Goal: Information Seeking & Learning: Compare options

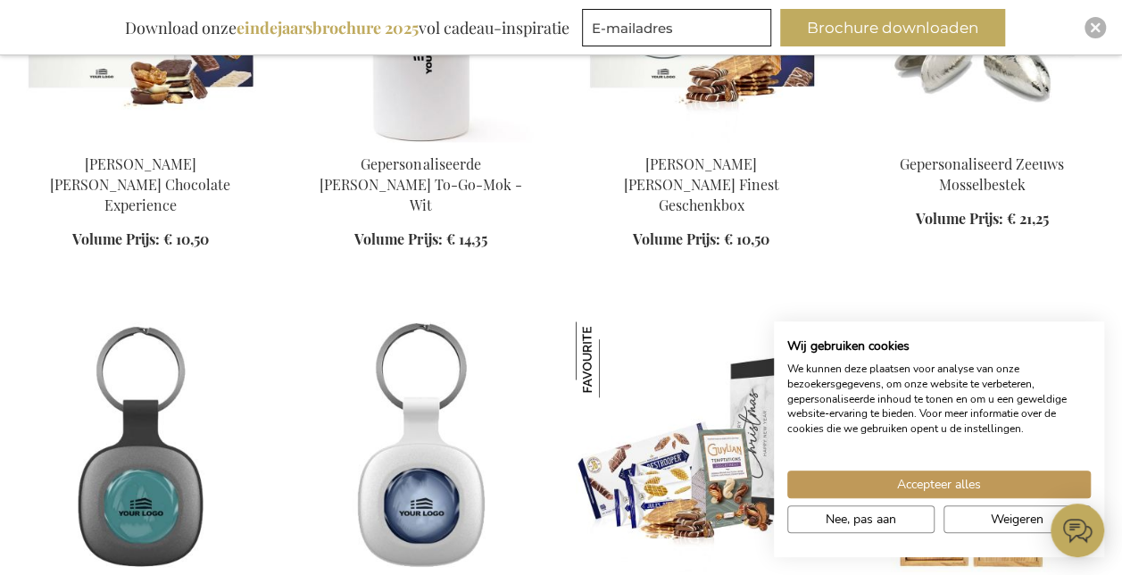
scroll to position [981, 0]
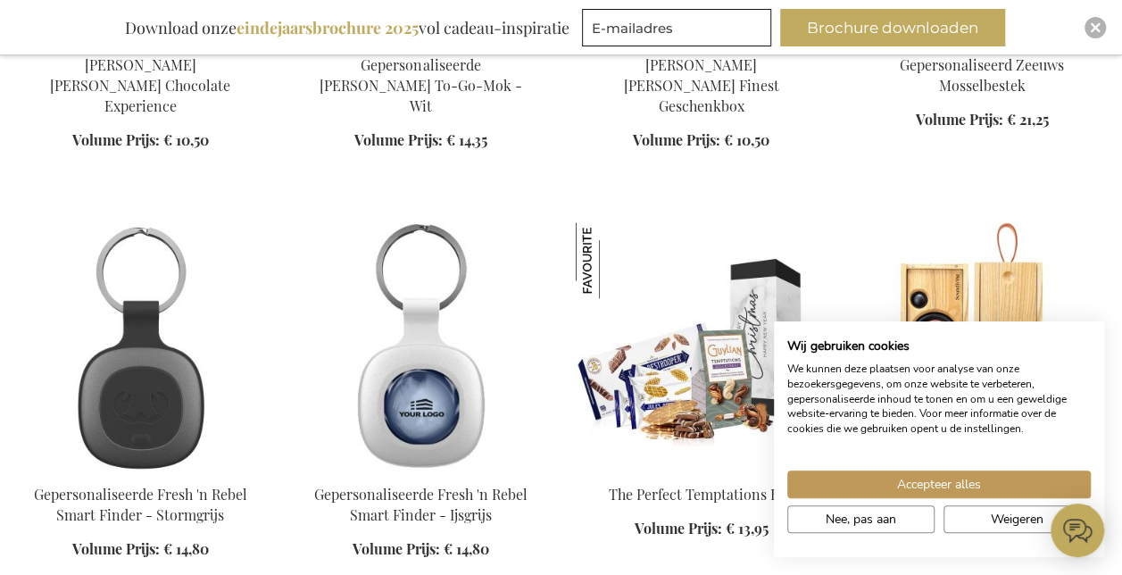
click at [120, 352] on img at bounding box center [140, 347] width 252 height 250
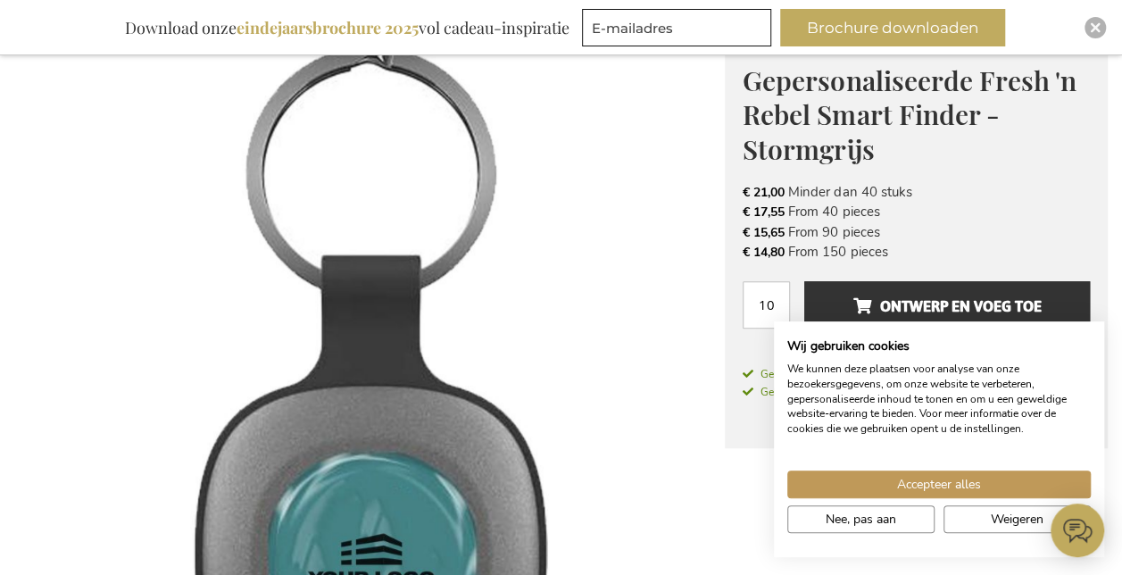
scroll to position [234, 0]
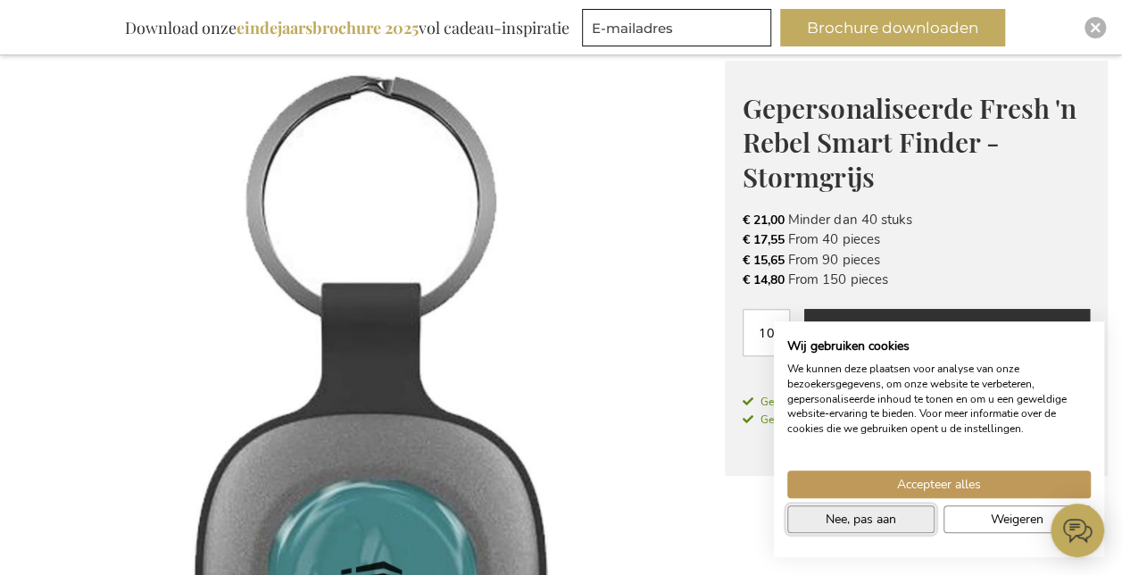
click at [885, 523] on span "Nee, pas aan" at bounding box center [860, 518] width 70 height 19
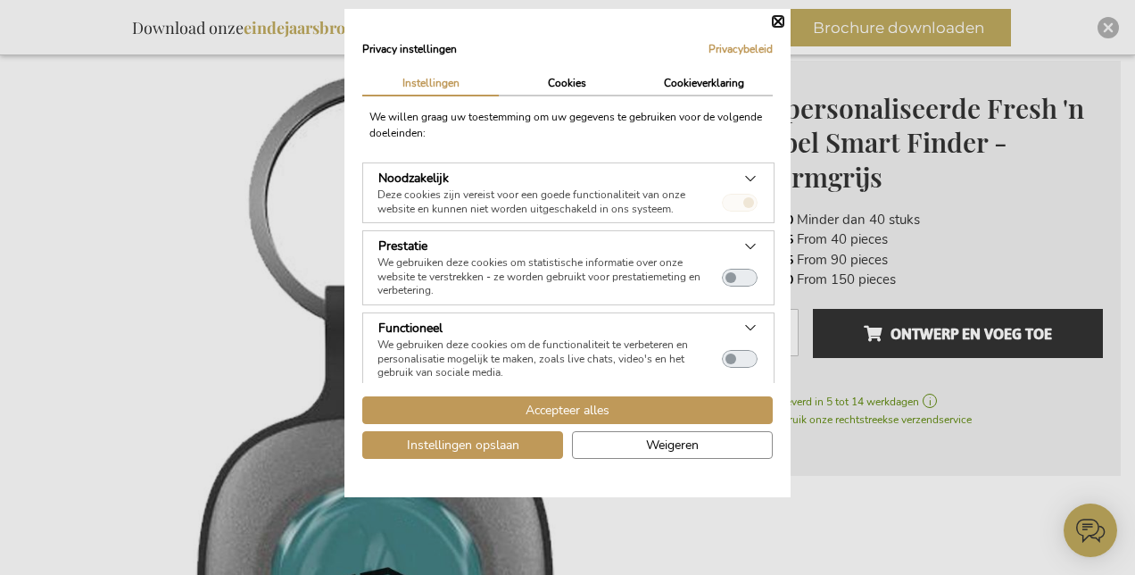
click at [608, 459] on div "Accepteer alles Instellingen opslaan Weigeren" at bounding box center [567, 431] width 419 height 70
click at [610, 448] on button "Weigeren" at bounding box center [672, 445] width 201 height 28
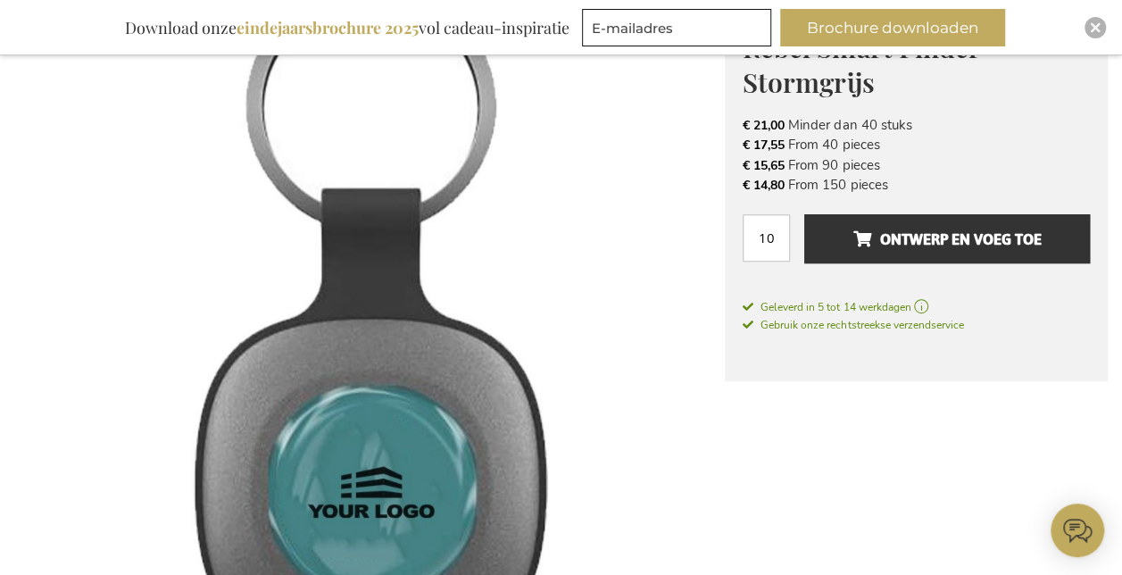
scroll to position [680, 0]
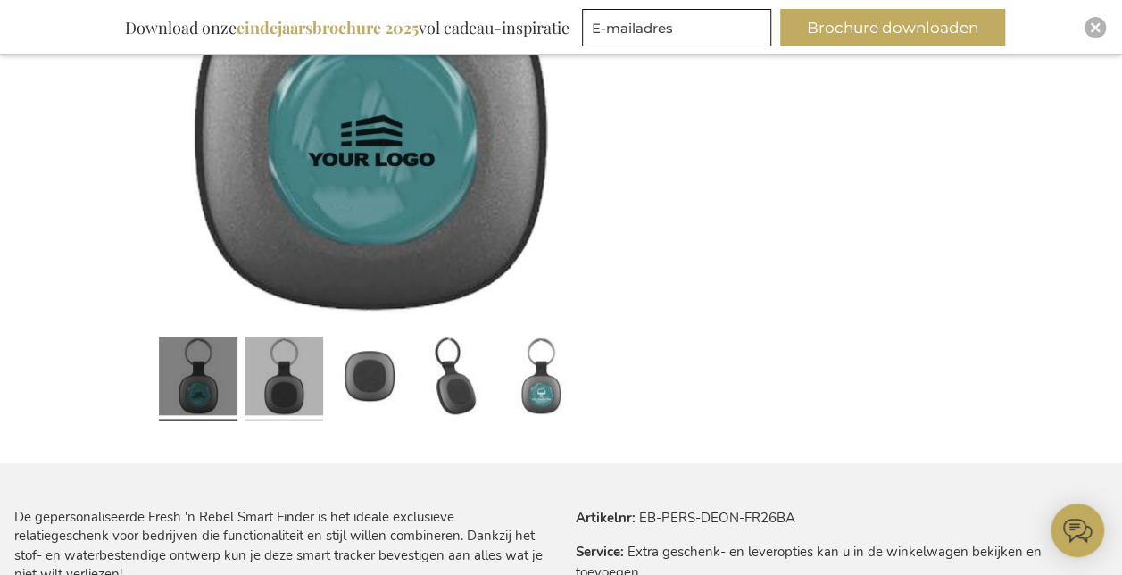
click at [287, 404] on link at bounding box center [283, 378] width 79 height 98
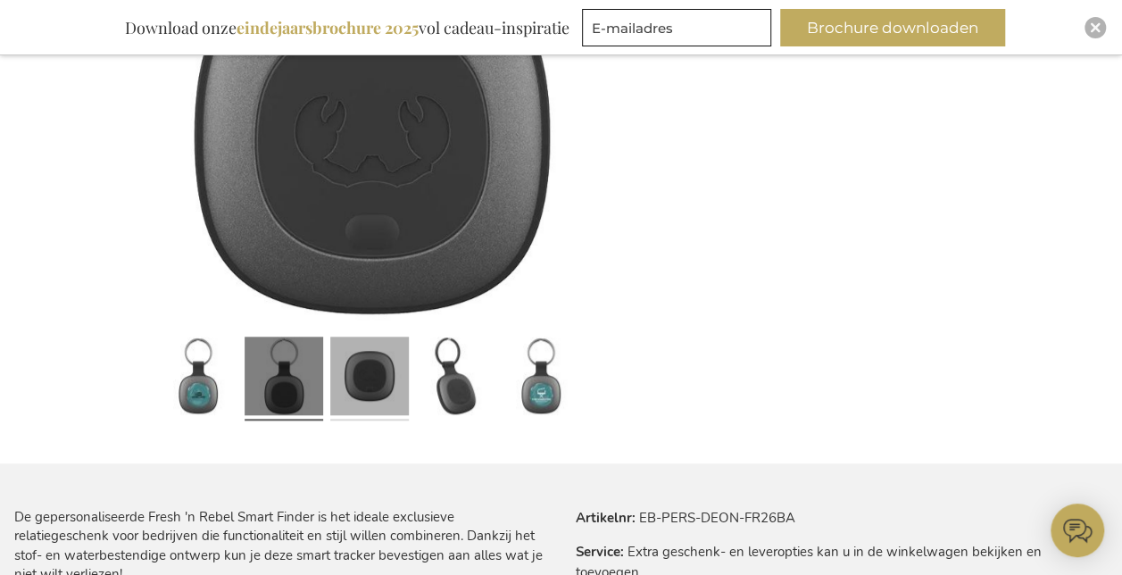
click at [366, 375] on link at bounding box center [369, 378] width 79 height 98
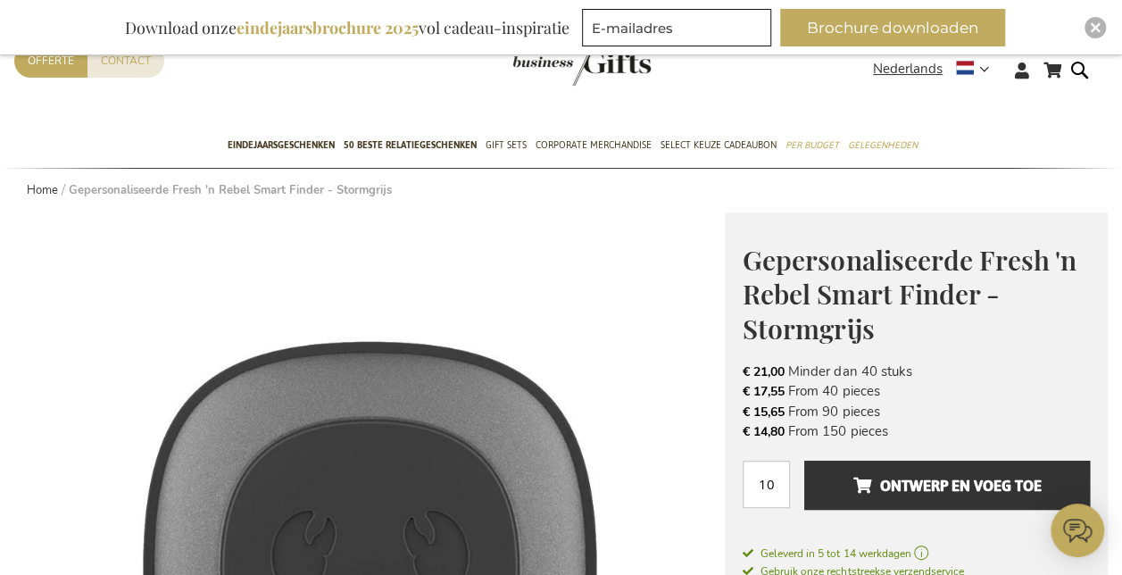
scroll to position [55, 0]
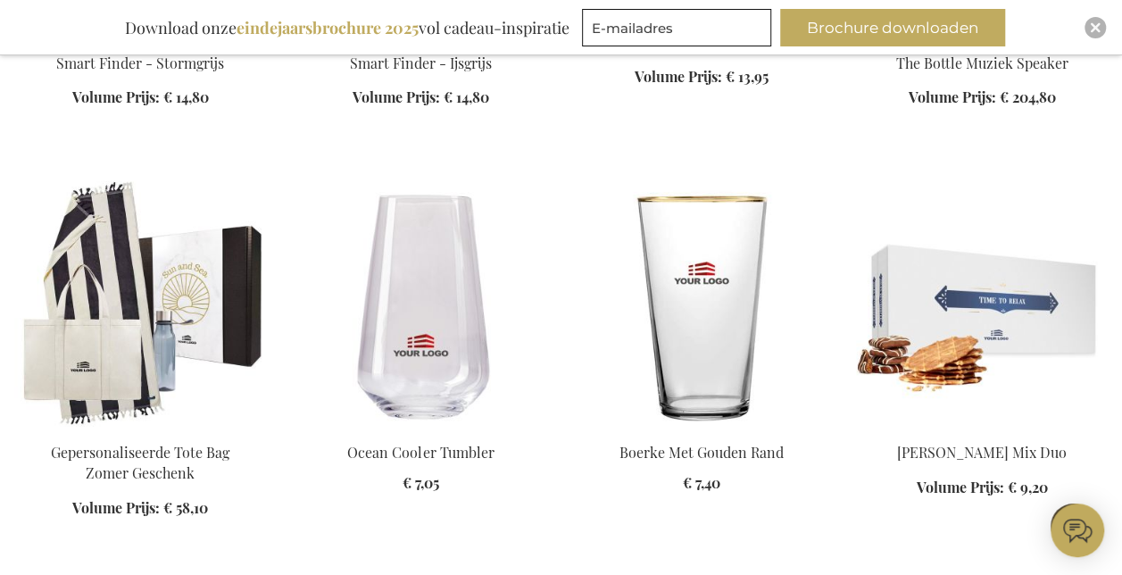
scroll to position [1451, 0]
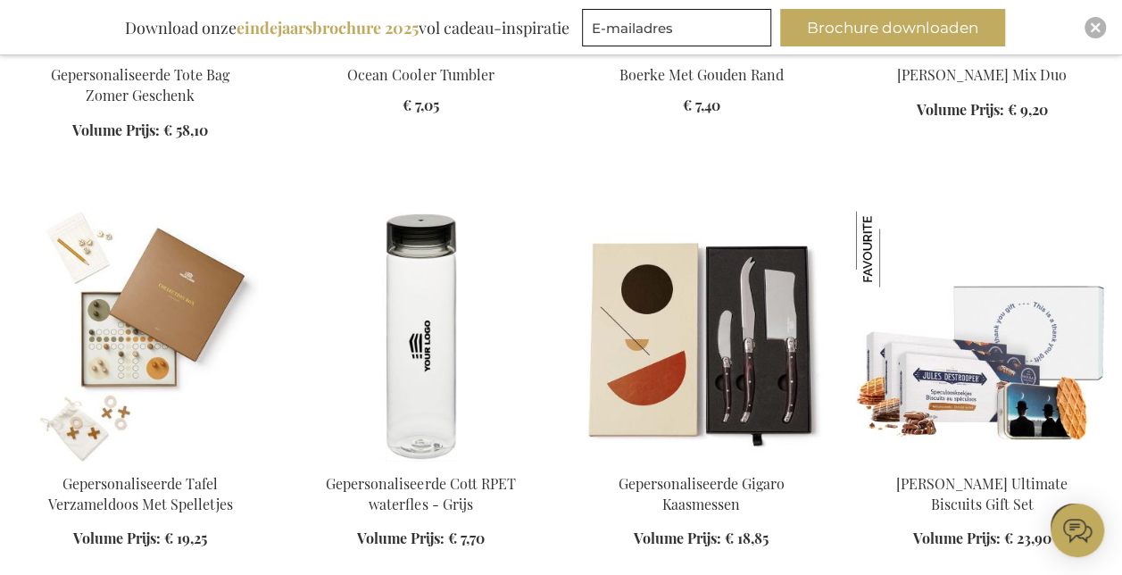
scroll to position [1897, 0]
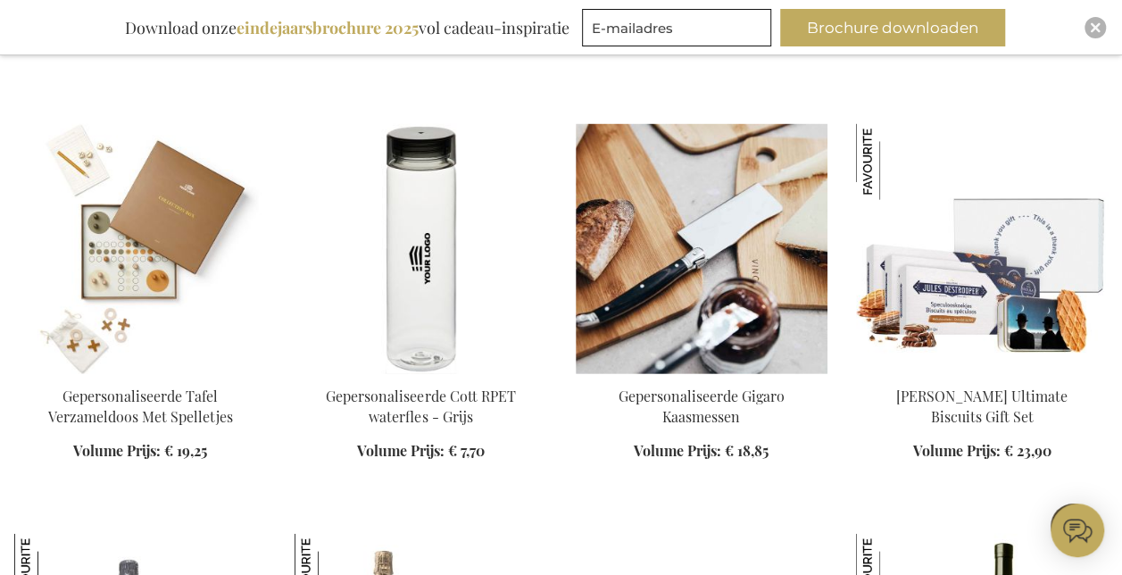
click at [753, 264] on img at bounding box center [701, 249] width 252 height 250
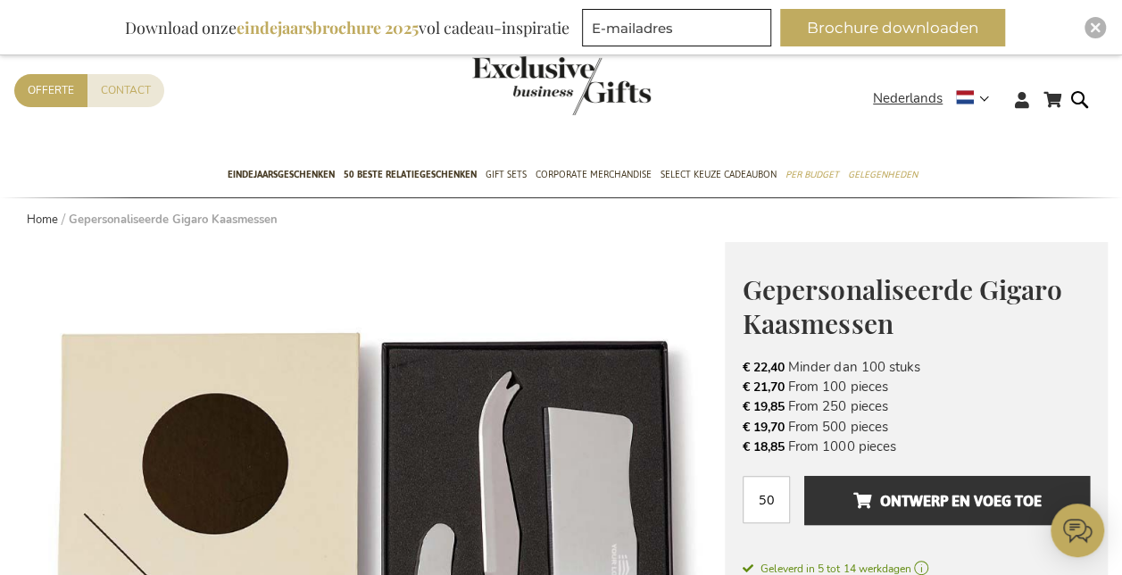
scroll to position [89, 0]
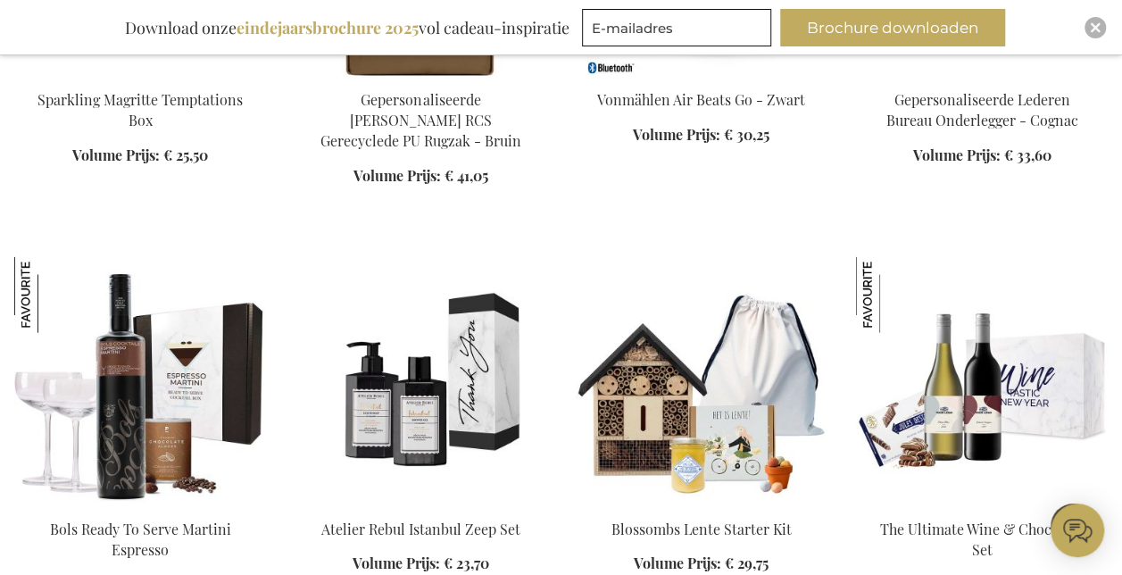
scroll to position [2024, 0]
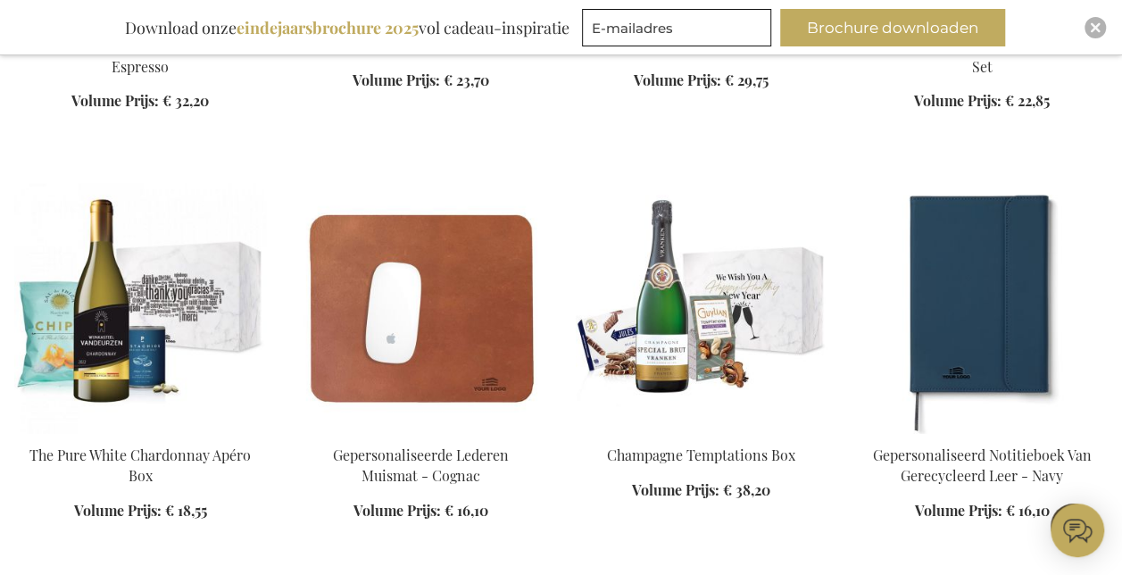
scroll to position [2470, 0]
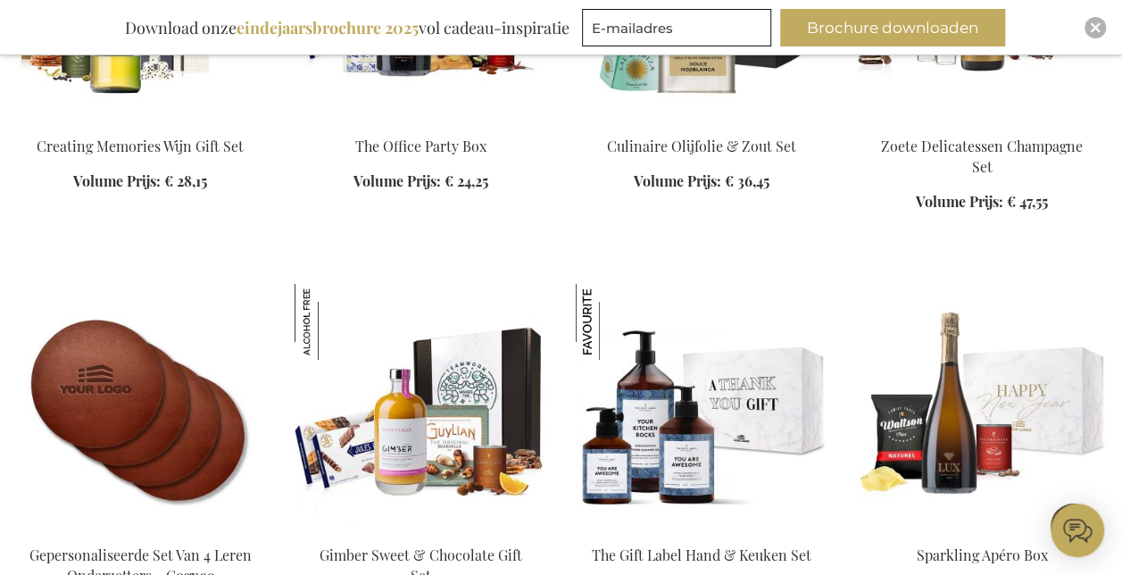
scroll to position [3184, 0]
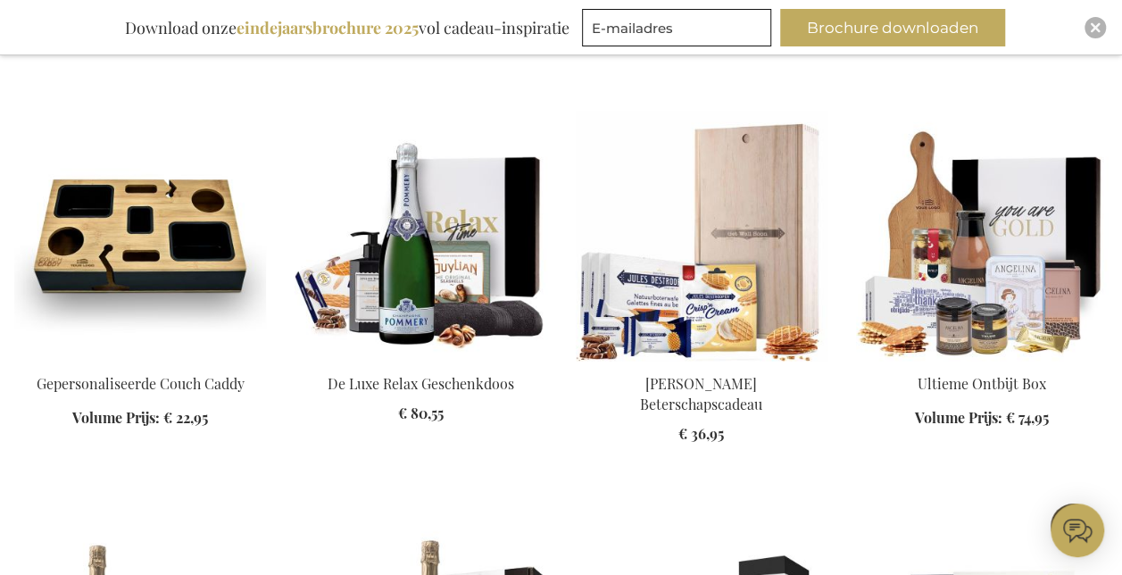
scroll to position [4968, 0]
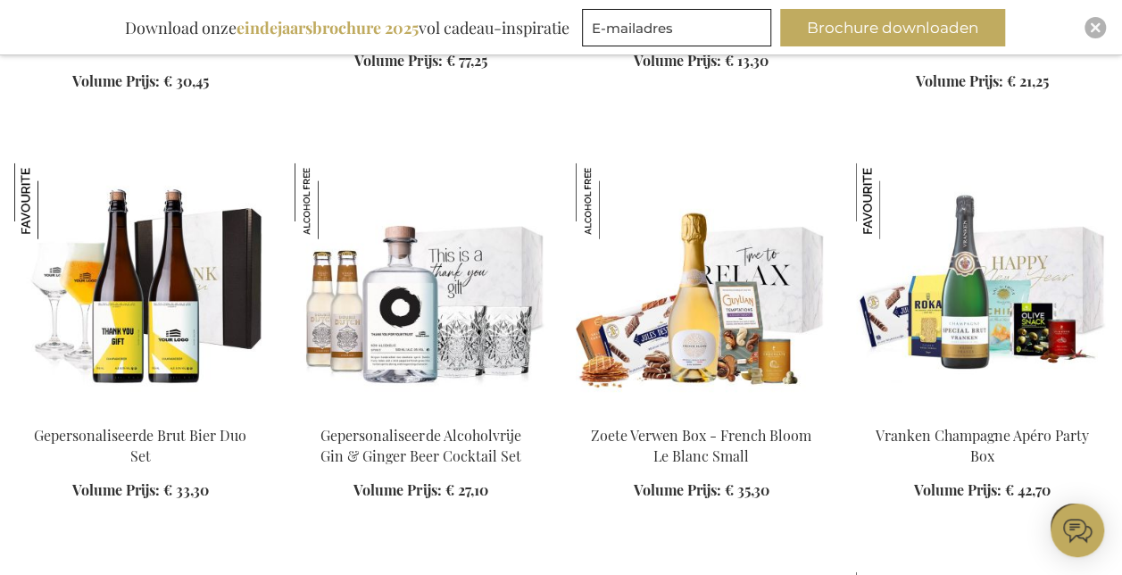
scroll to position [5414, 0]
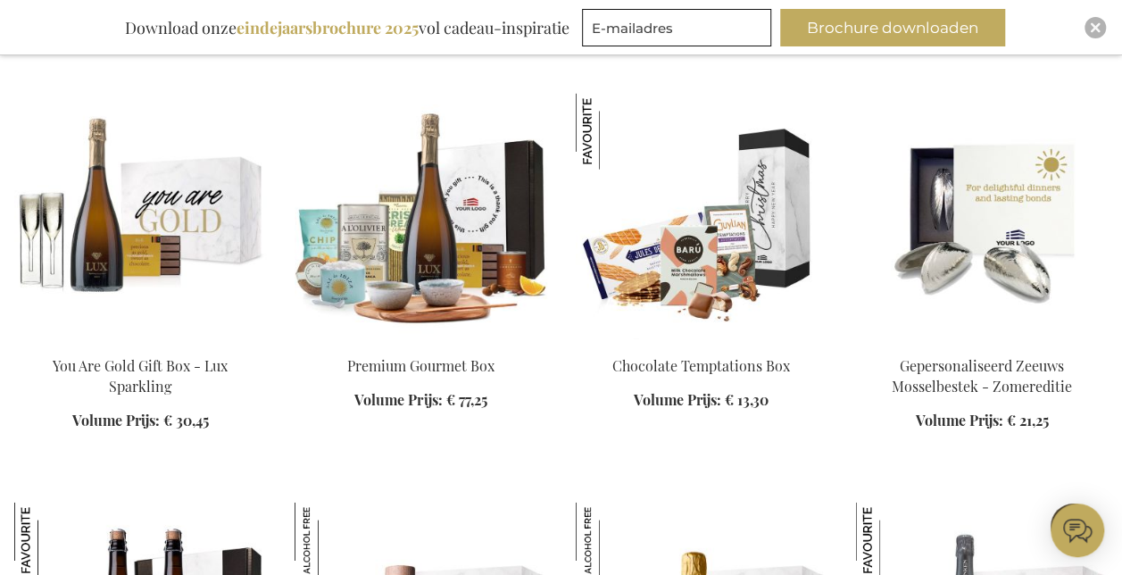
scroll to position [5325, 0]
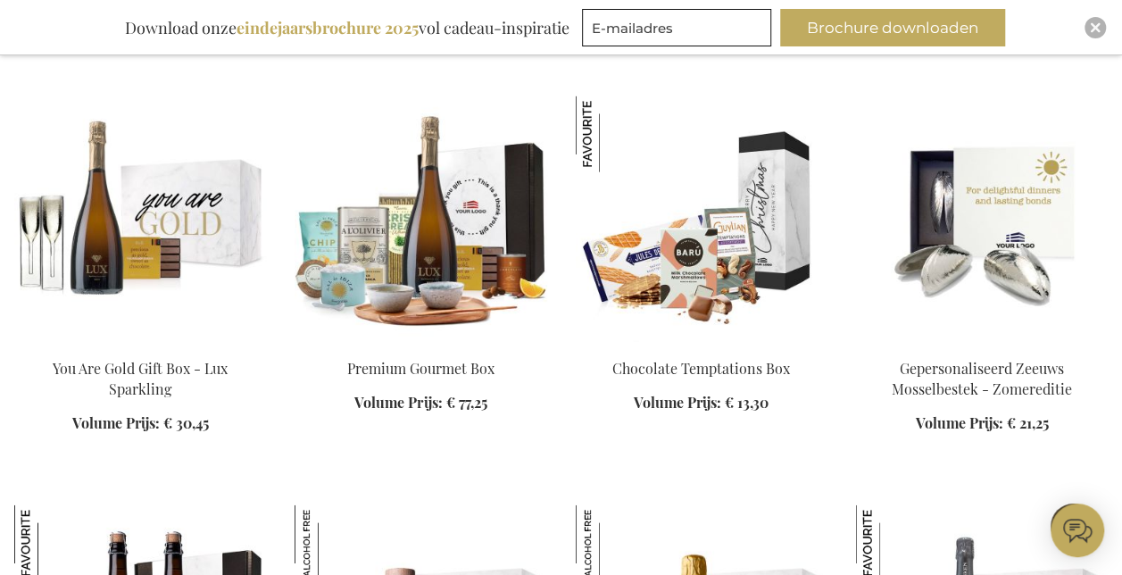
click at [989, 193] on img at bounding box center [982, 221] width 252 height 250
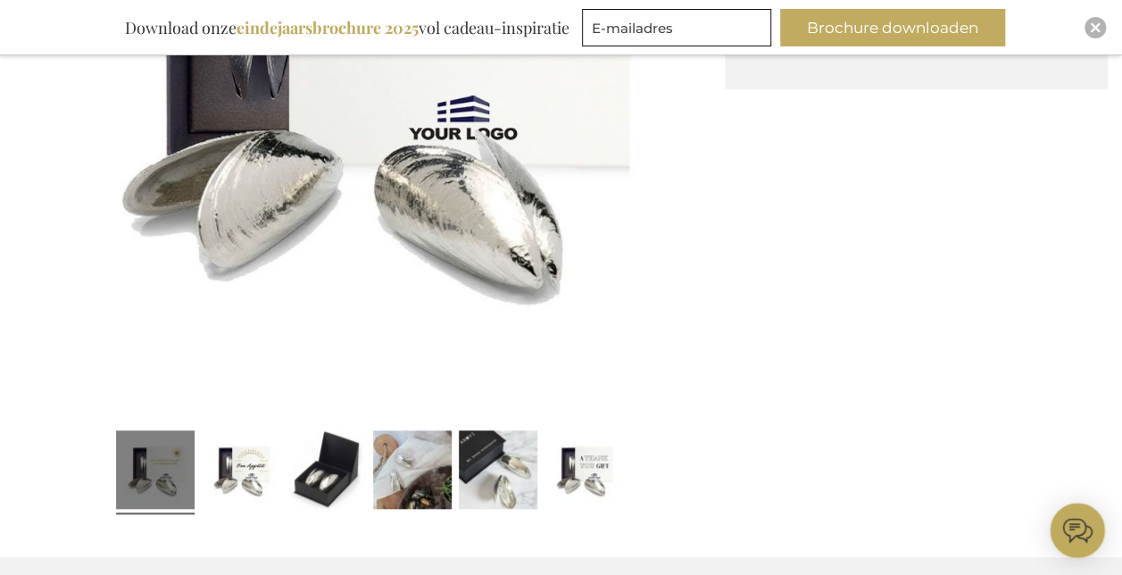
scroll to position [769, 0]
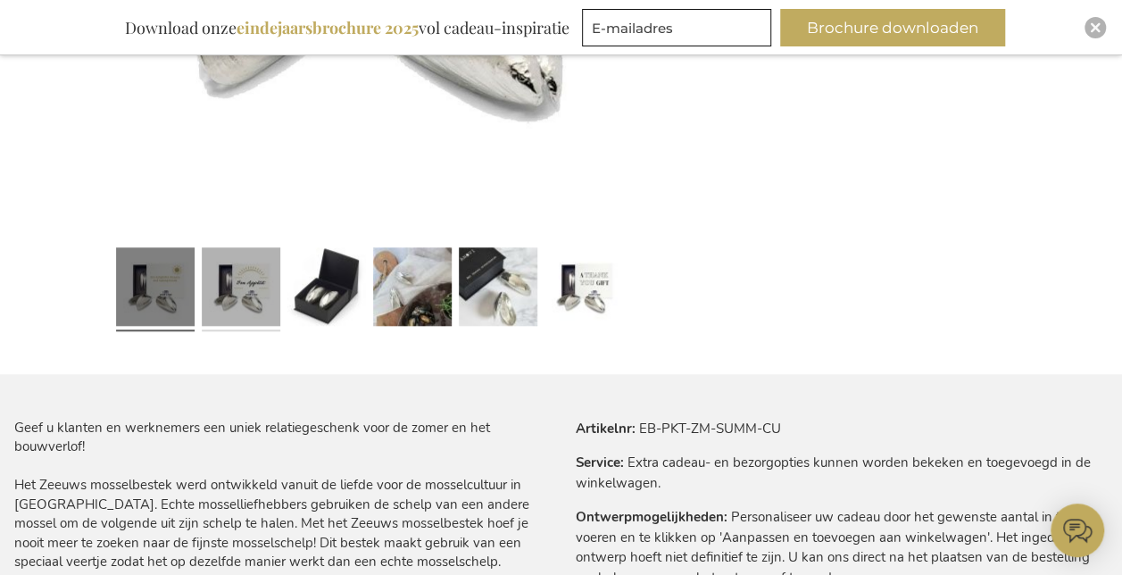
click at [236, 289] on link at bounding box center [241, 289] width 79 height 98
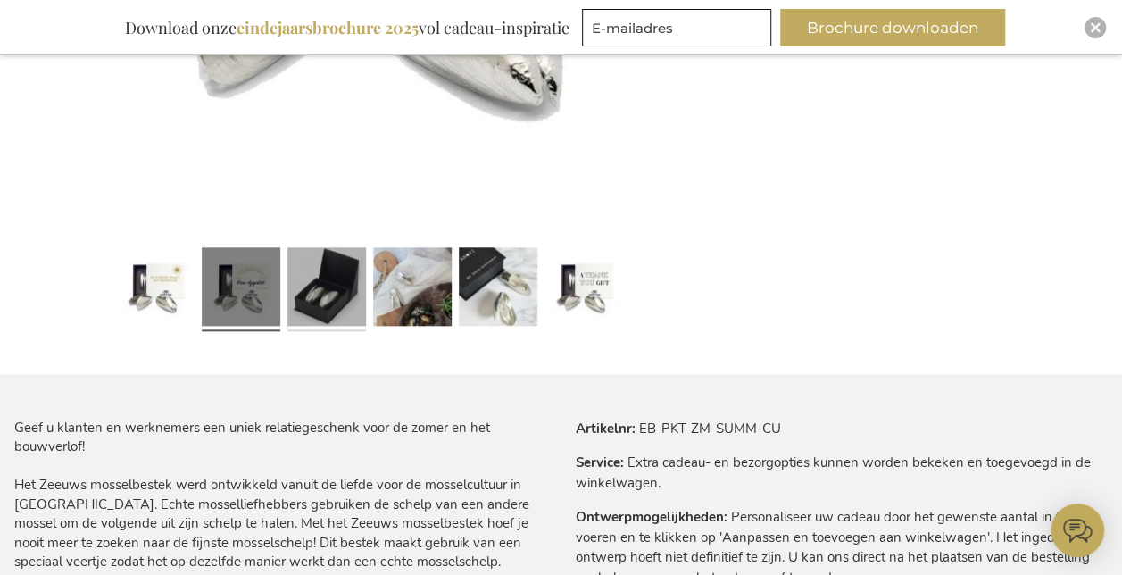
click at [317, 299] on link at bounding box center [326, 289] width 79 height 98
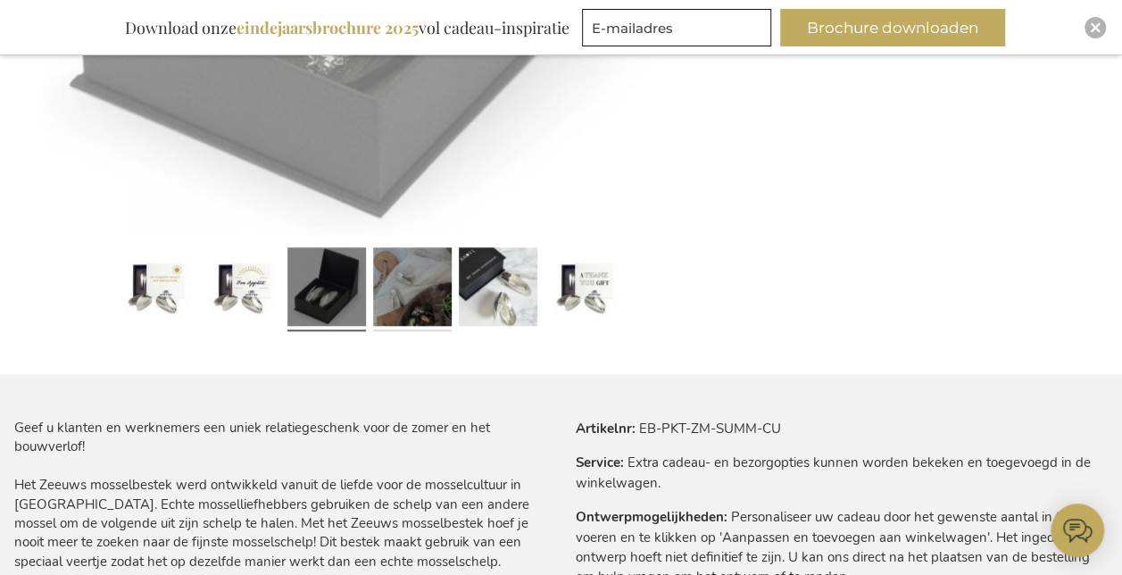
click at [423, 299] on link at bounding box center [412, 289] width 79 height 98
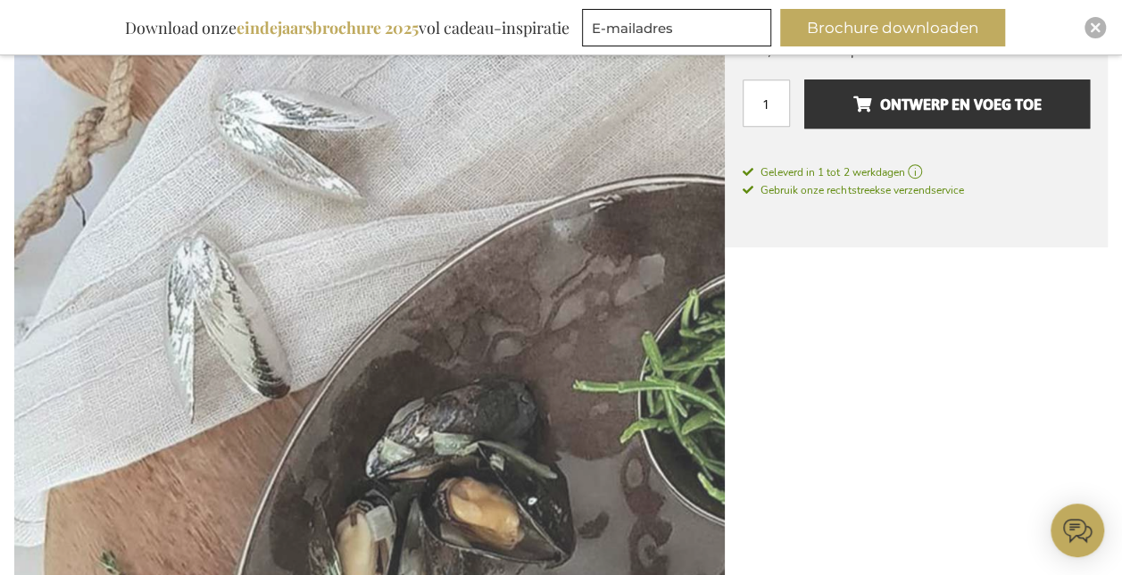
scroll to position [412, 0]
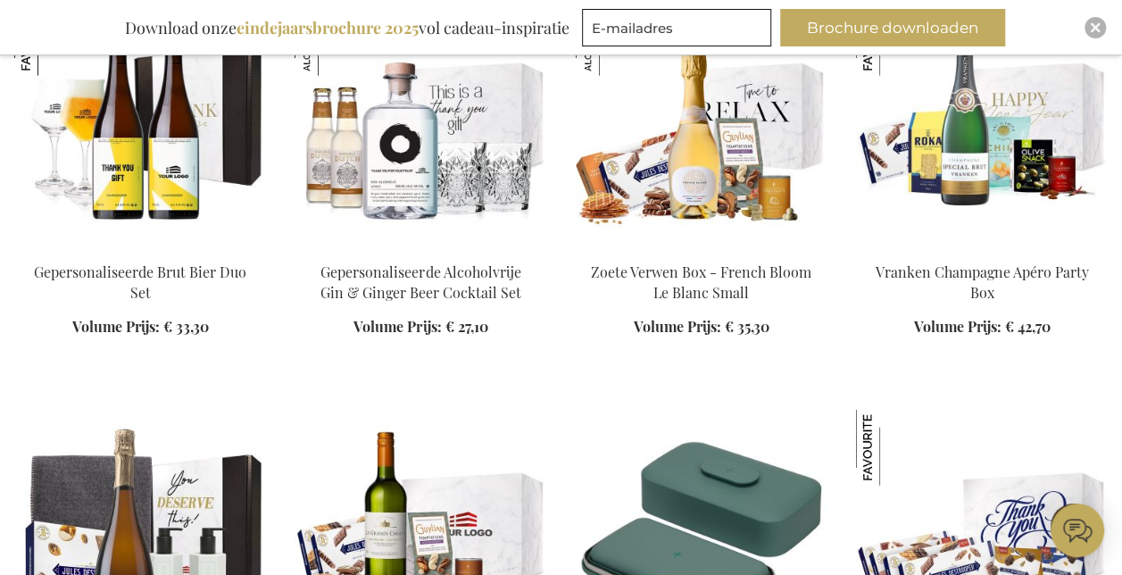
scroll to position [2306, 0]
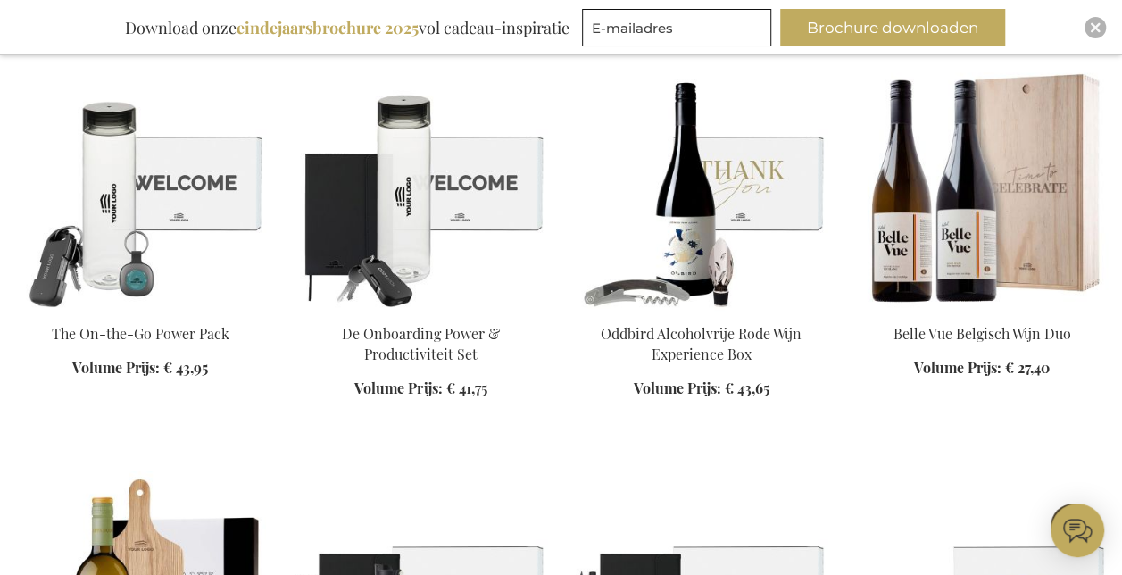
scroll to position [6231, 0]
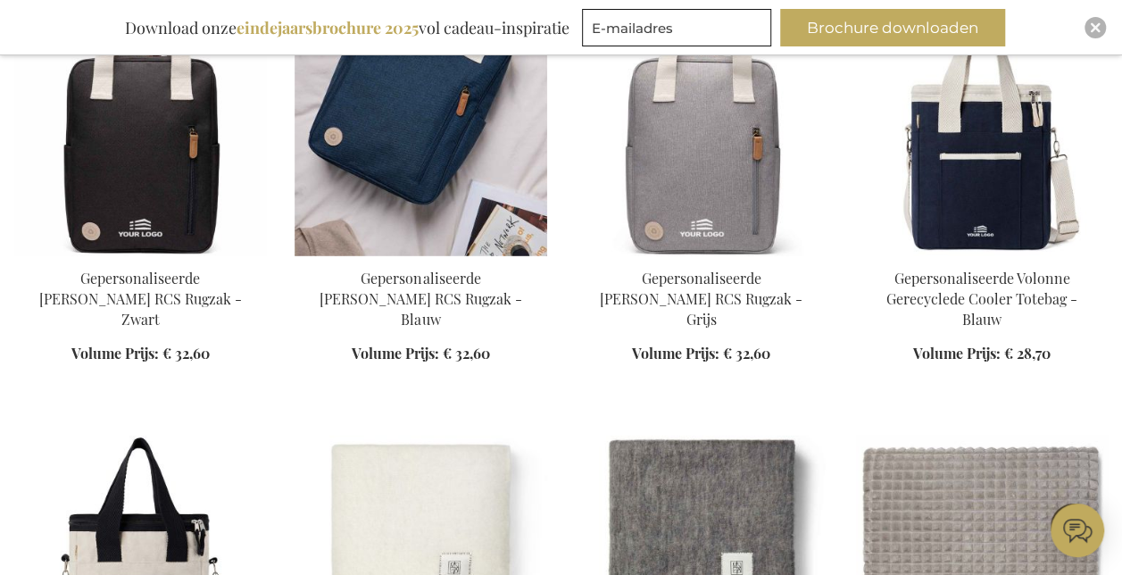
scroll to position [9087, 0]
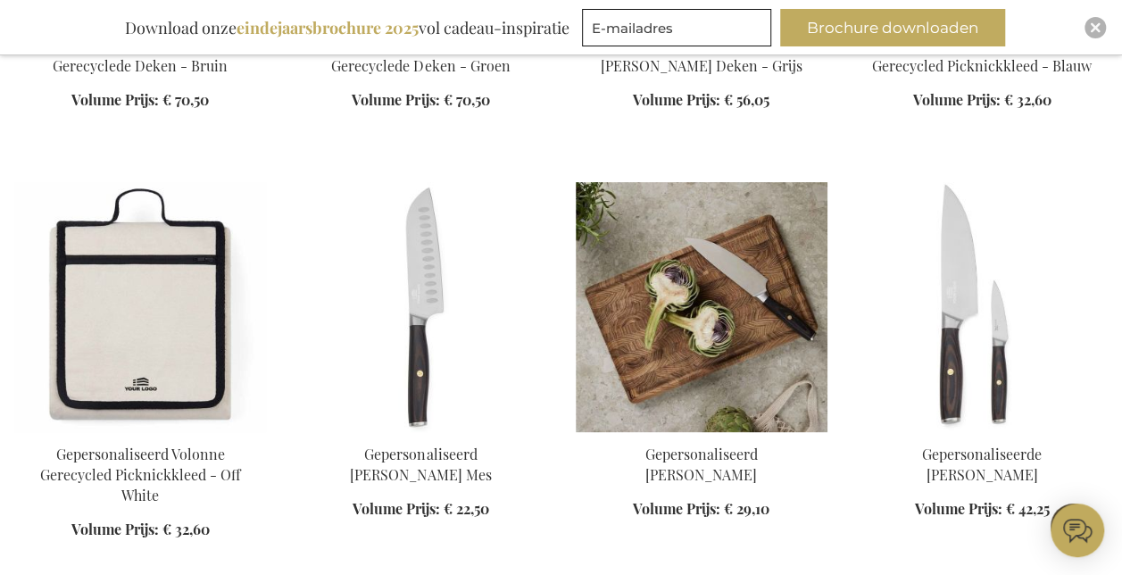
scroll to position [10247, 0]
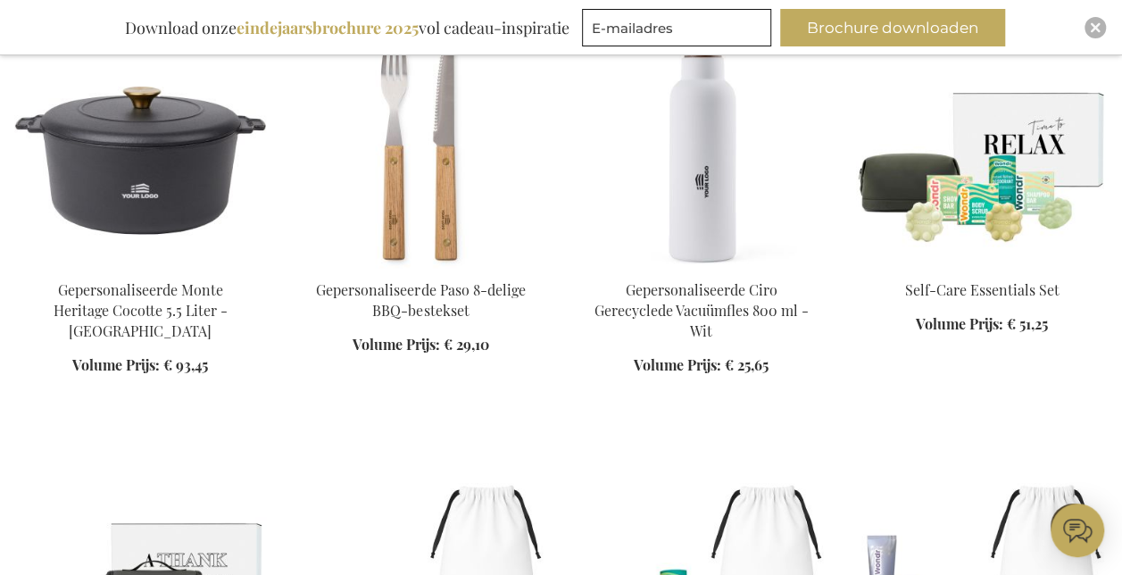
scroll to position [11317, 0]
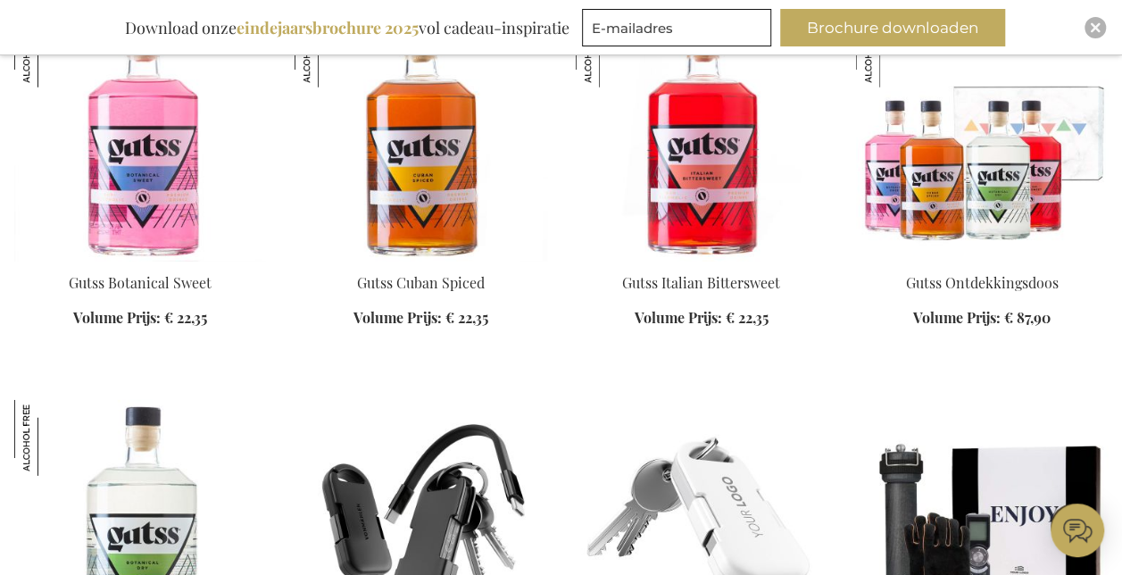
scroll to position [12566, 0]
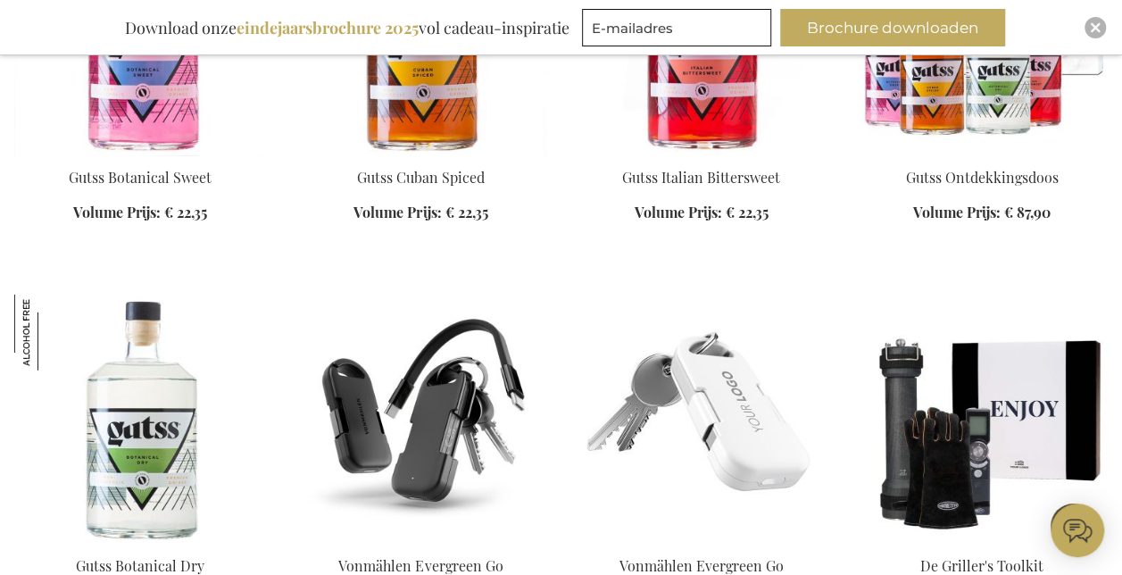
click at [460, 298] on img at bounding box center [420, 419] width 252 height 250
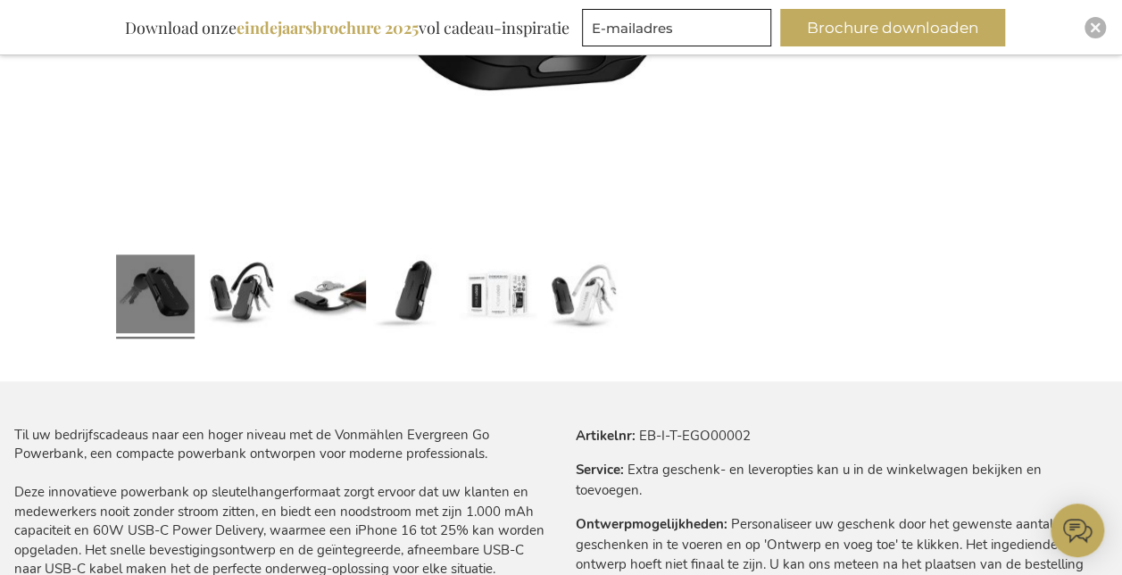
scroll to position [769, 0]
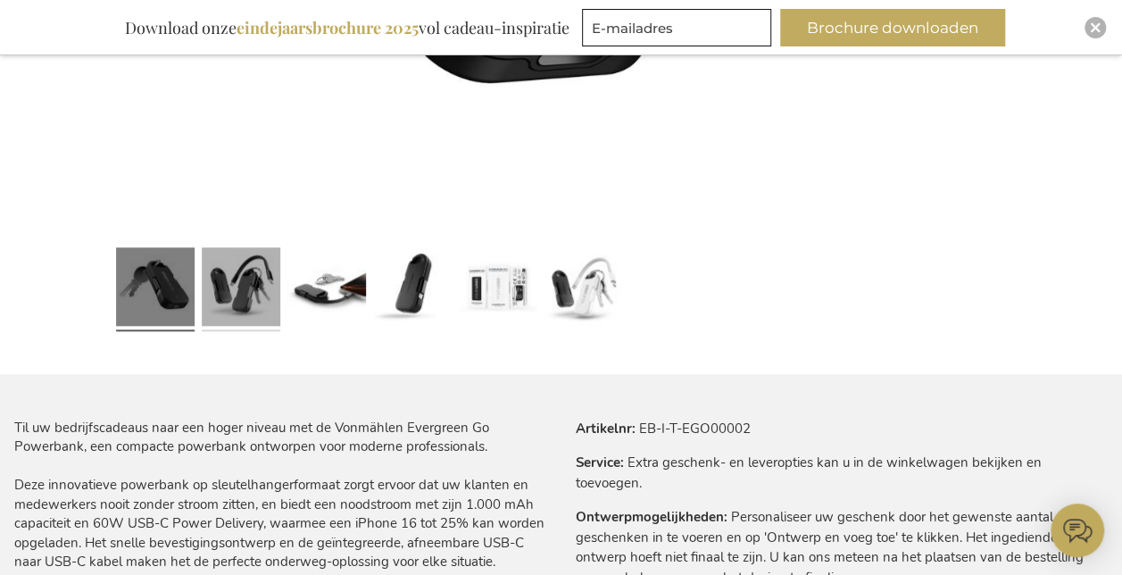
click at [225, 271] on link at bounding box center [241, 289] width 79 height 98
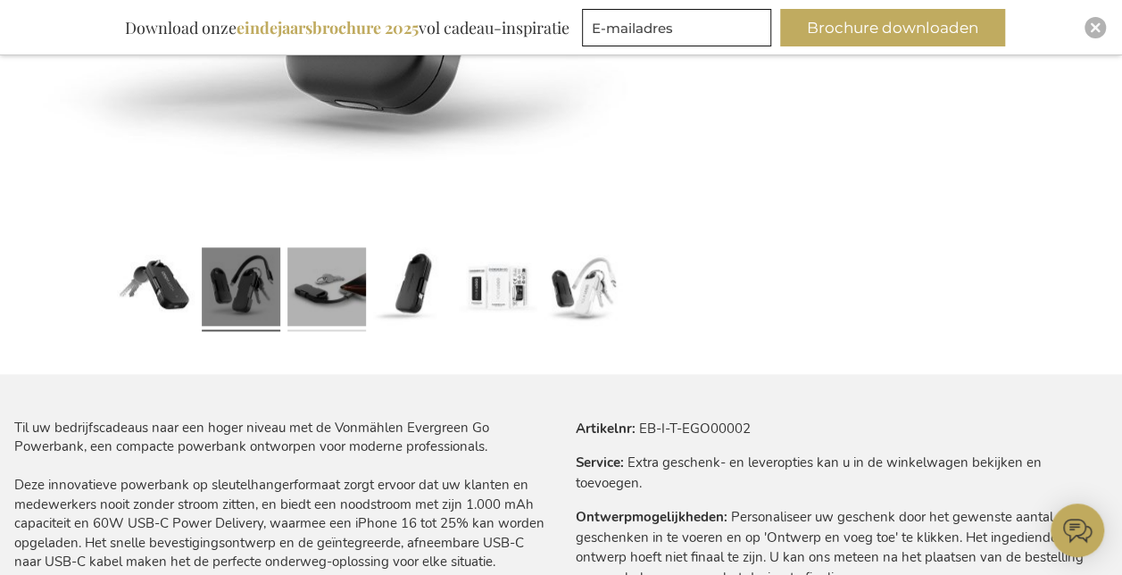
click at [323, 290] on link at bounding box center [326, 289] width 79 height 98
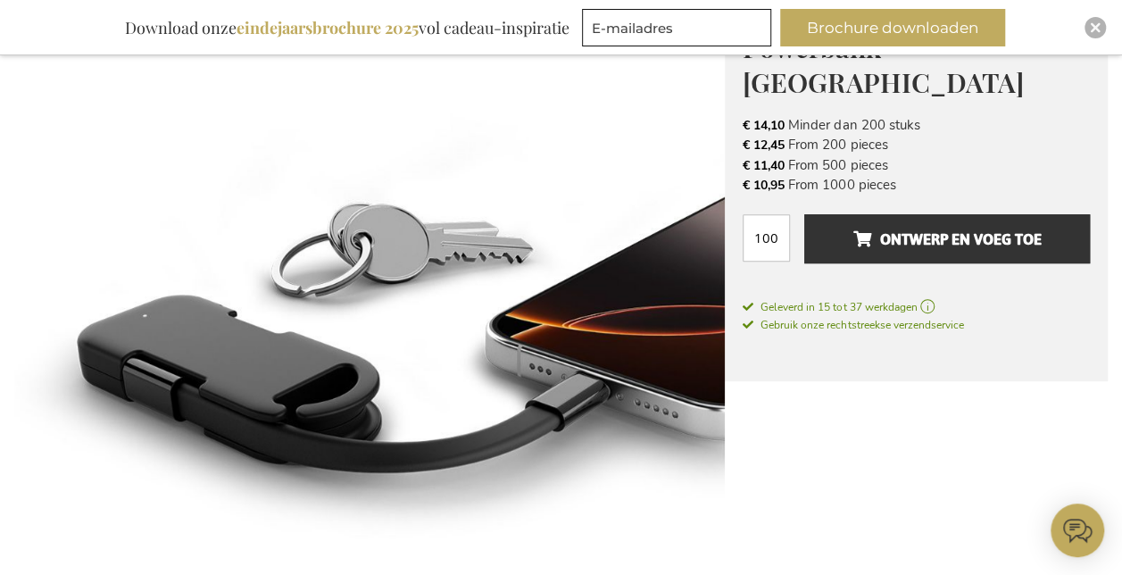
scroll to position [357, 0]
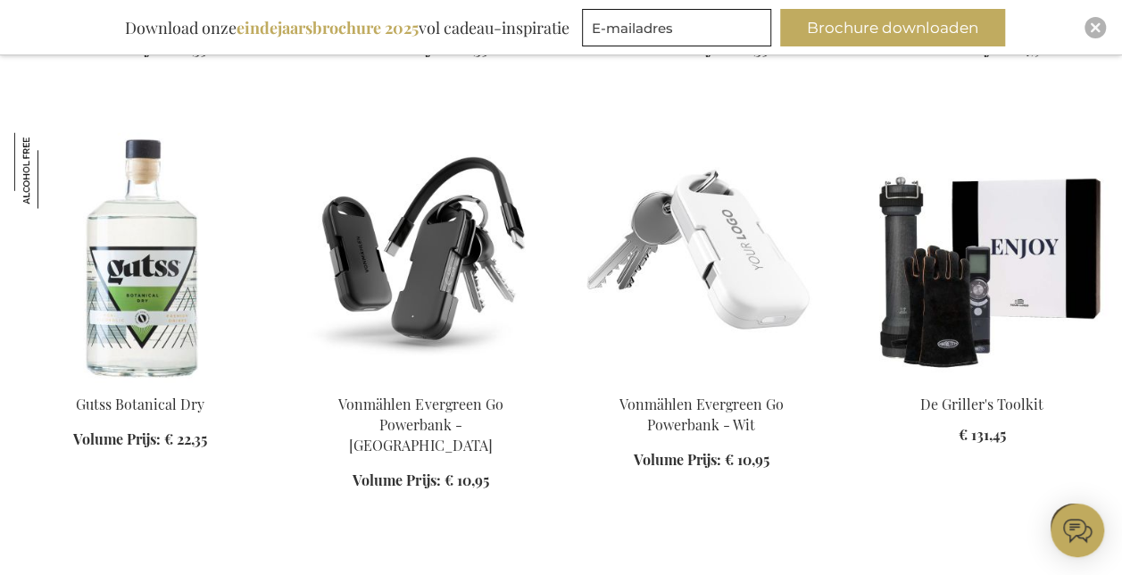
scroll to position [1660, 0]
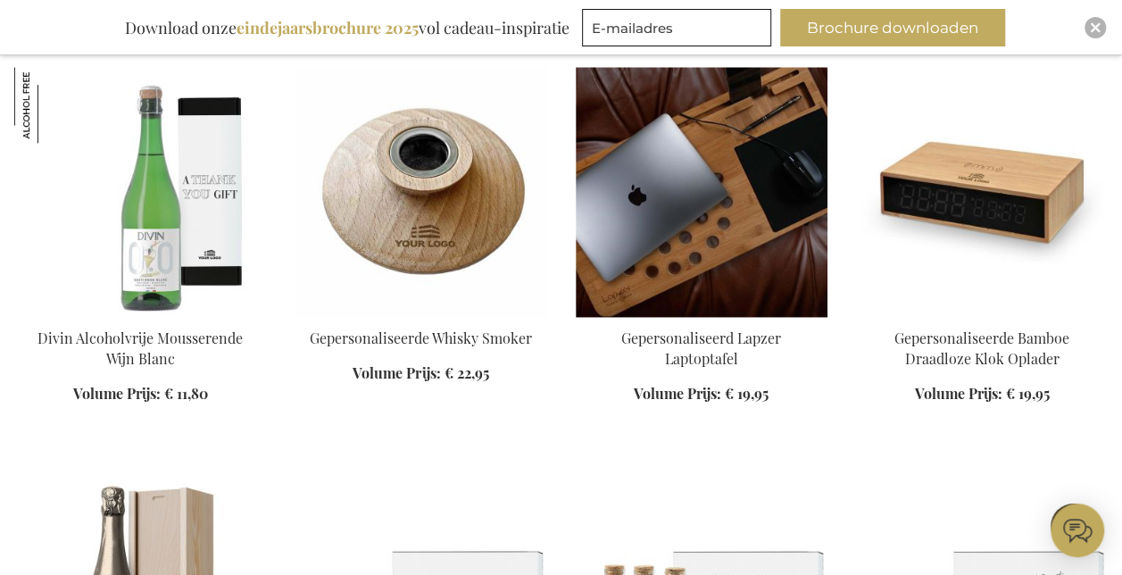
scroll to position [4515, 0]
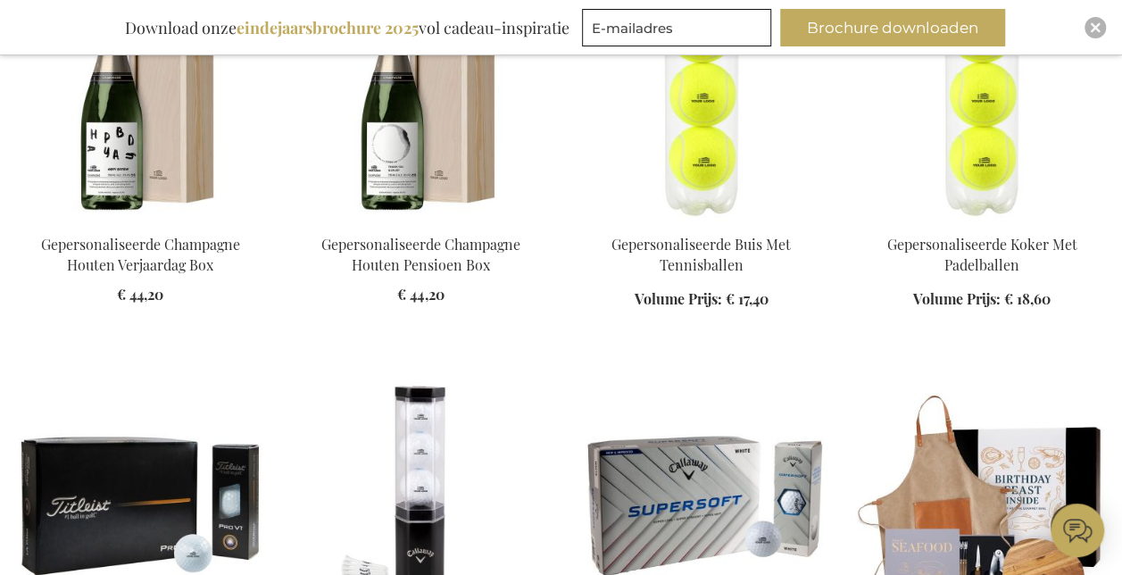
scroll to position [9244, 0]
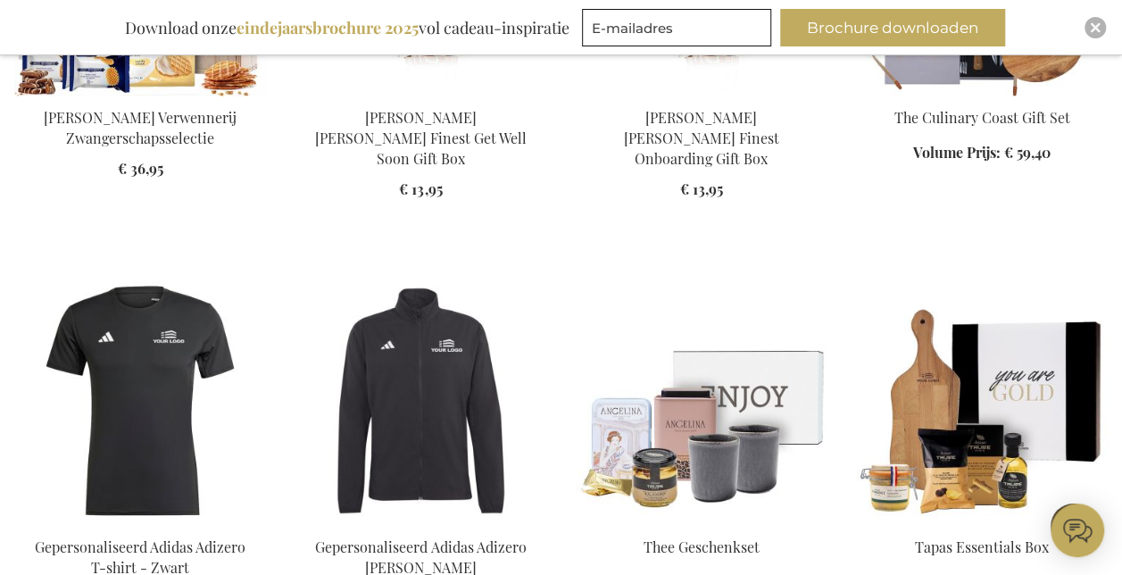
scroll to position [12991, 0]
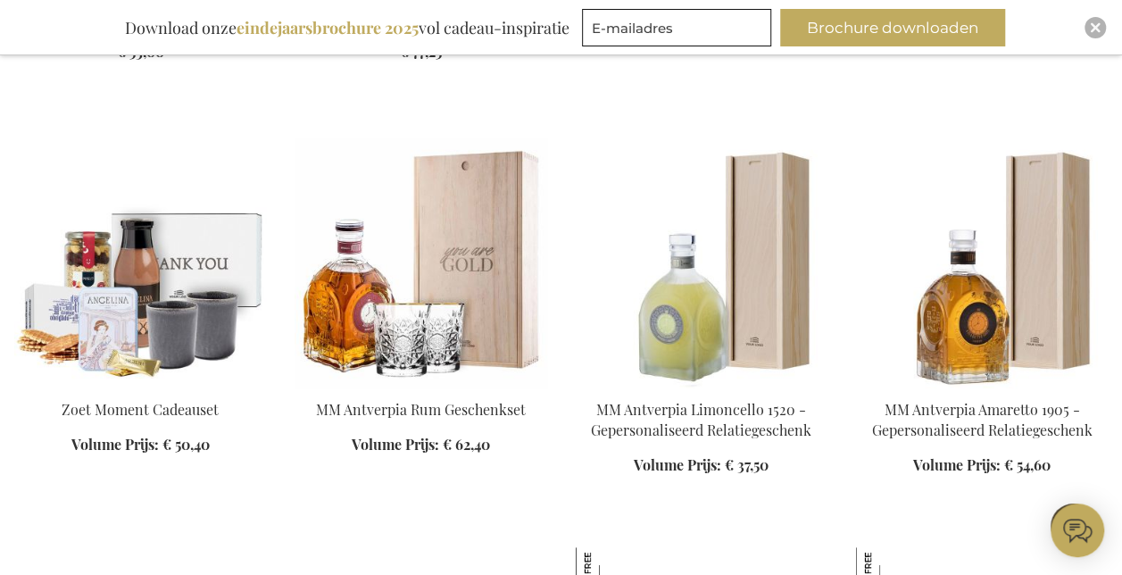
scroll to position [13526, 0]
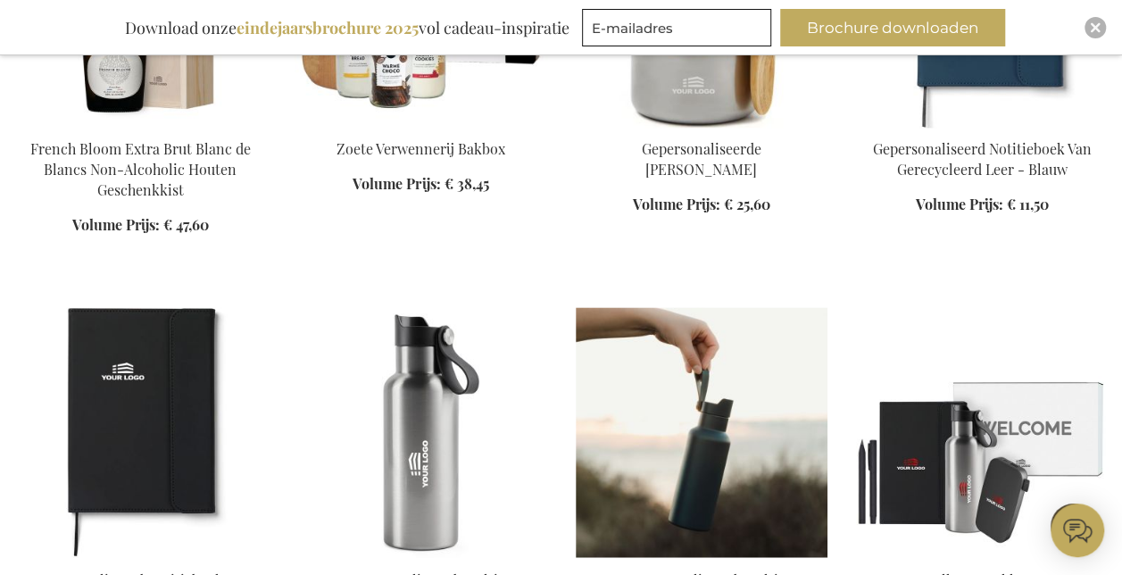
scroll to position [14597, 0]
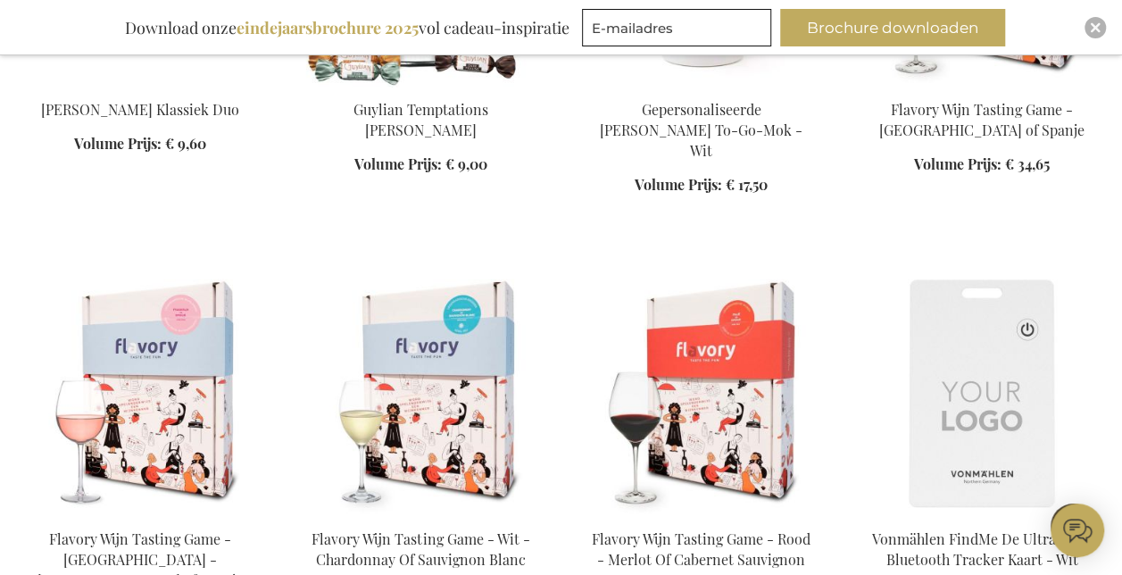
scroll to position [16649, 0]
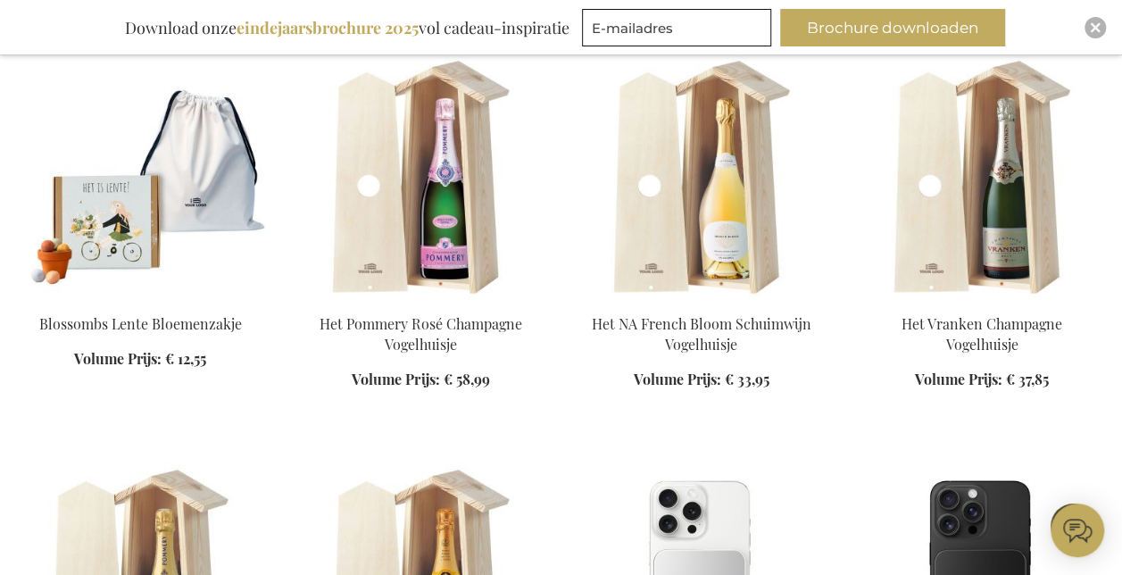
scroll to position [18969, 0]
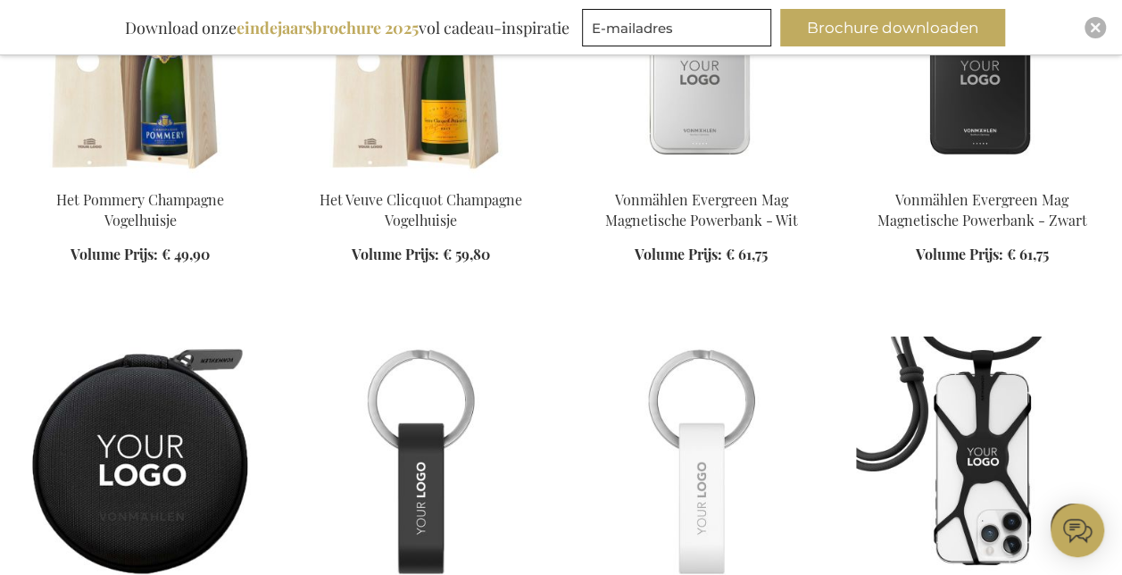
scroll to position [19148, 0]
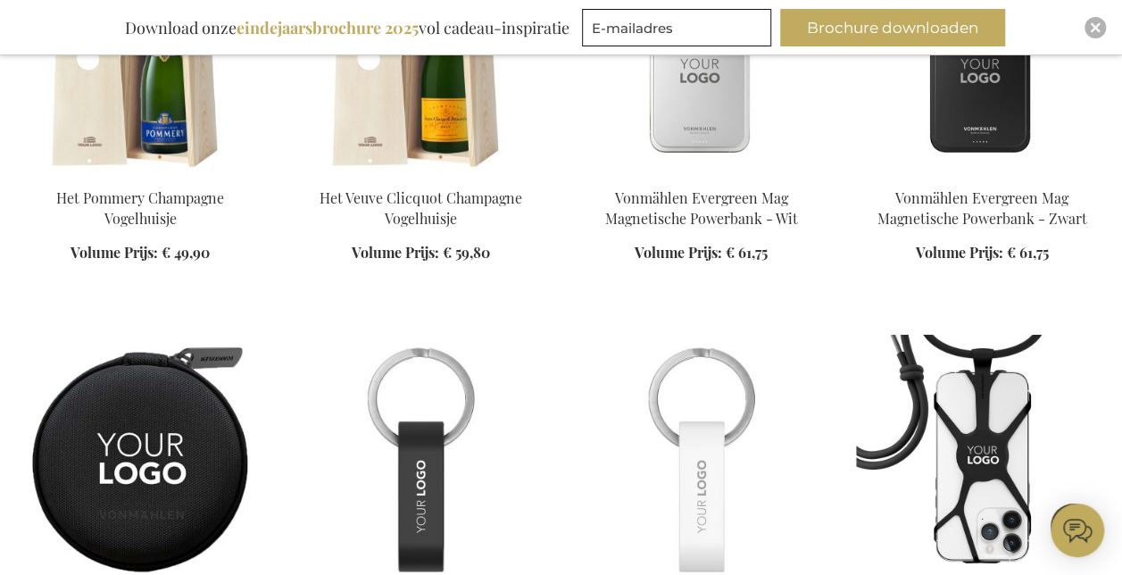
click at [421, 335] on img at bounding box center [420, 460] width 252 height 250
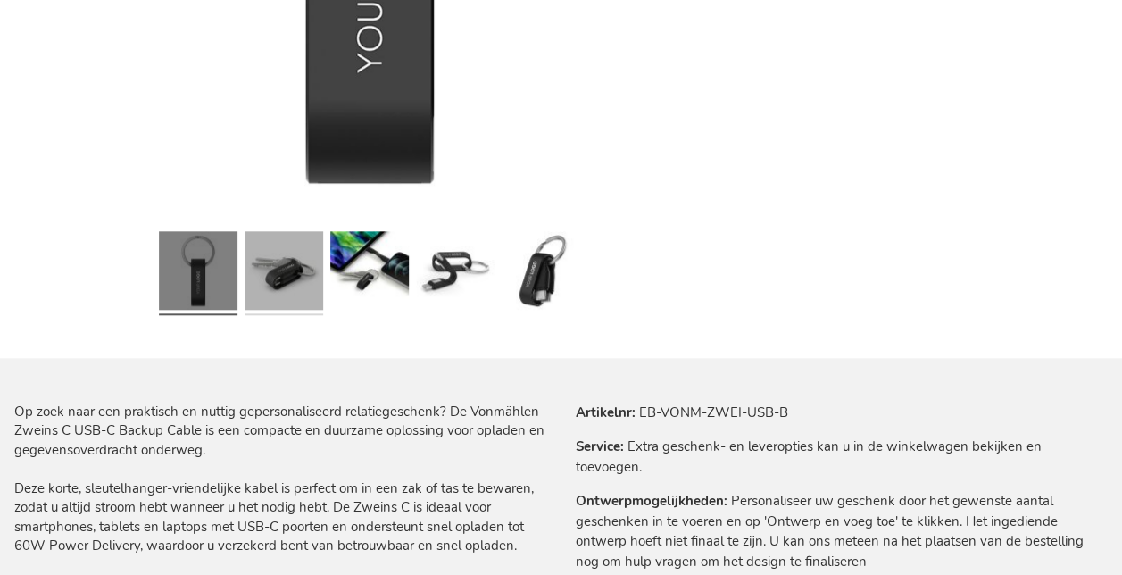
scroll to position [746, 0]
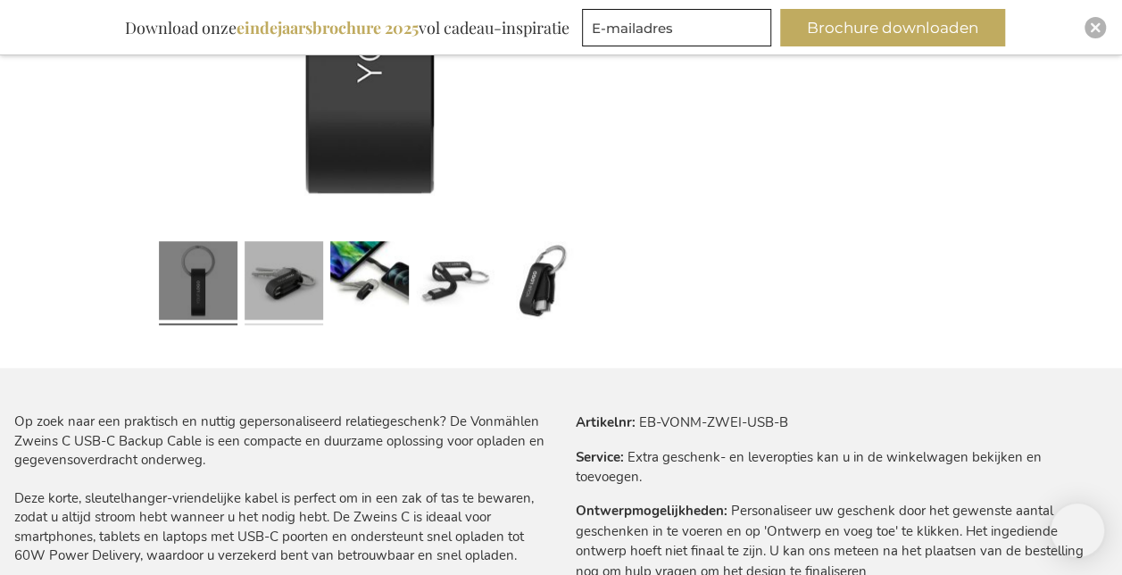
click at [249, 265] on link at bounding box center [283, 283] width 79 height 98
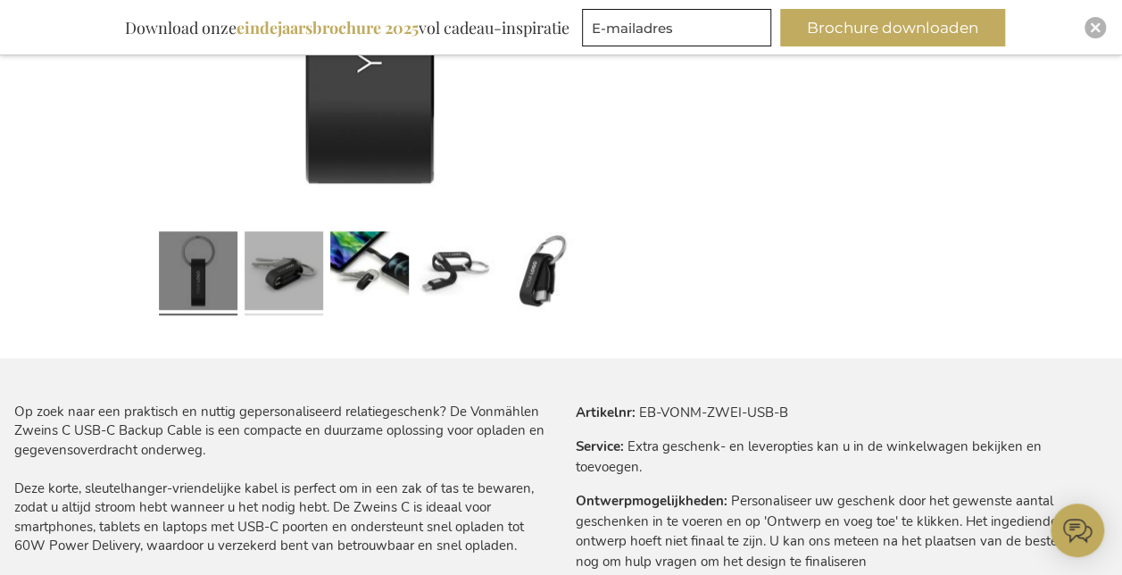
scroll to position [785, 0]
click at [278, 283] on link at bounding box center [283, 273] width 79 height 98
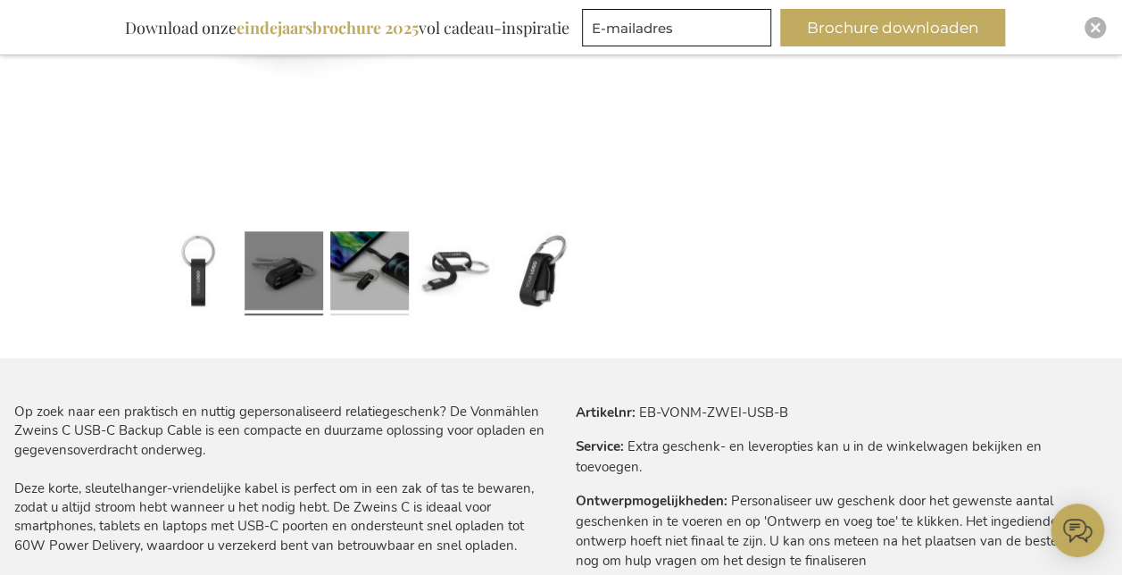
click at [372, 281] on link at bounding box center [369, 273] width 79 height 98
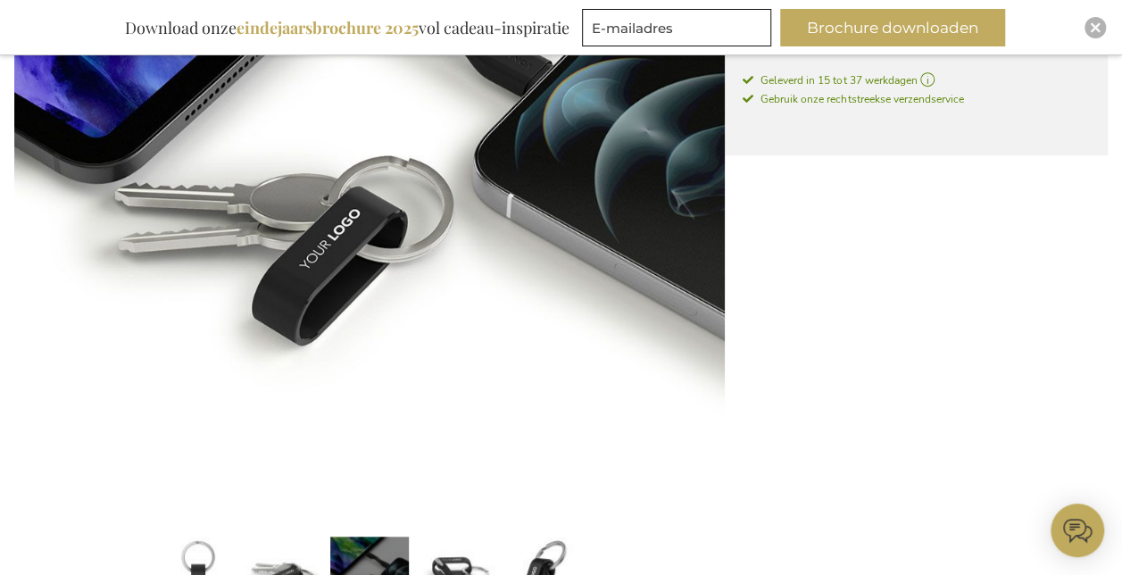
scroll to position [518, 0]
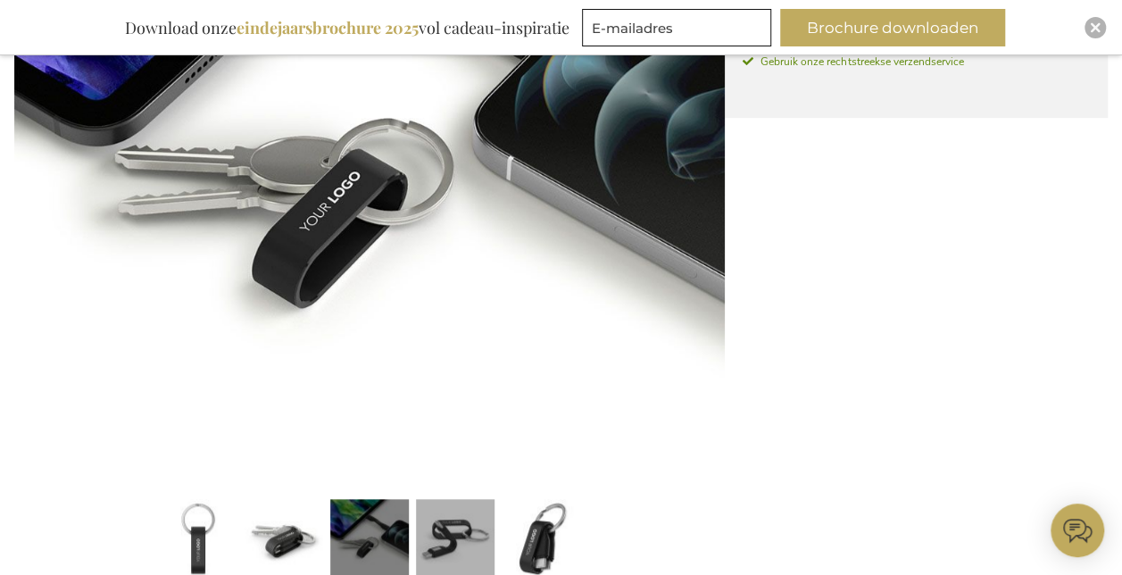
click at [465, 541] on link at bounding box center [455, 541] width 79 height 98
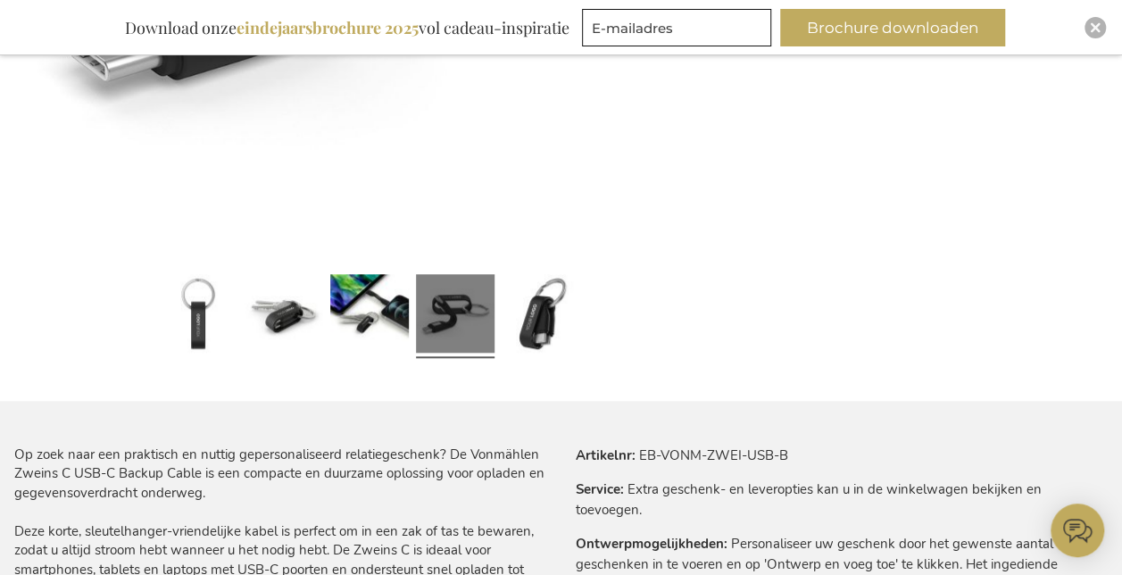
scroll to position [785, 0]
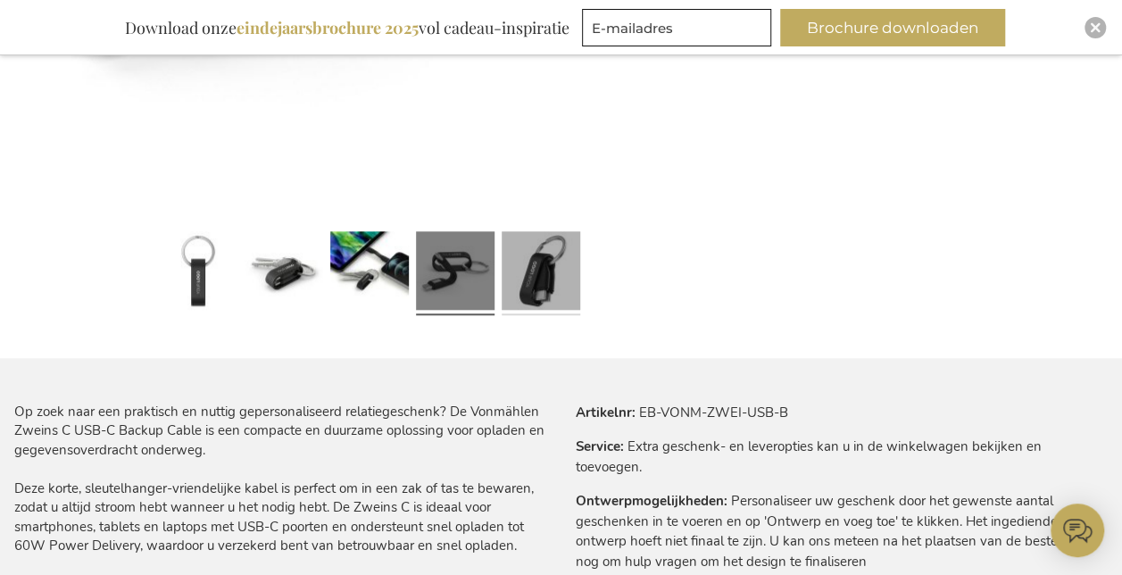
click at [547, 250] on link at bounding box center [540, 273] width 79 height 98
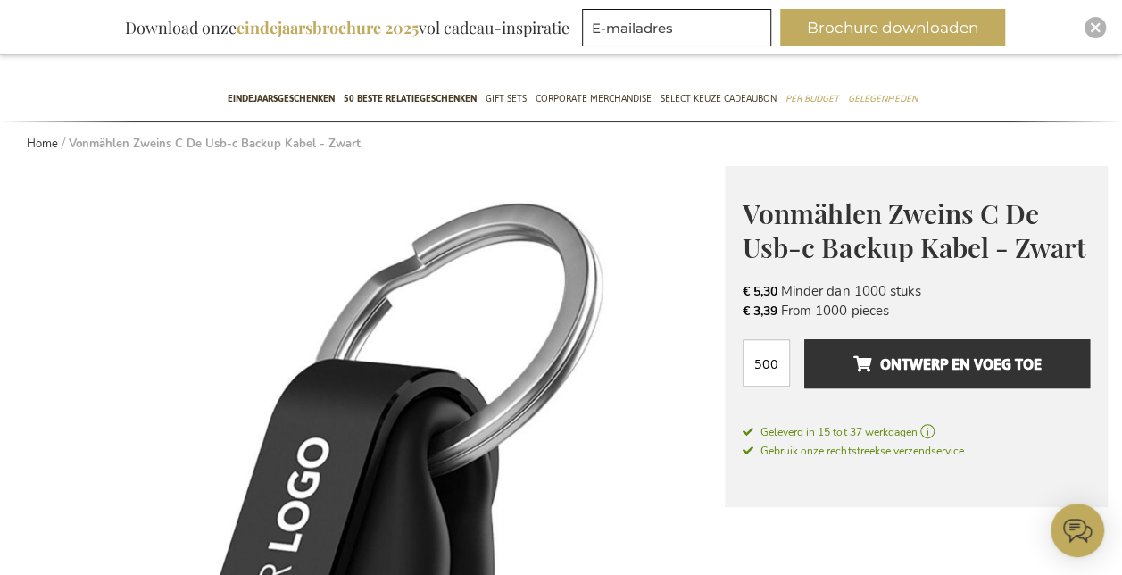
scroll to position [0, 0]
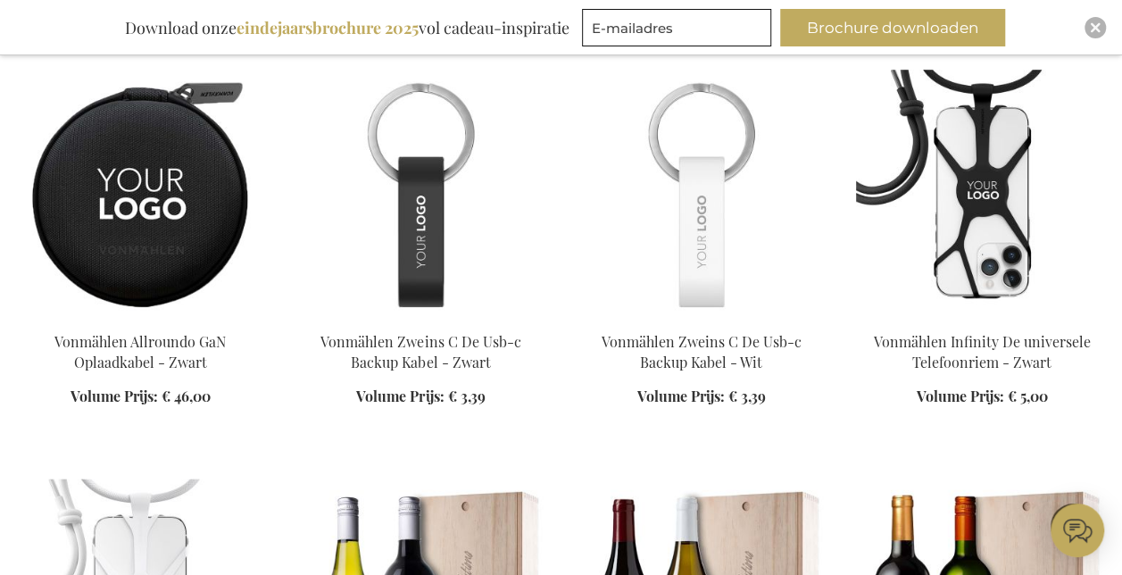
scroll to position [864, 0]
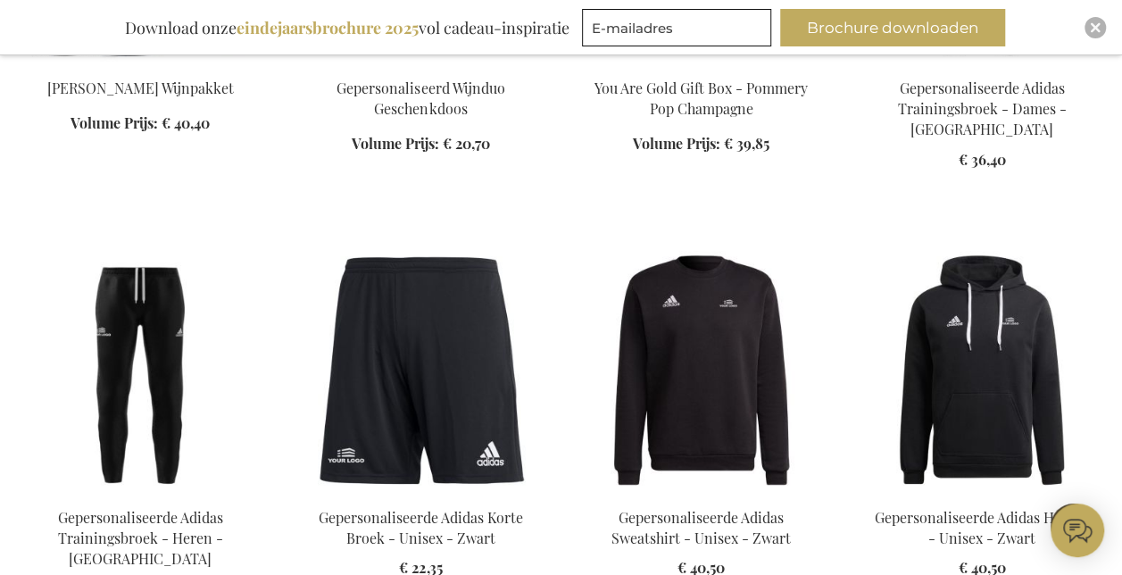
scroll to position [1934, 0]
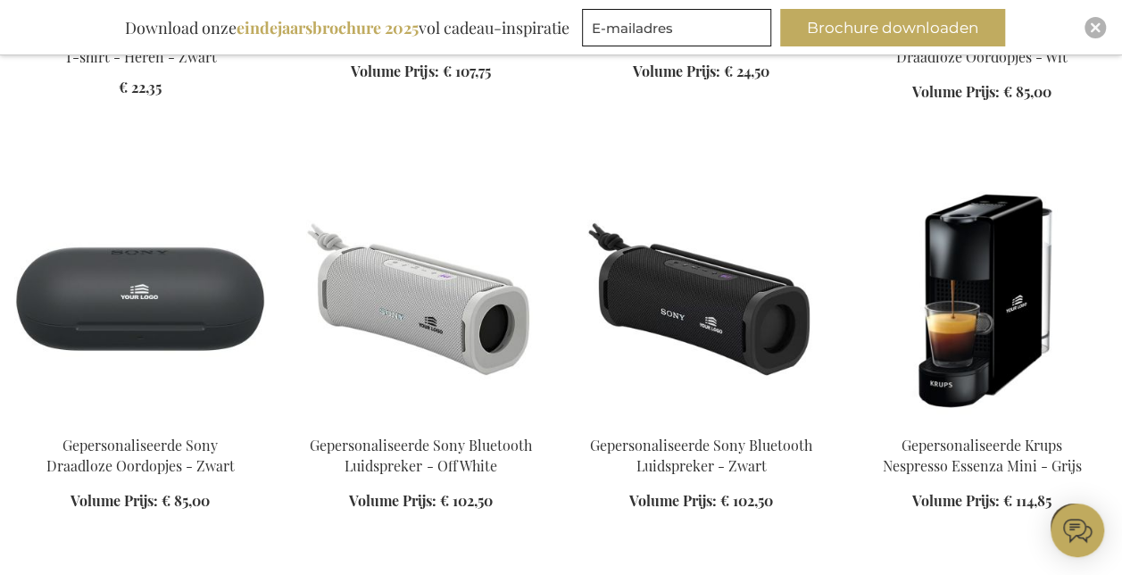
scroll to position [3273, 0]
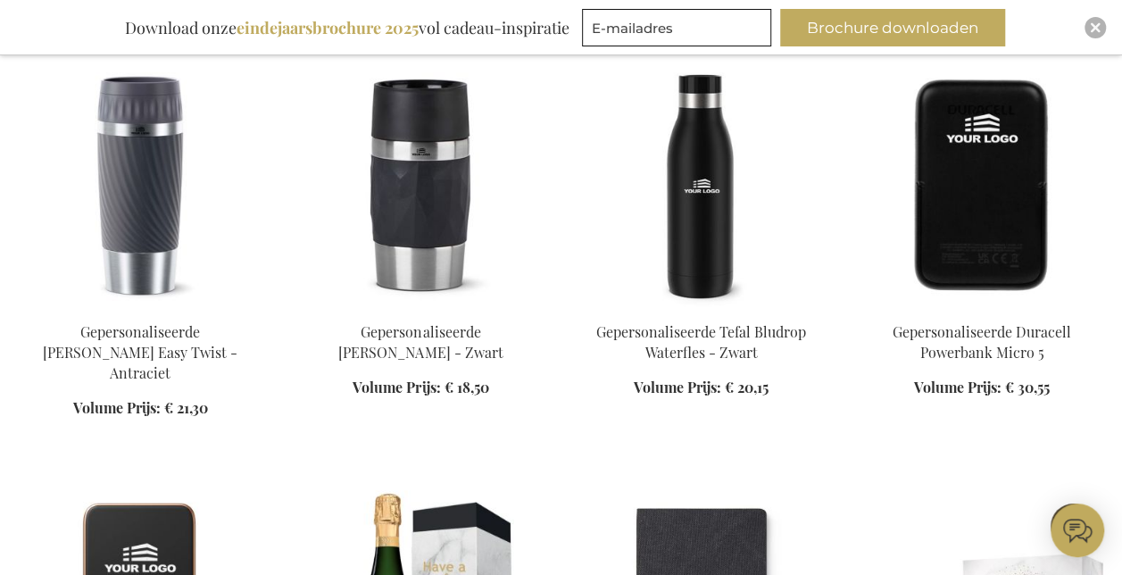
scroll to position [3719, 0]
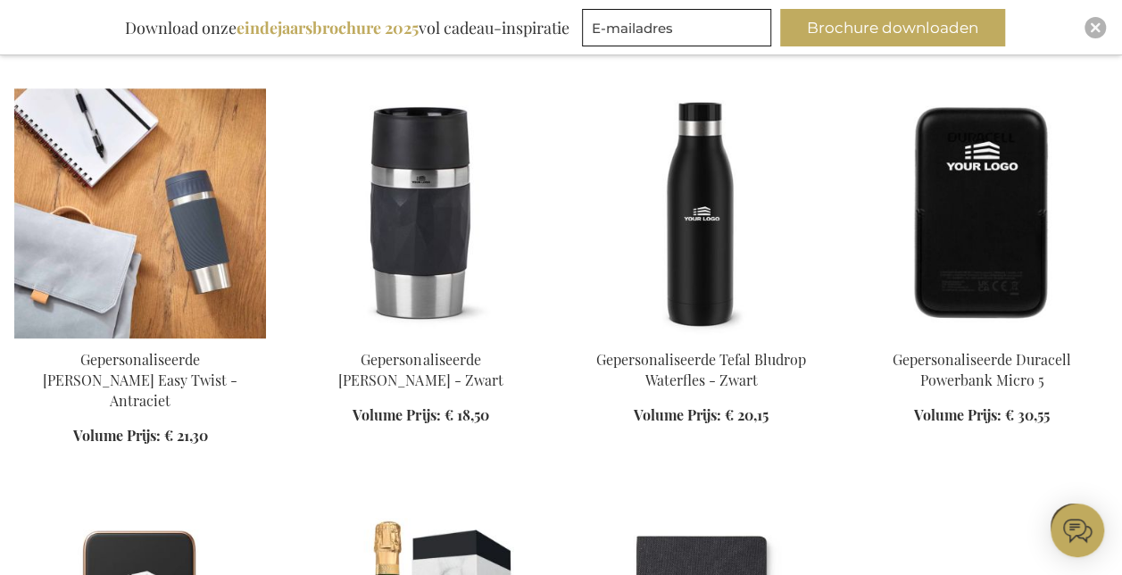
click at [144, 213] on img at bounding box center [140, 213] width 252 height 250
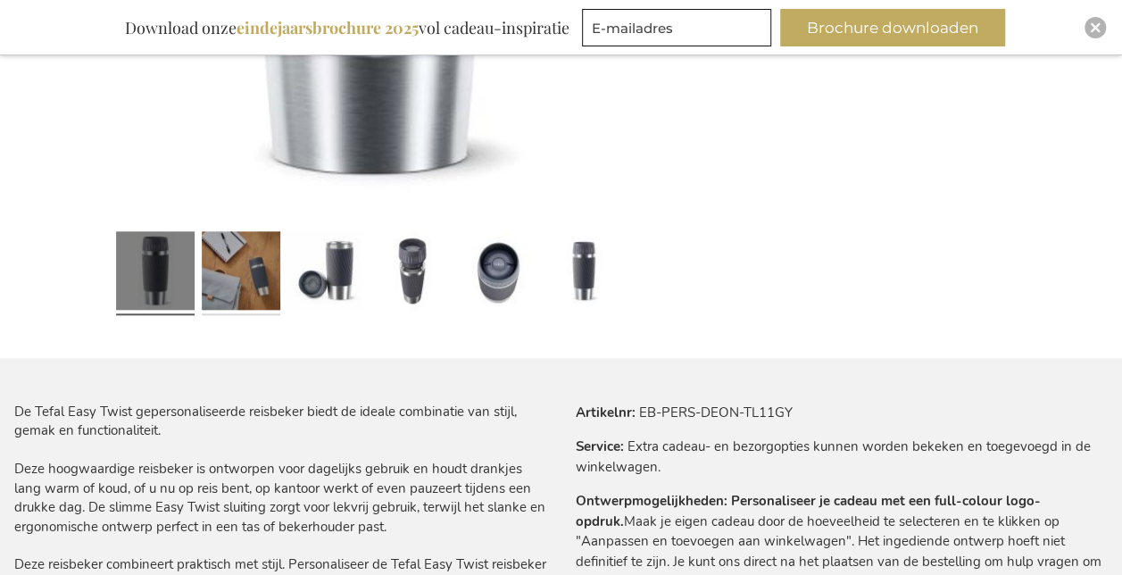
scroll to position [785, 0]
click at [212, 278] on link at bounding box center [241, 273] width 79 height 98
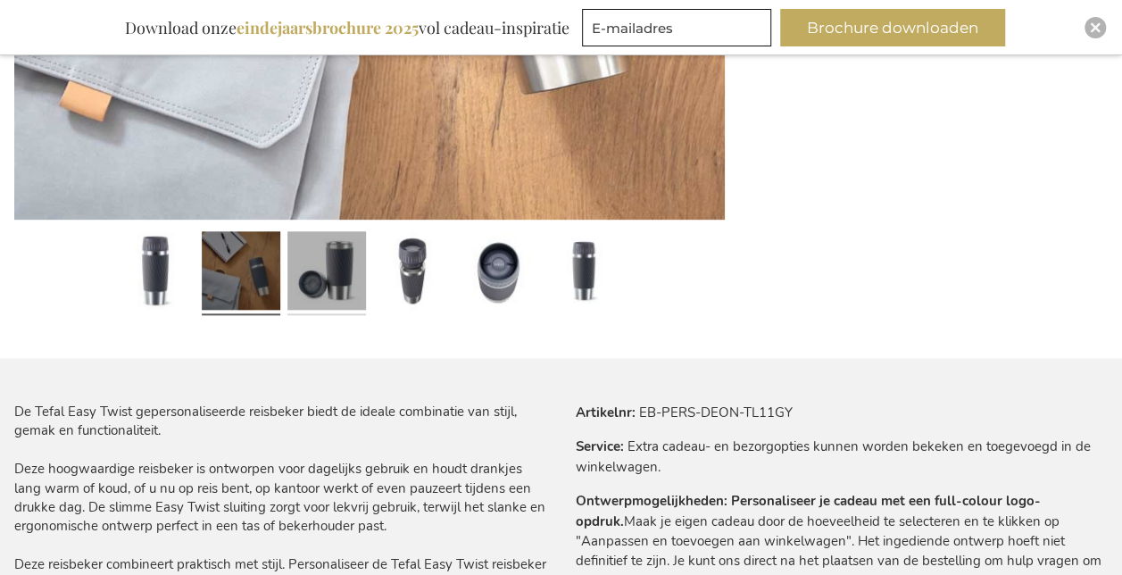
click at [336, 278] on link at bounding box center [326, 273] width 79 height 98
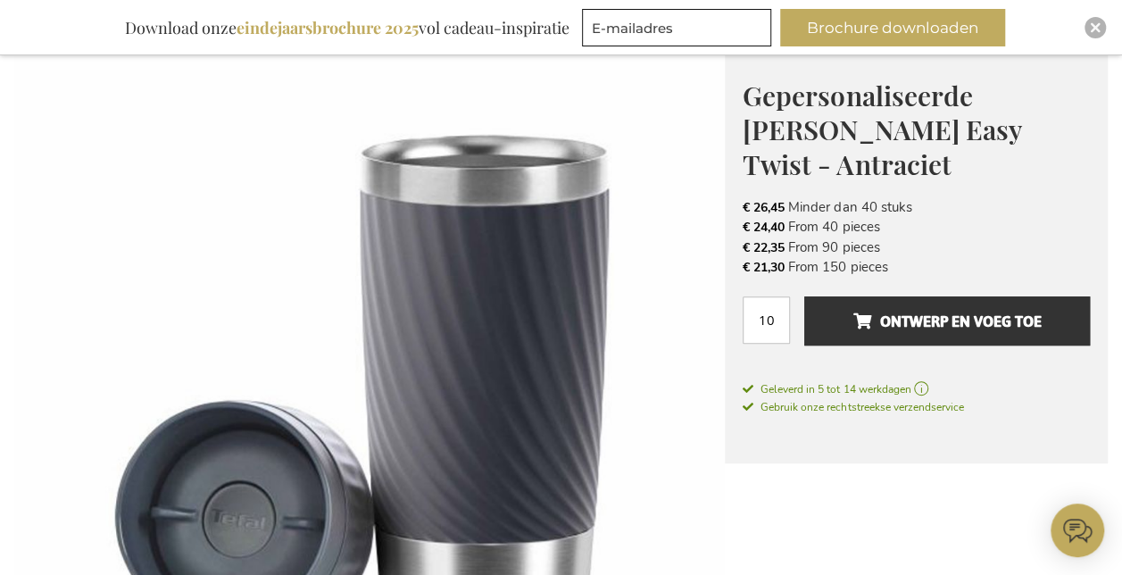
scroll to position [0, 0]
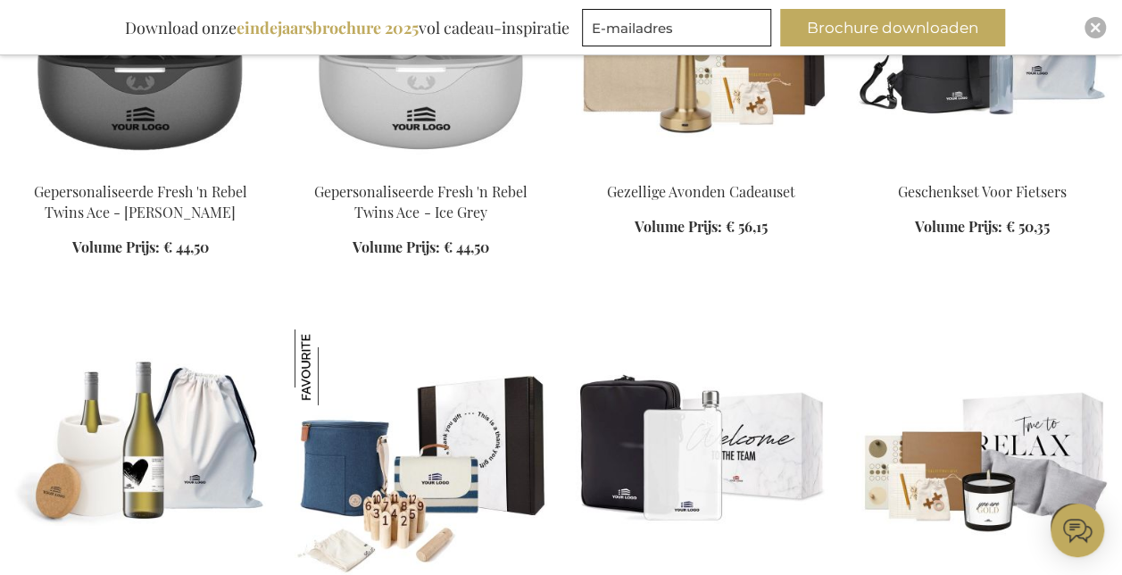
scroll to position [2700, 0]
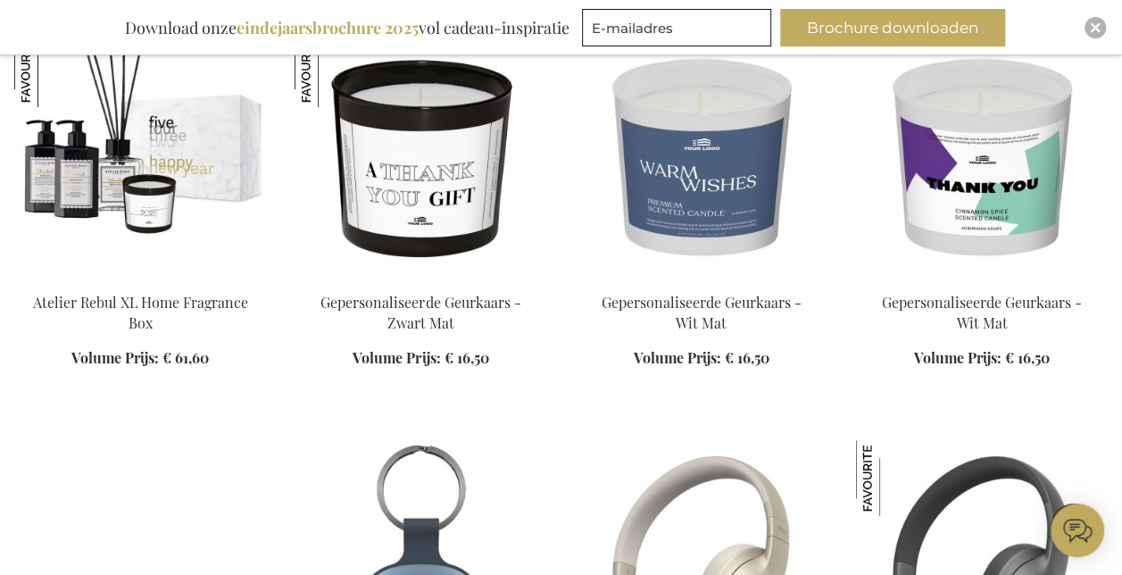
scroll to position [4038, 0]
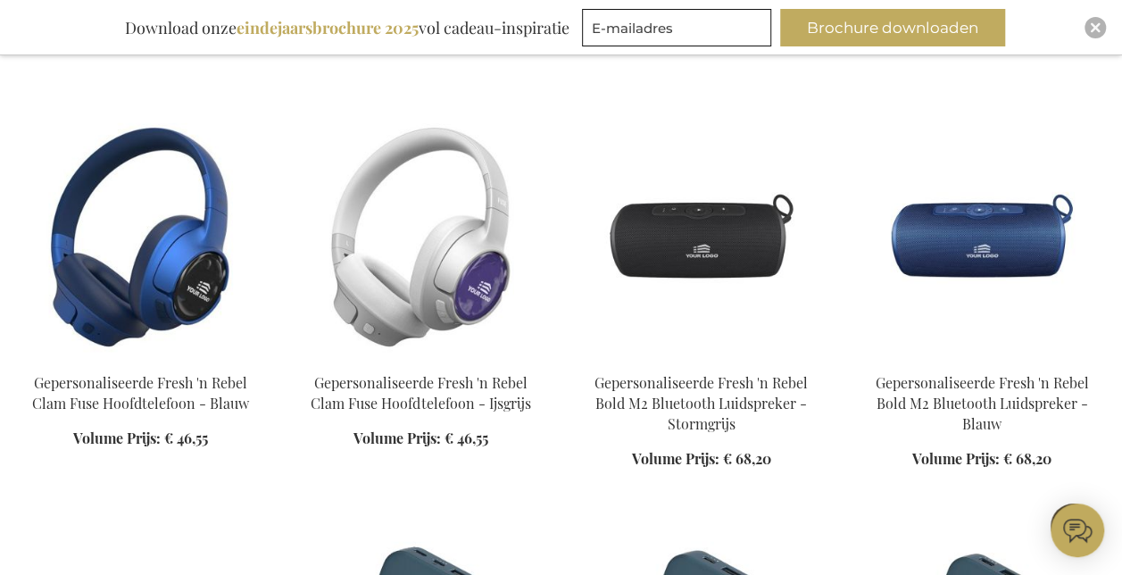
scroll to position [4574, 0]
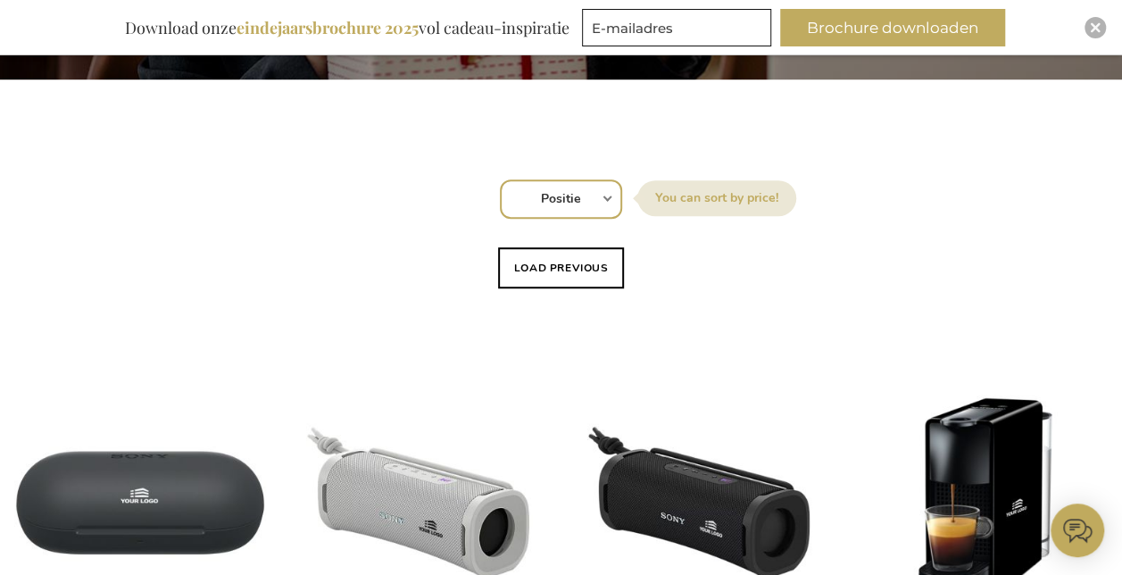
scroll to position [535, 0]
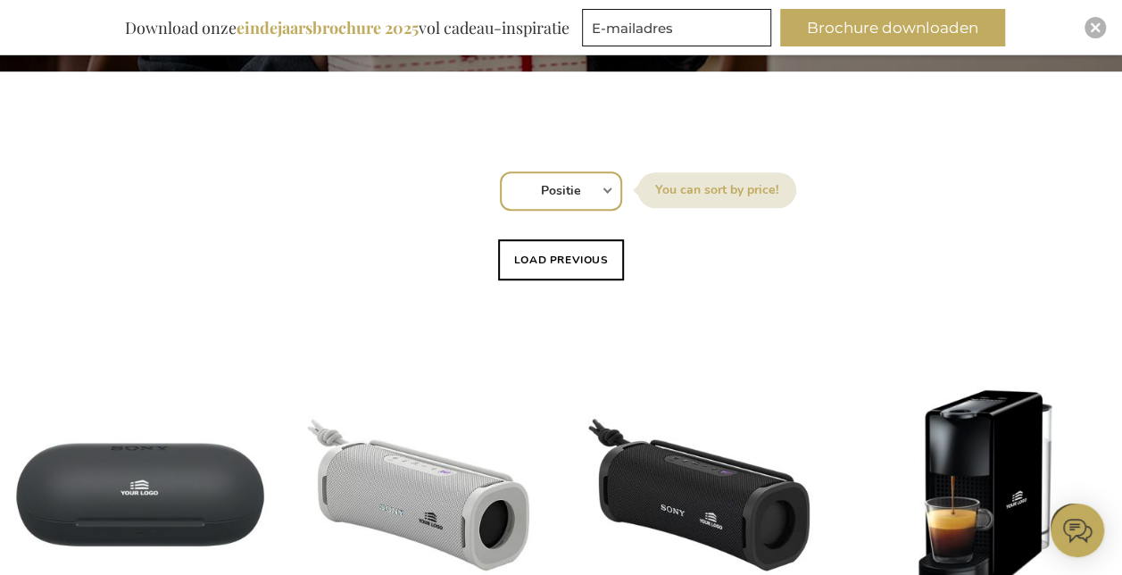
click at [580, 172] on select "Positie Best Sellers Meest bekeken Nieuw Biggest Saving Price: low to high Pric…" at bounding box center [561, 190] width 122 height 39
select select "price_asc"
click at [500, 171] on select "Positie Best Sellers Meest bekeken Nieuw Biggest Saving Price: low to high Pric…" at bounding box center [561, 190] width 122 height 39
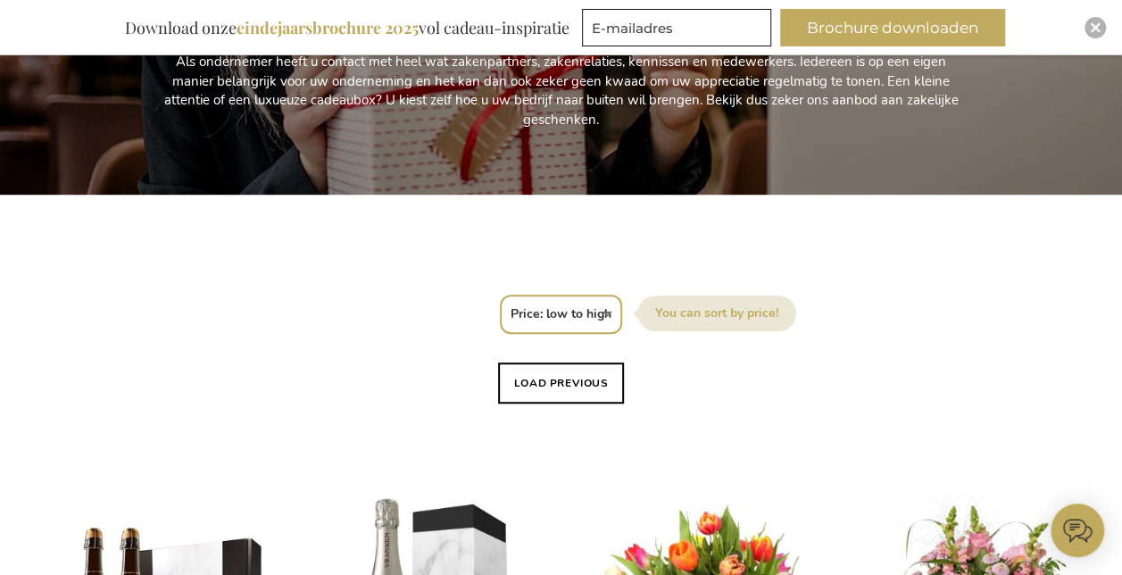
scroll to position [446, 0]
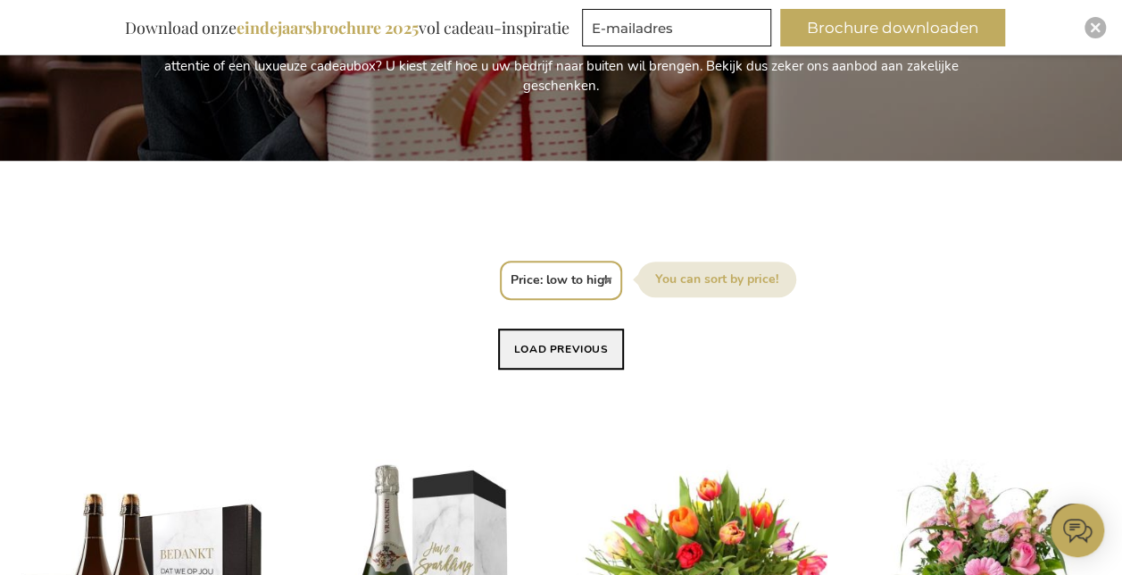
click at [532, 354] on button "Load previous" at bounding box center [561, 348] width 127 height 41
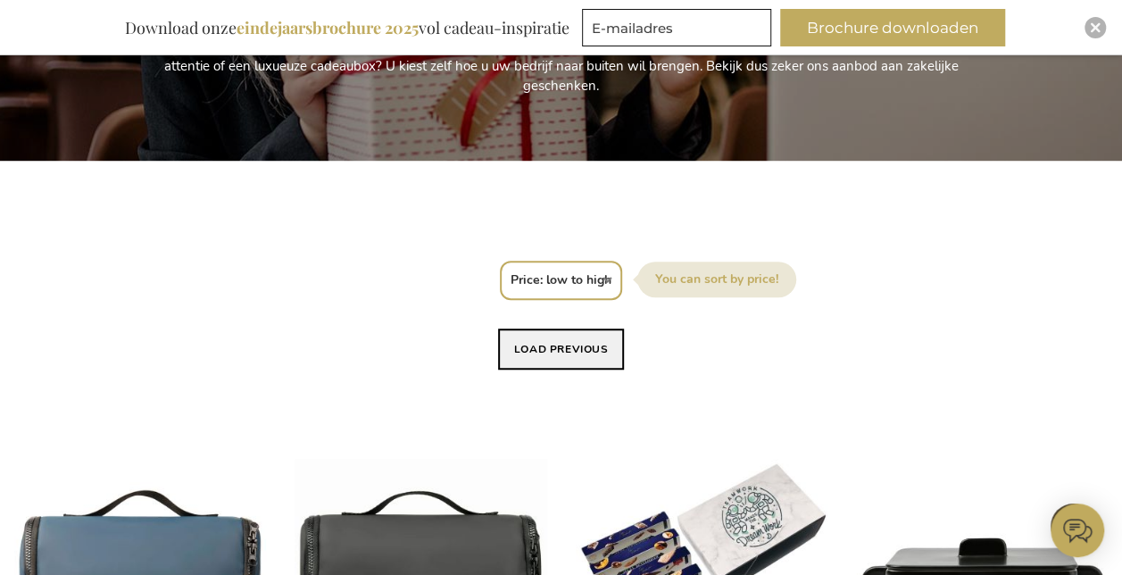
click at [571, 344] on button "Load previous" at bounding box center [561, 348] width 127 height 41
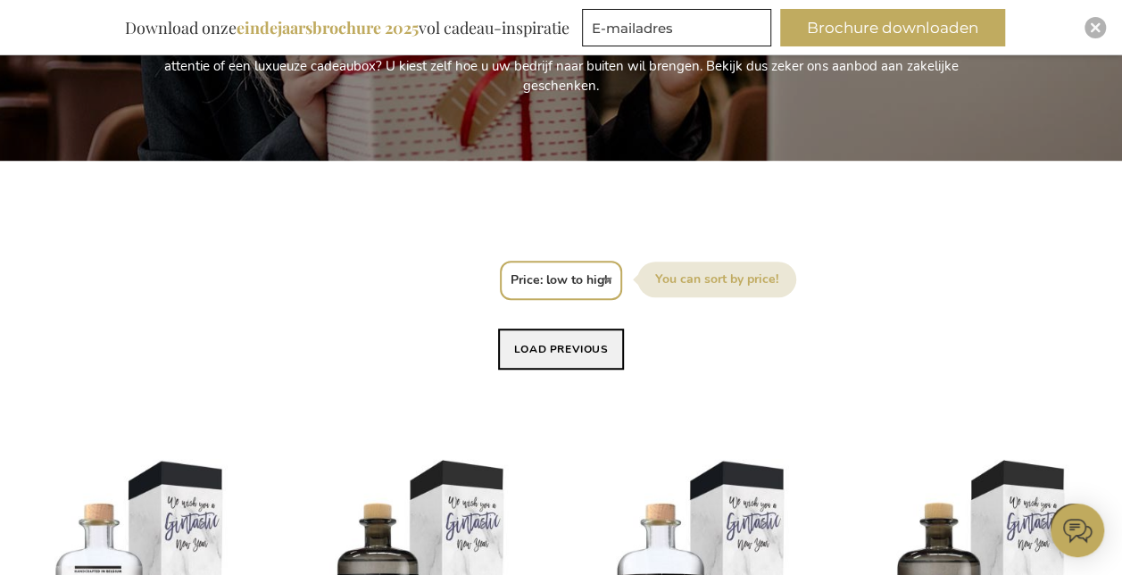
click at [571, 343] on button "Load previous" at bounding box center [561, 348] width 127 height 41
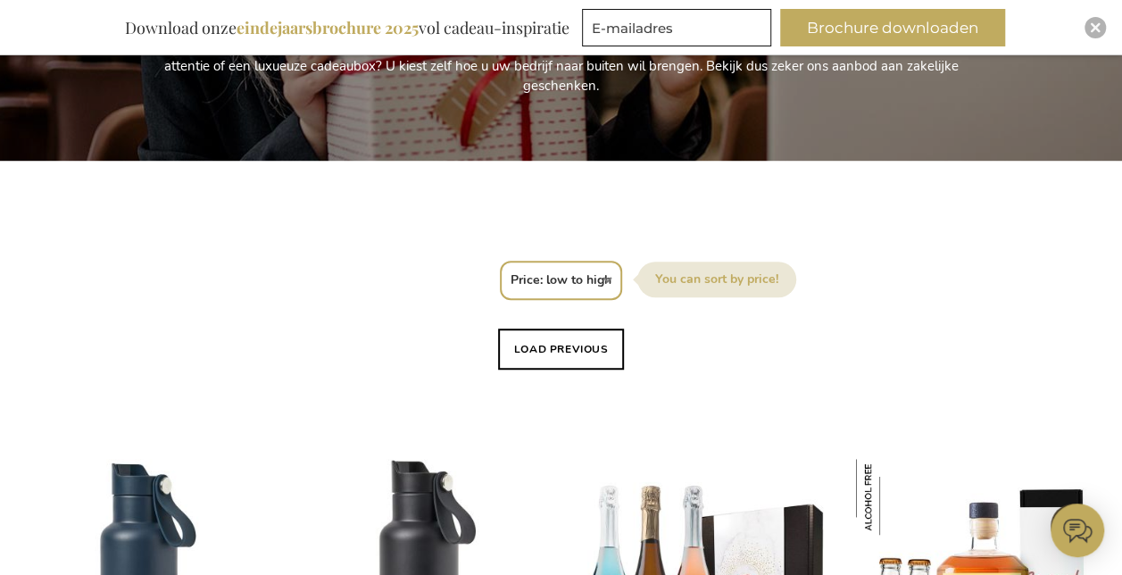
click at [571, 343] on button "Load previous" at bounding box center [561, 348] width 127 height 41
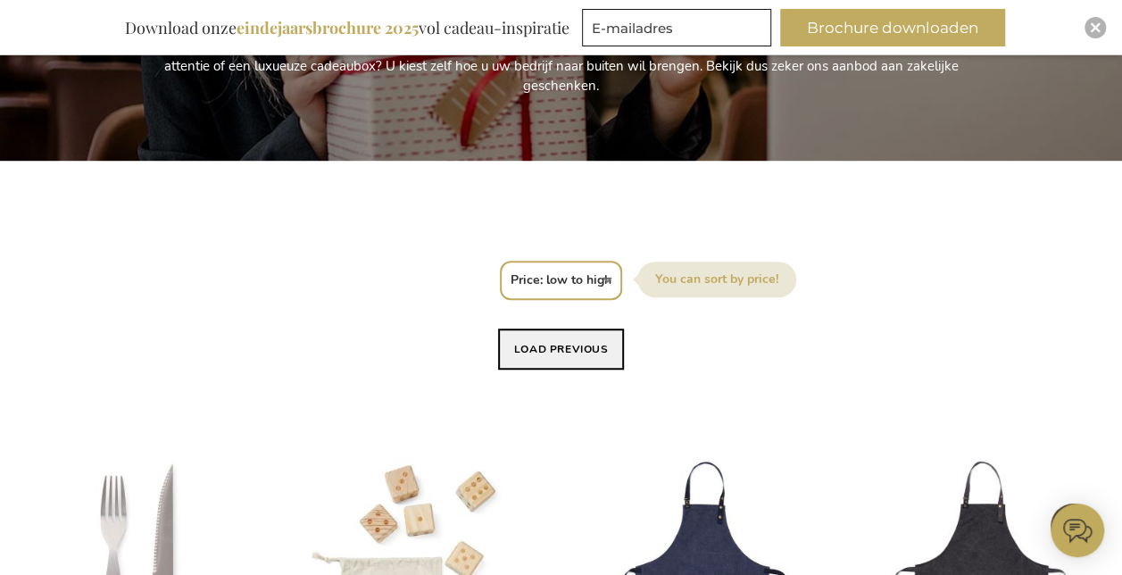
click at [569, 344] on button "Load previous" at bounding box center [561, 348] width 127 height 41
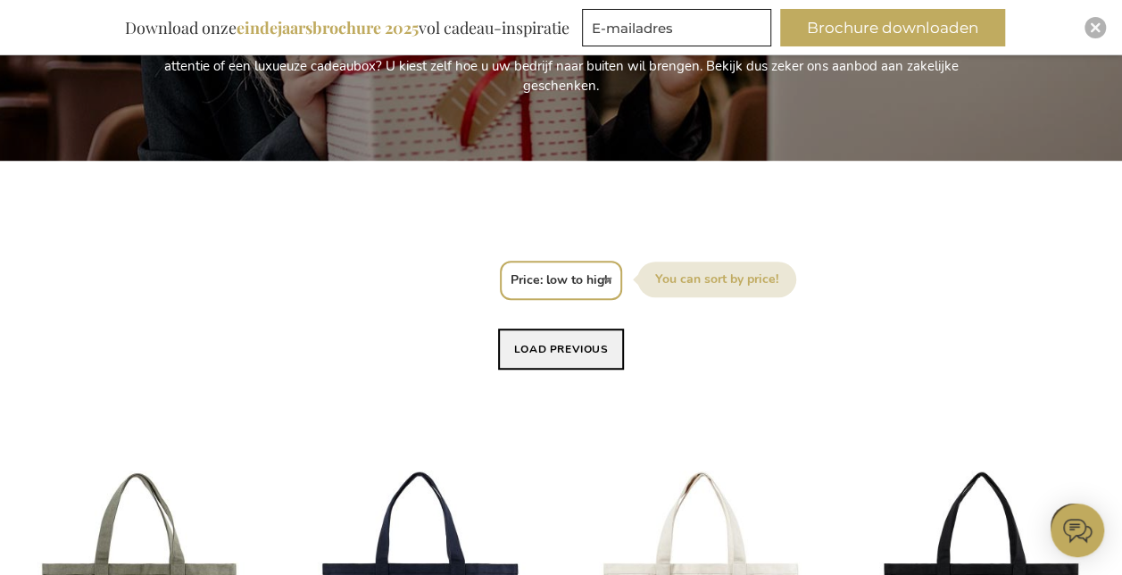
click at [580, 346] on button "Load previous" at bounding box center [561, 348] width 127 height 41
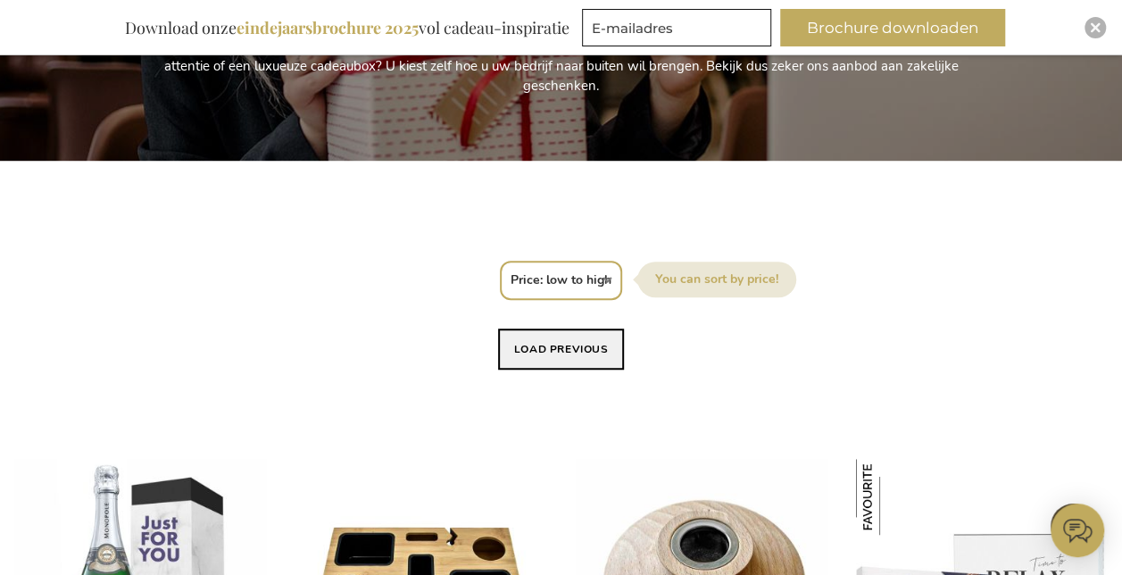
click at [593, 349] on button "Load previous" at bounding box center [561, 348] width 127 height 41
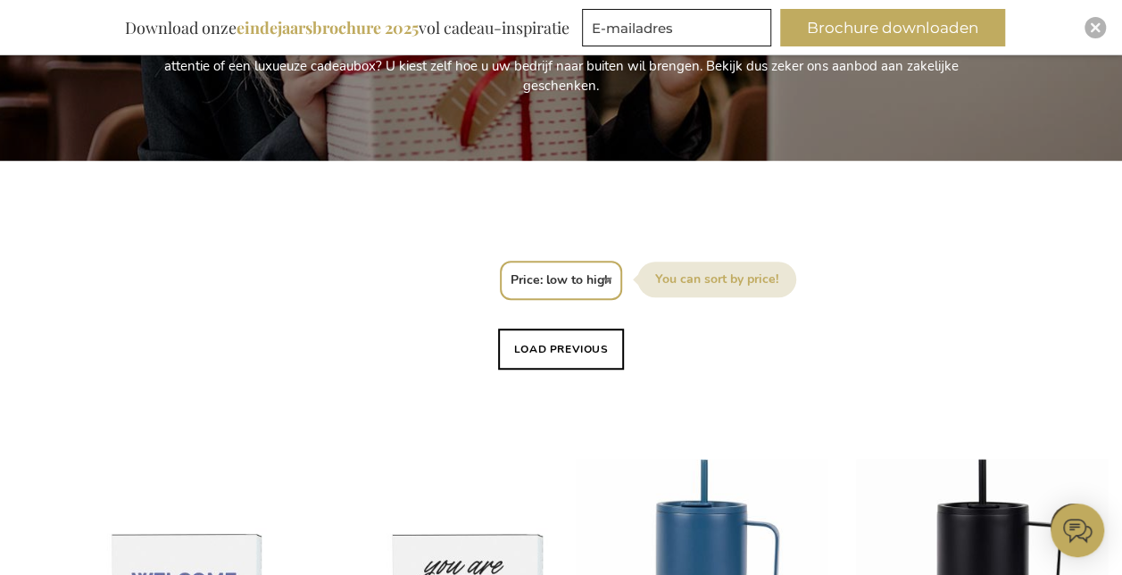
click at [592, 349] on button "Load previous" at bounding box center [561, 348] width 127 height 41
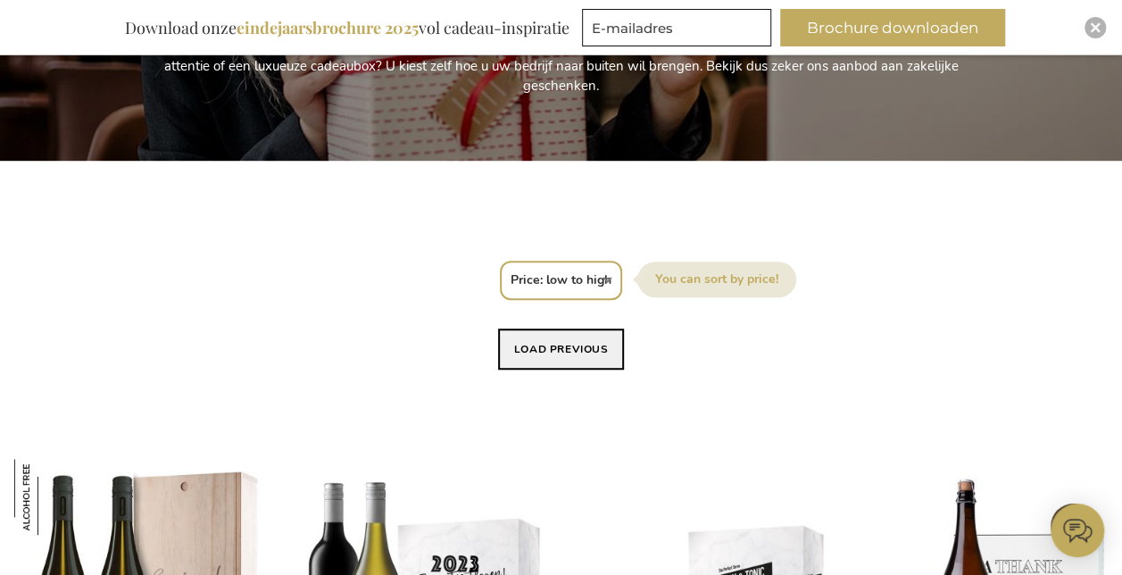
click at [595, 352] on button "Load previous" at bounding box center [561, 348] width 127 height 41
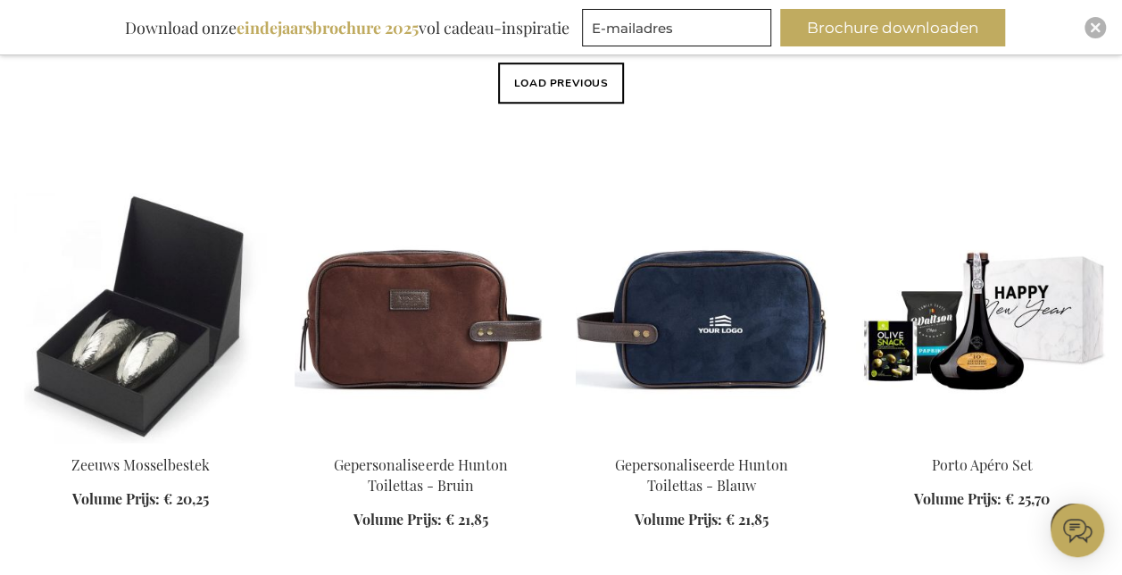
scroll to position [714, 0]
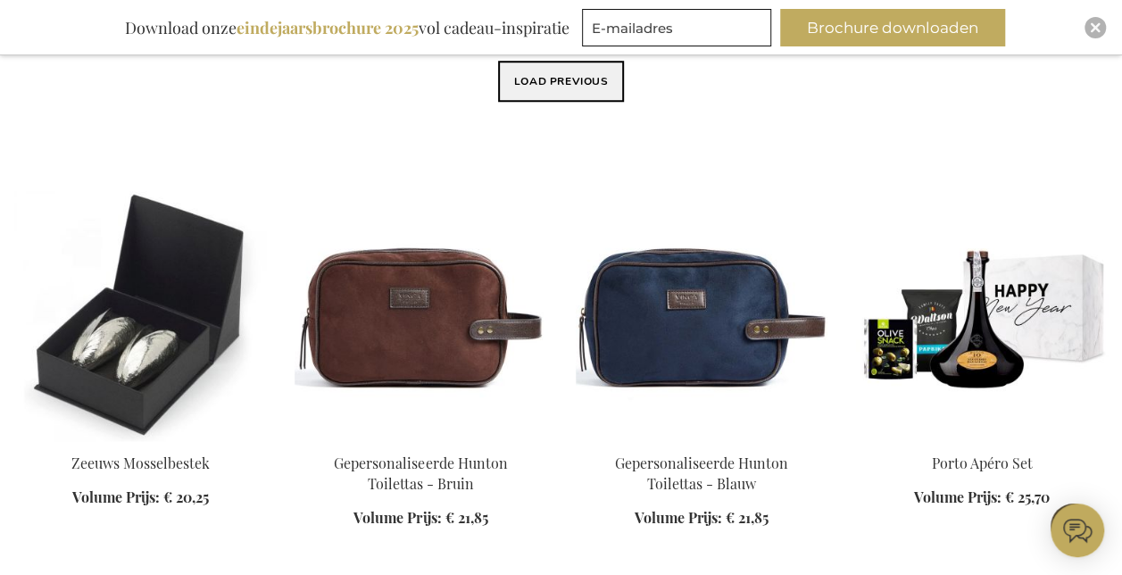
click at [562, 73] on button "Load previous" at bounding box center [561, 81] width 127 height 41
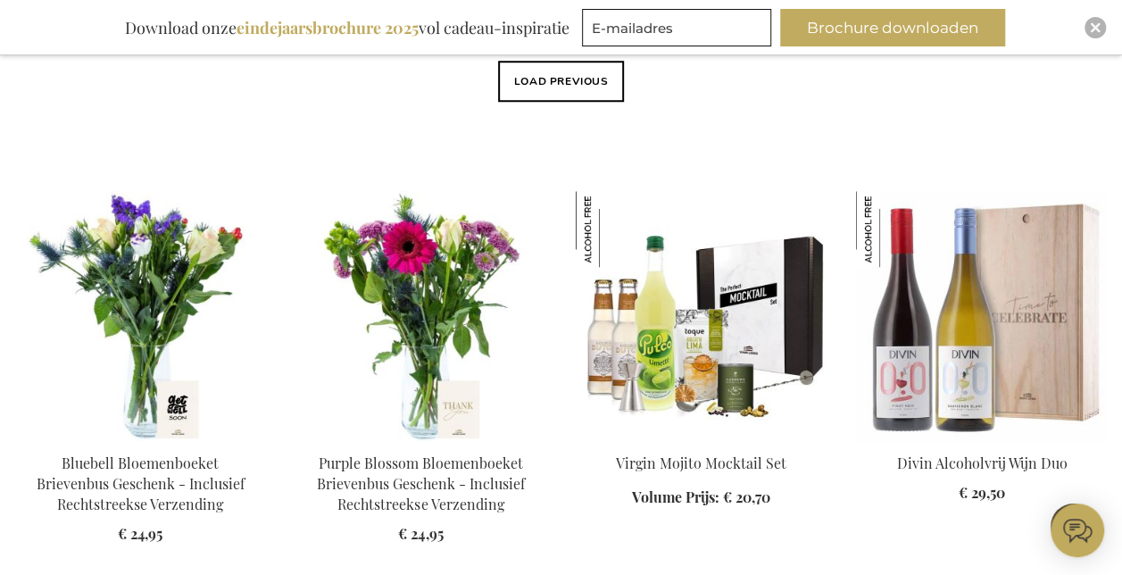
click at [551, 89] on button "Load previous" at bounding box center [561, 81] width 127 height 41
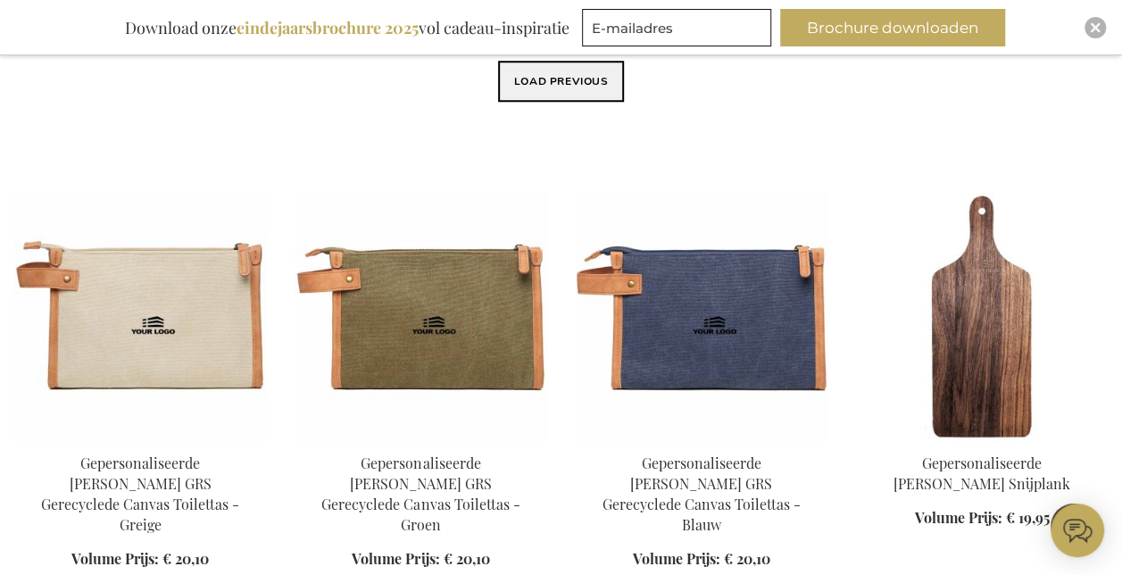
click at [559, 98] on button "Load previous" at bounding box center [561, 81] width 127 height 41
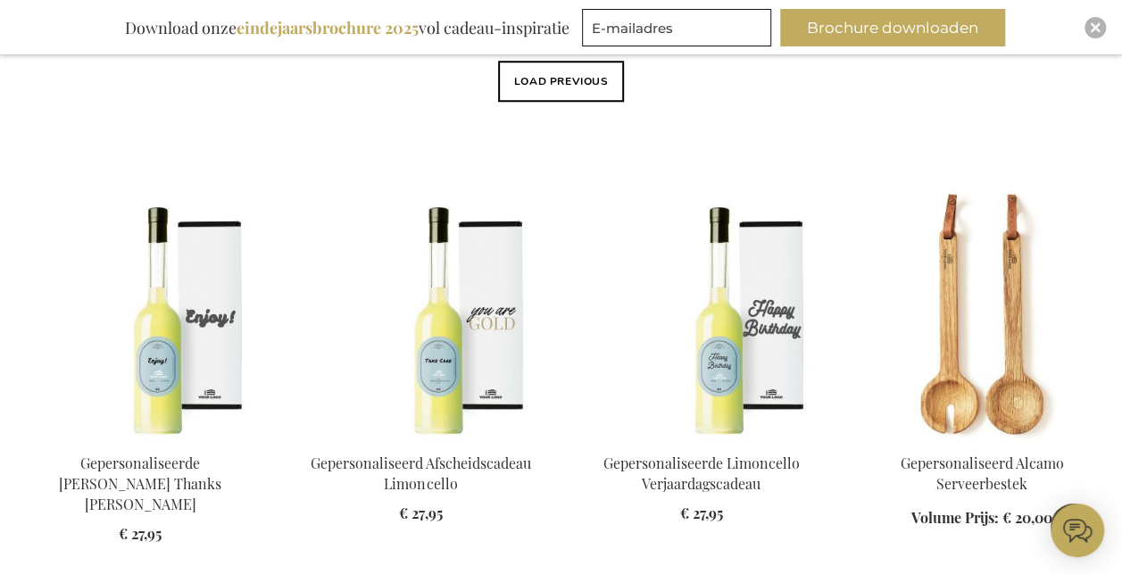
click at [559, 98] on button "Load previous" at bounding box center [561, 81] width 127 height 41
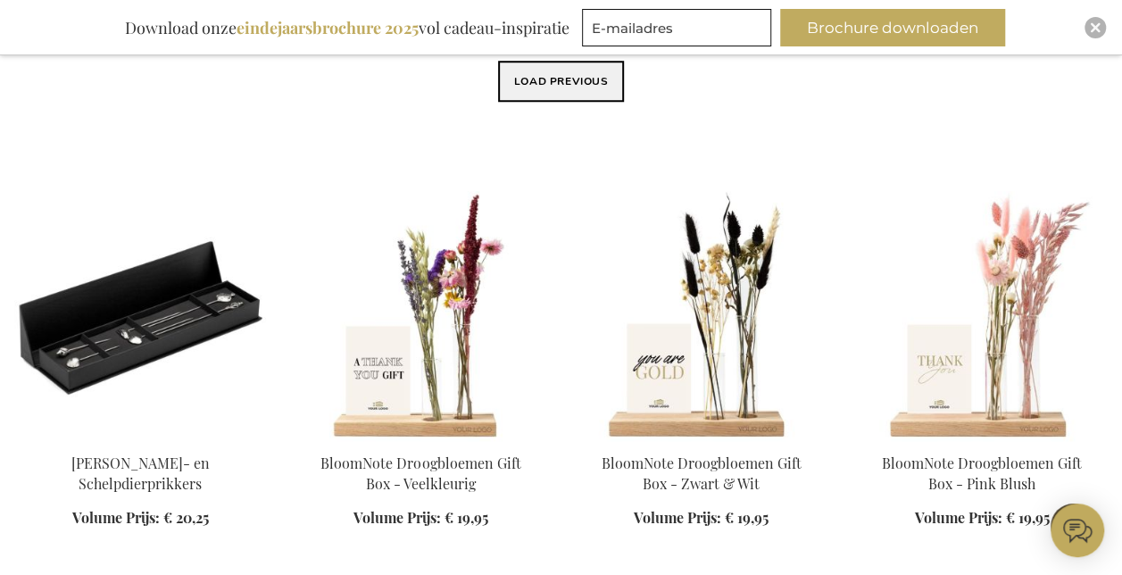
click at [562, 91] on button "Load previous" at bounding box center [561, 81] width 127 height 41
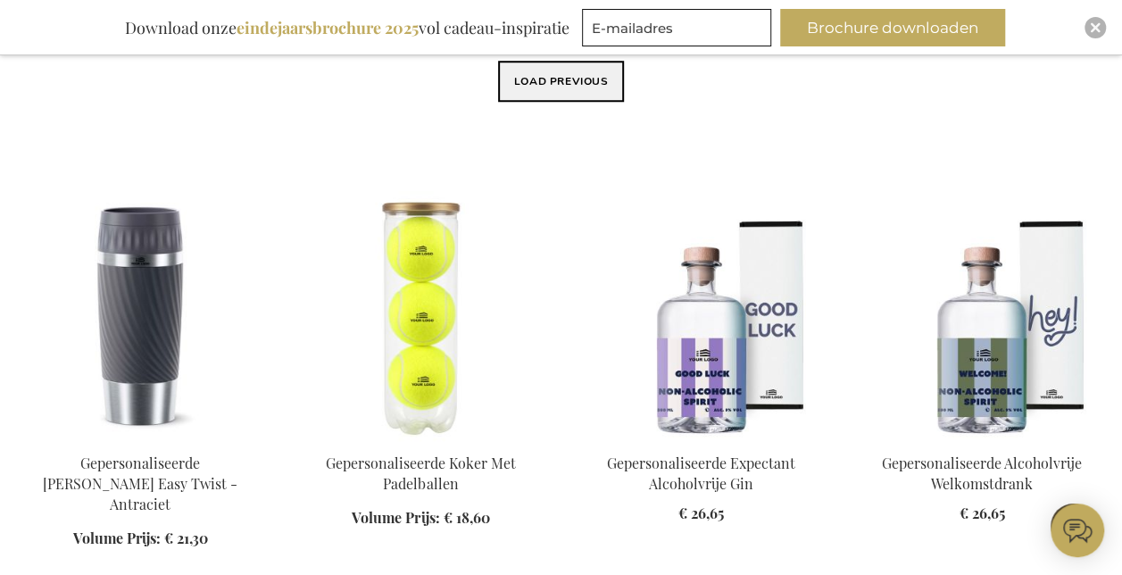
click at [562, 91] on button "Load previous" at bounding box center [561, 81] width 127 height 41
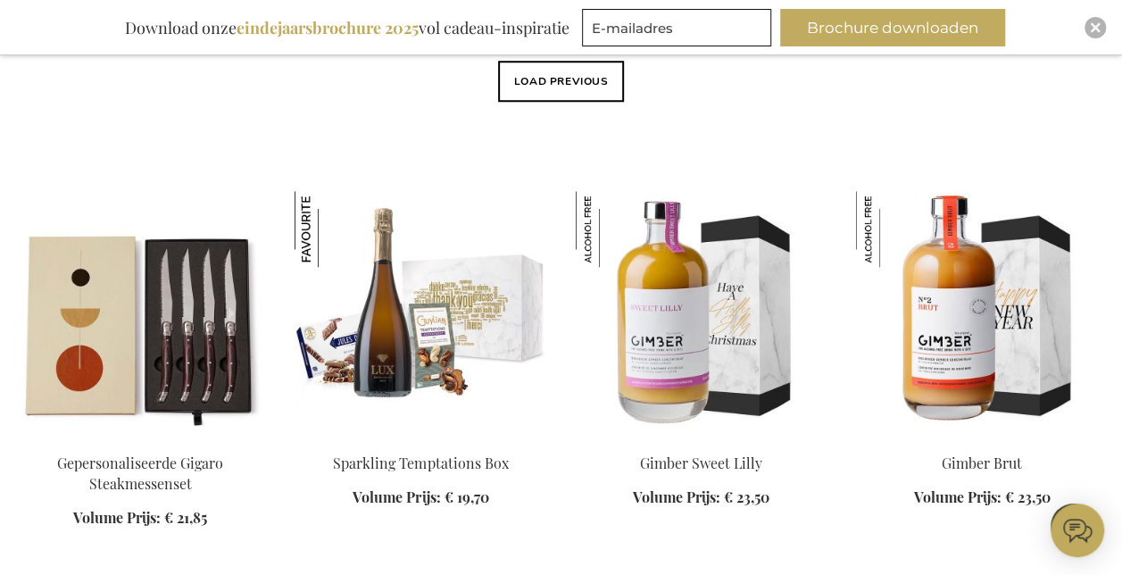
click at [562, 91] on button "Load previous" at bounding box center [561, 81] width 127 height 41
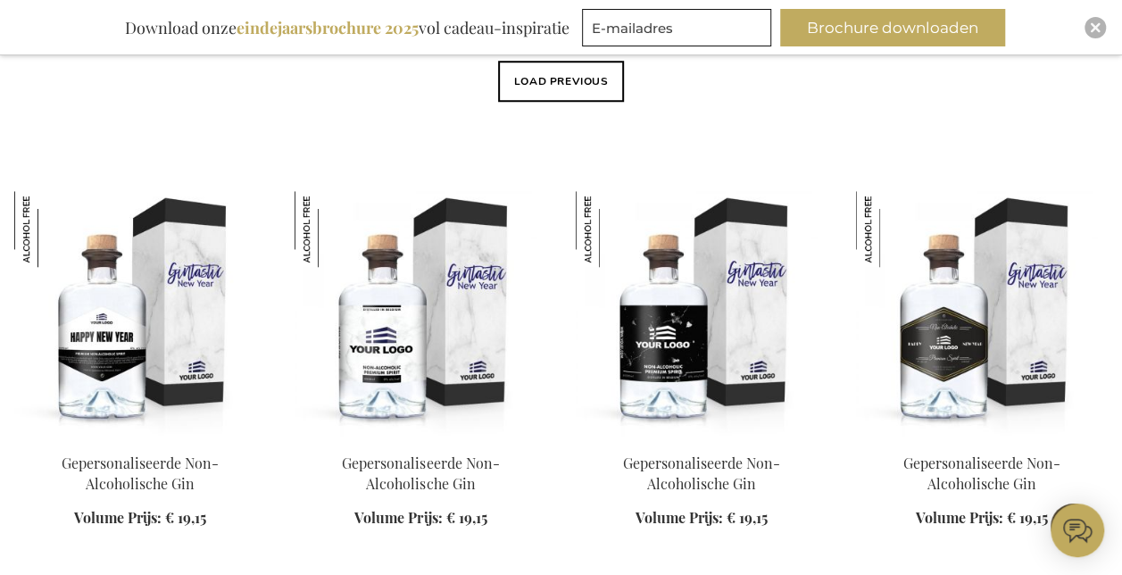
click at [562, 91] on button "Load previous" at bounding box center [561, 81] width 127 height 41
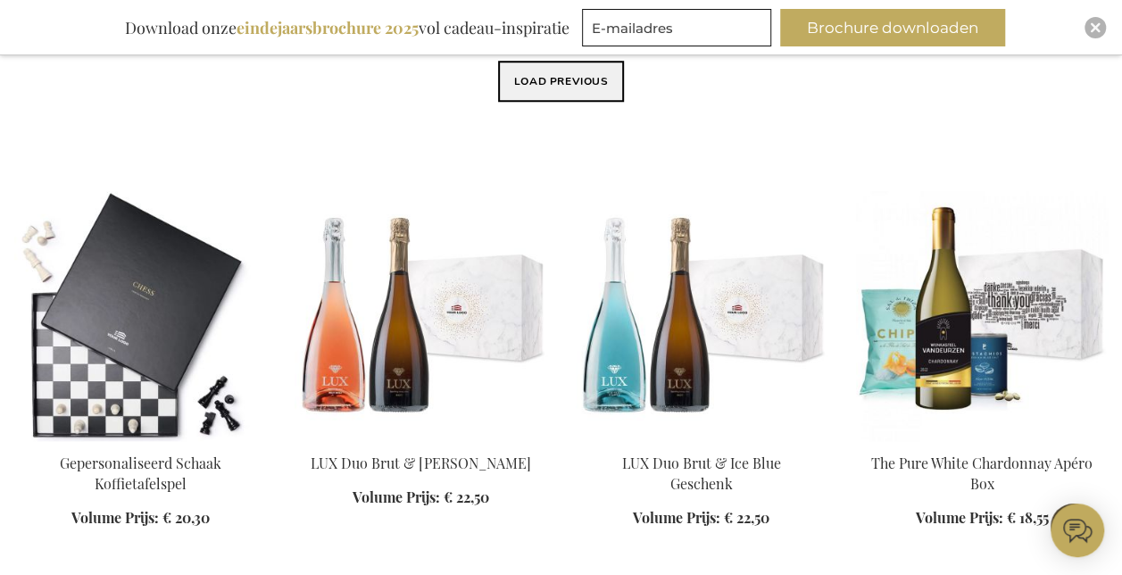
click at [575, 95] on button "Load previous" at bounding box center [561, 81] width 127 height 41
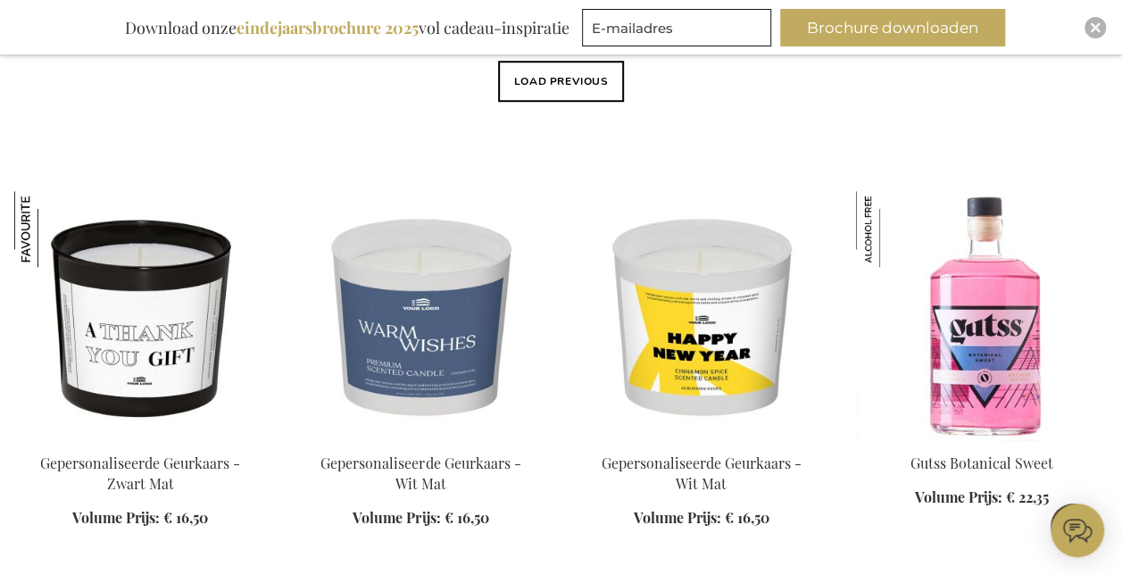
scroll to position [268, 0]
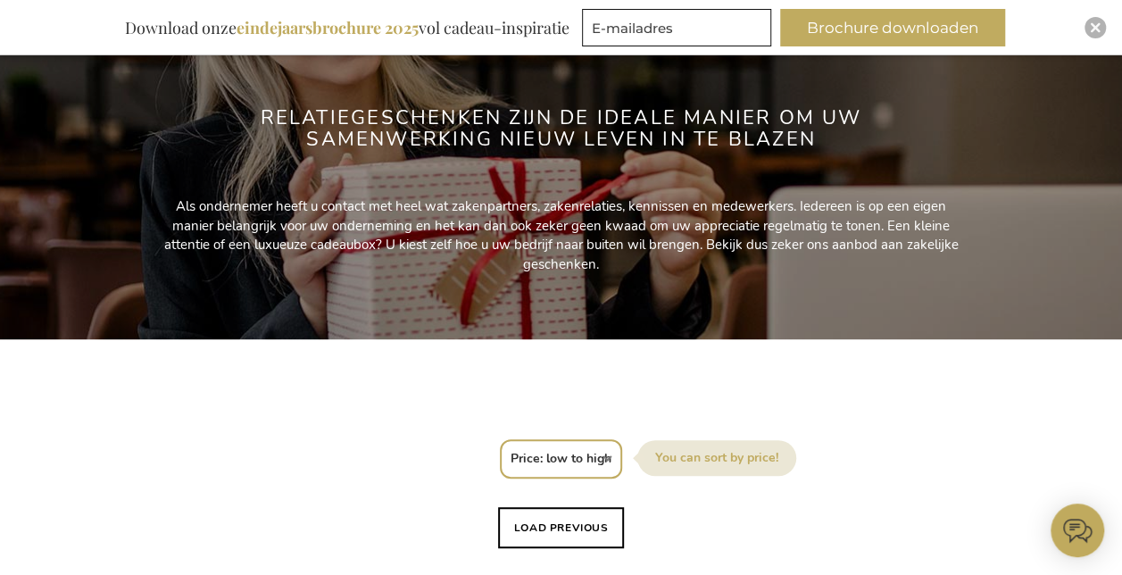
click at [566, 435] on div "Sorteer op Positie Best Sellers Meest bekeken Nieuw Biggest Saving Price: low t…" at bounding box center [561, 456] width 1074 height 43
click at [560, 451] on select "Positie Best Sellers Meest bekeken Nieuw Biggest Saving Price: low to high Pric…" at bounding box center [561, 458] width 122 height 39
click at [500, 439] on select "Positie Best Sellers Meest bekeken Nieuw Biggest Saving Price: low to high Pric…" at bounding box center [561, 458] width 122 height 39
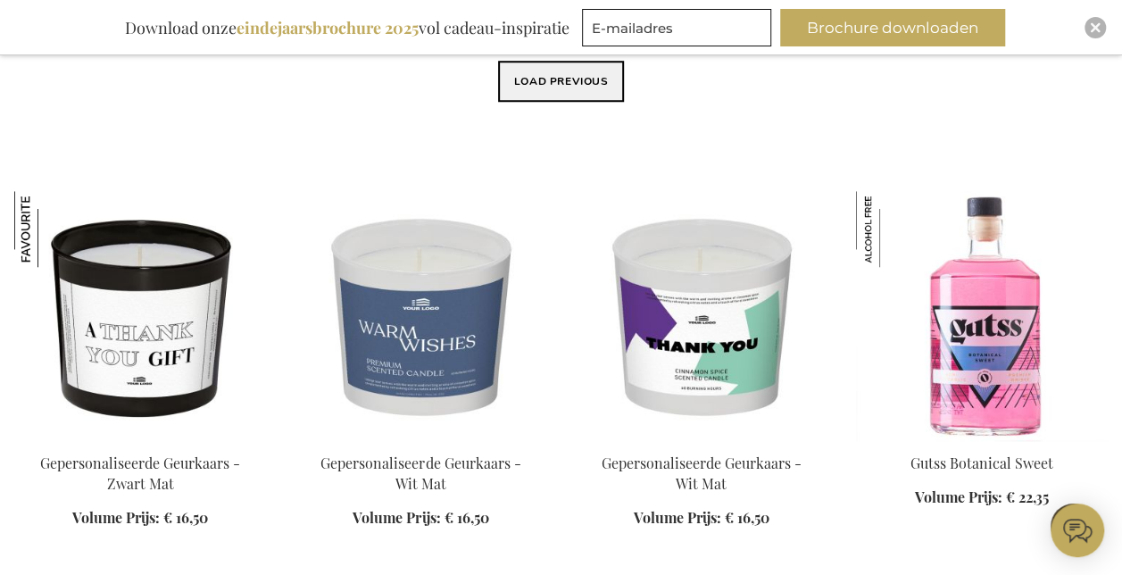
click at [558, 87] on button "Load previous" at bounding box center [561, 81] width 127 height 41
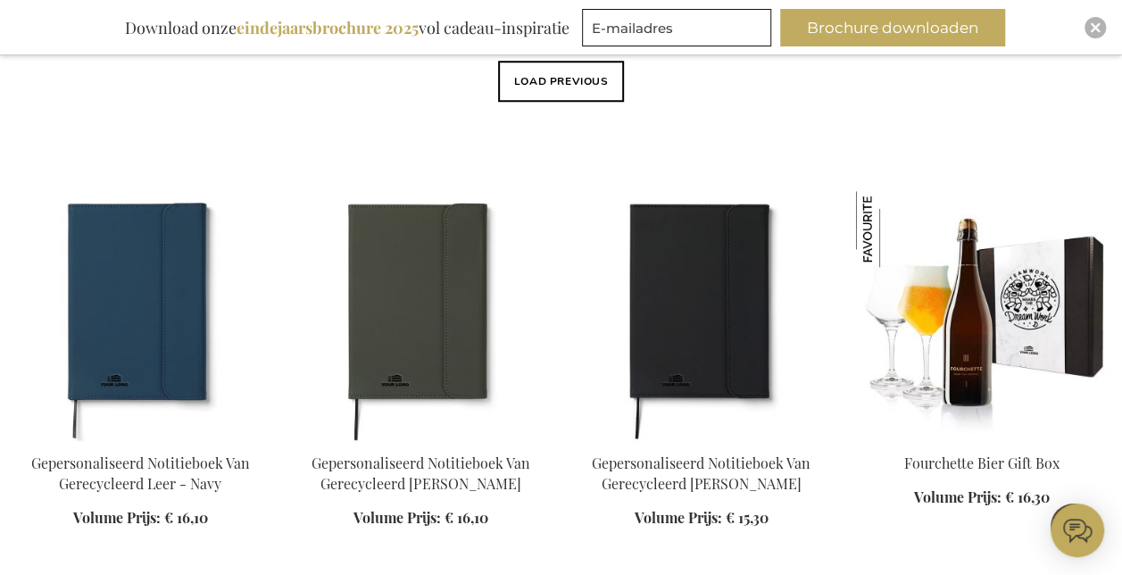
click at [556, 96] on button "Load previous" at bounding box center [561, 81] width 127 height 41
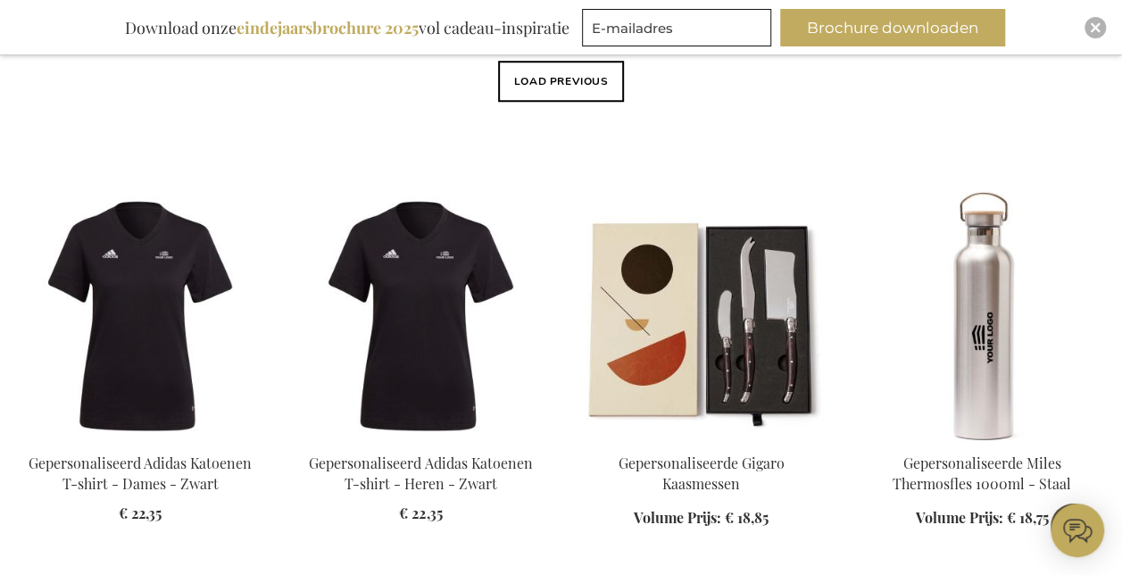
click at [556, 96] on button "Load previous" at bounding box center [561, 81] width 127 height 41
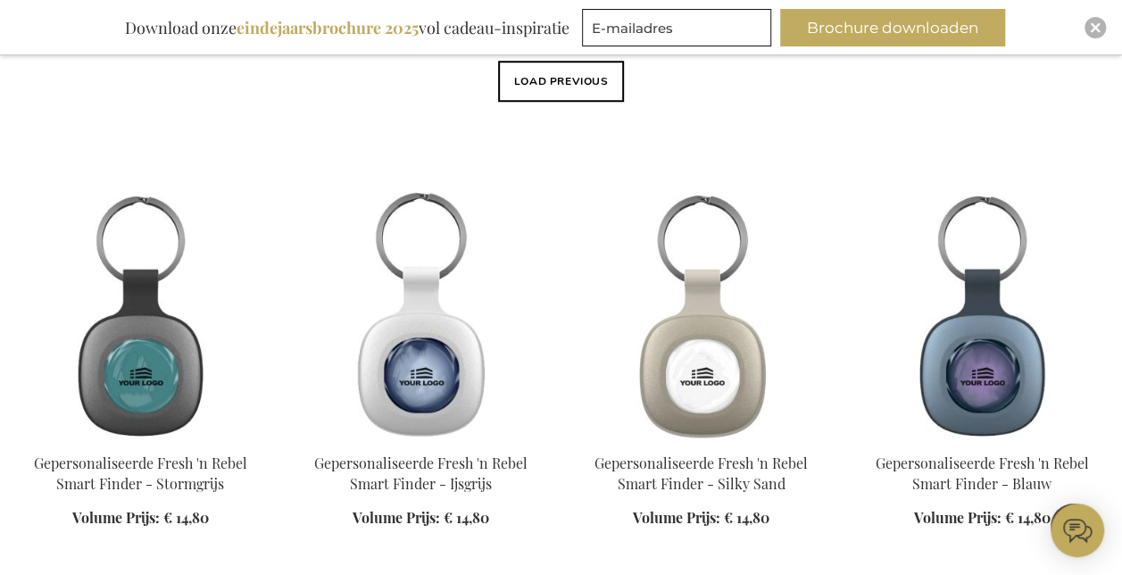
click at [558, 95] on button "Load previous" at bounding box center [561, 81] width 127 height 41
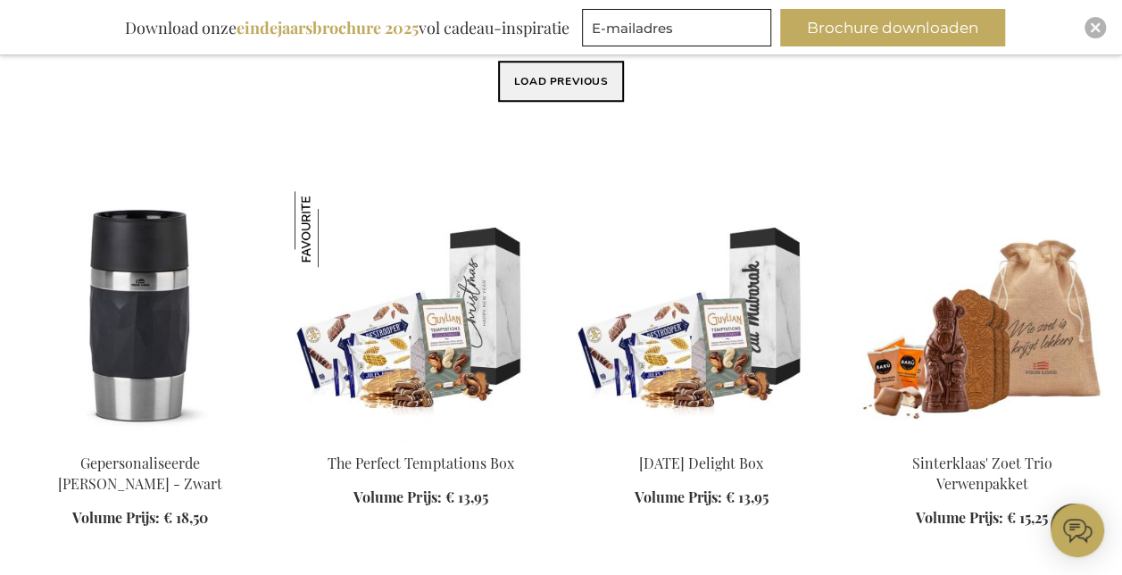
click at [558, 95] on button "Load previous" at bounding box center [561, 81] width 127 height 41
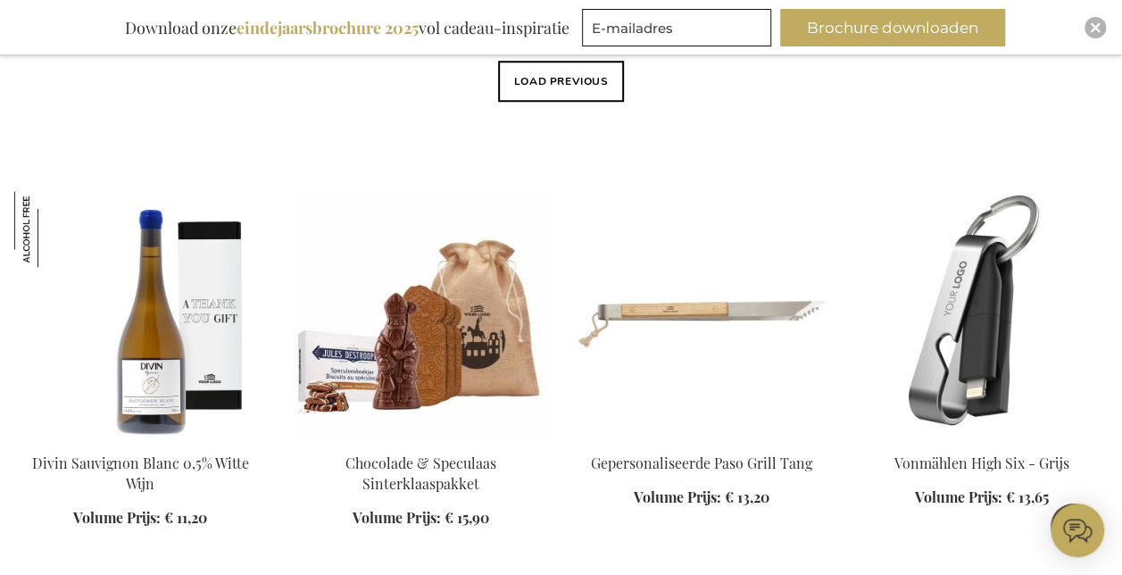
click at [569, 75] on button "Load previous" at bounding box center [561, 81] width 127 height 41
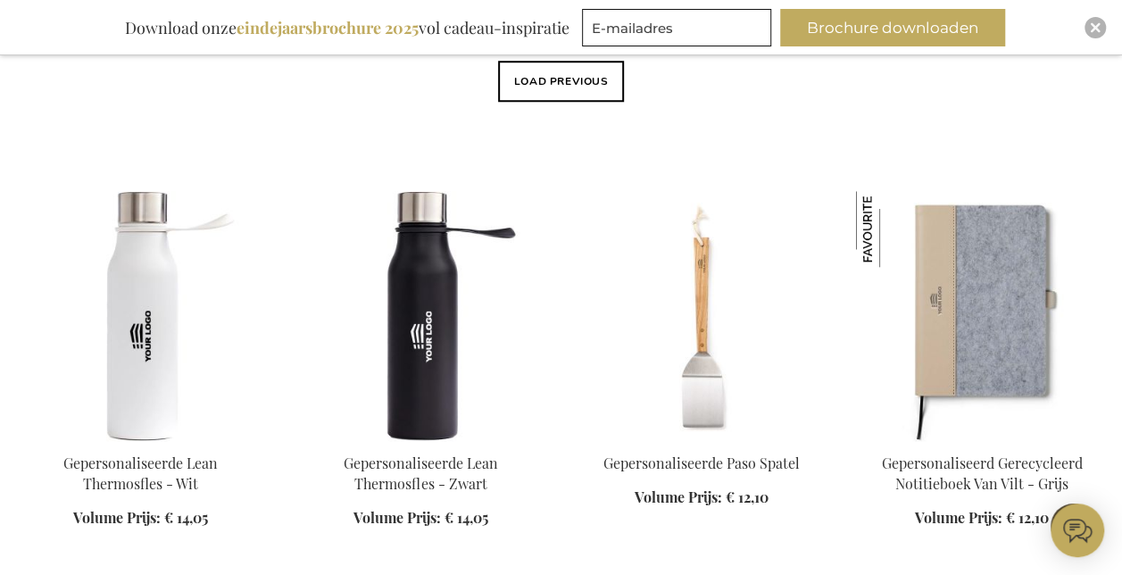
click at [569, 76] on button "Load previous" at bounding box center [561, 81] width 127 height 41
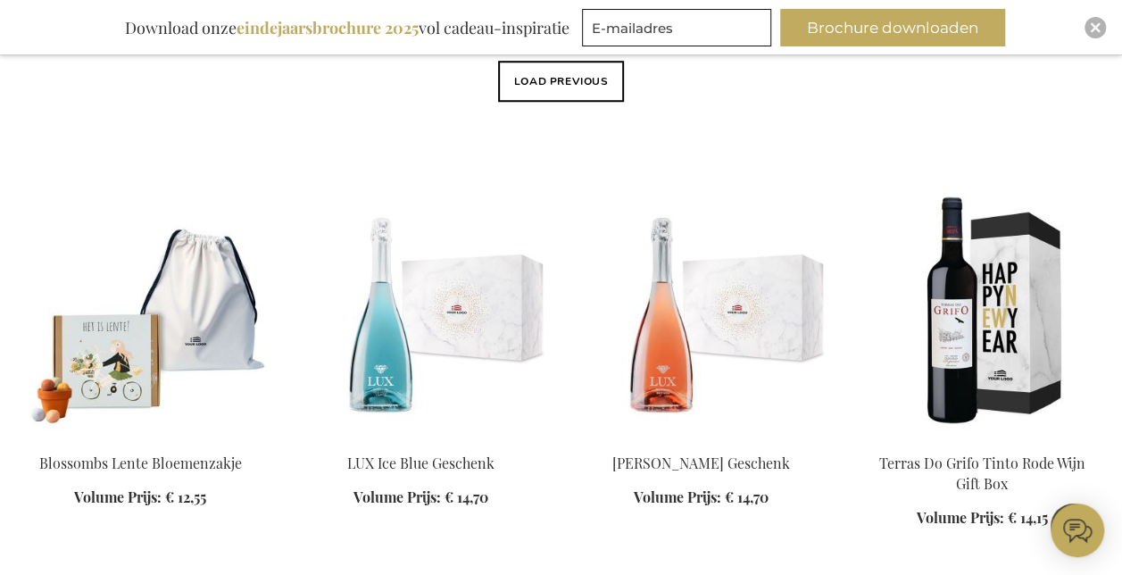
click at [567, 89] on button "Load previous" at bounding box center [561, 81] width 127 height 41
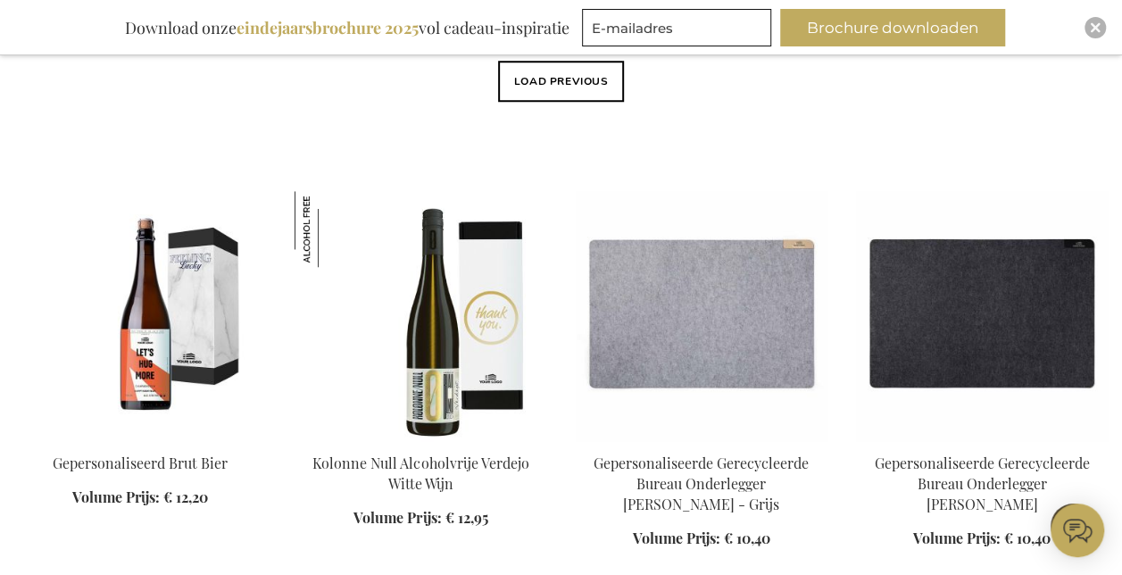
click at [564, 101] on button "Load previous" at bounding box center [561, 81] width 127 height 41
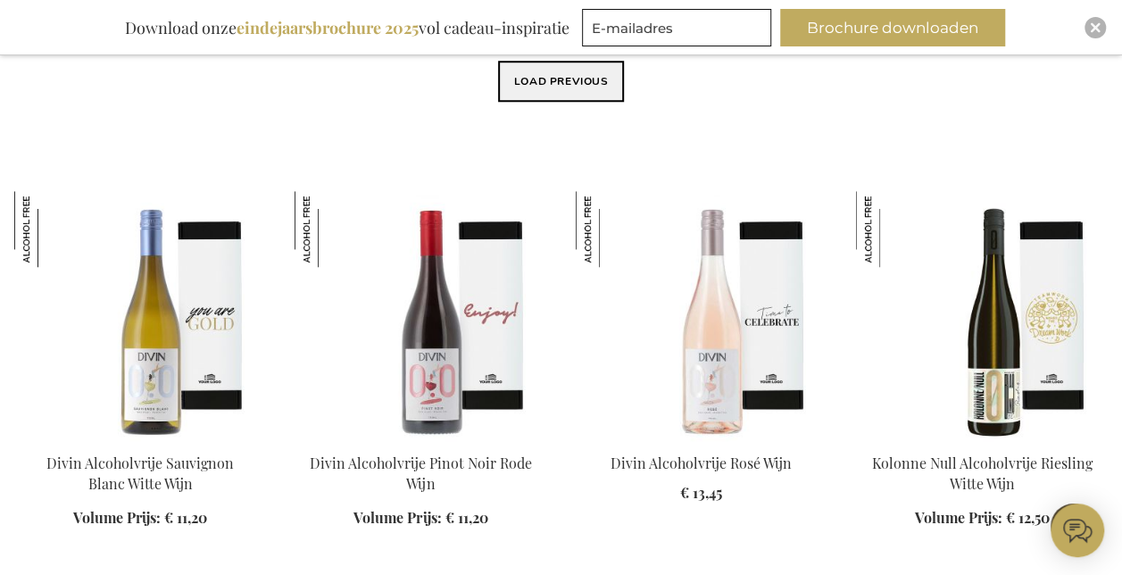
click at [570, 79] on button "Load previous" at bounding box center [561, 81] width 127 height 41
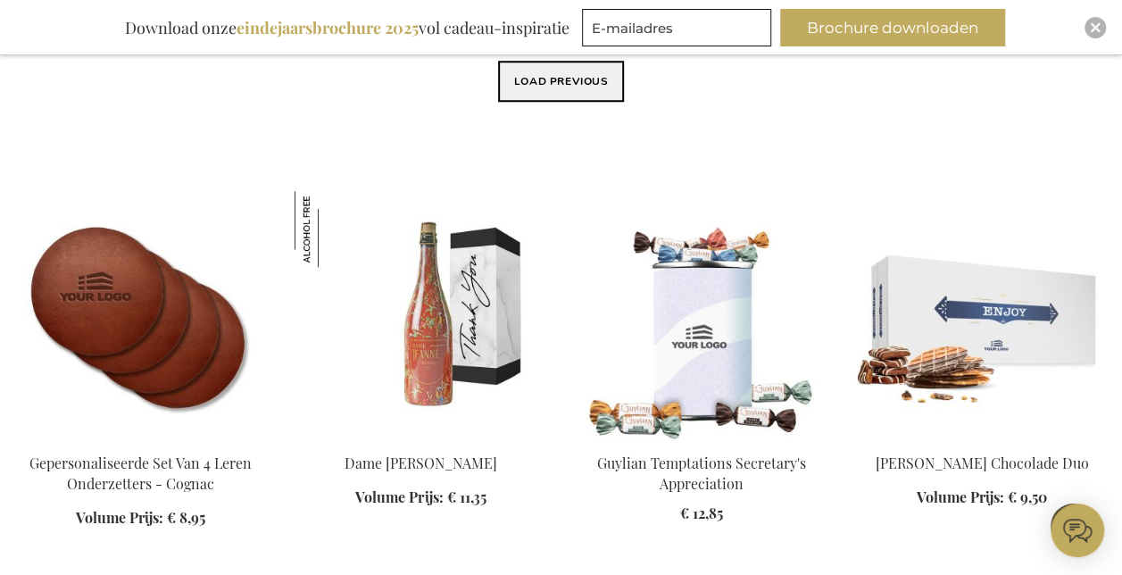
click at [571, 66] on button "Load previous" at bounding box center [561, 81] width 127 height 41
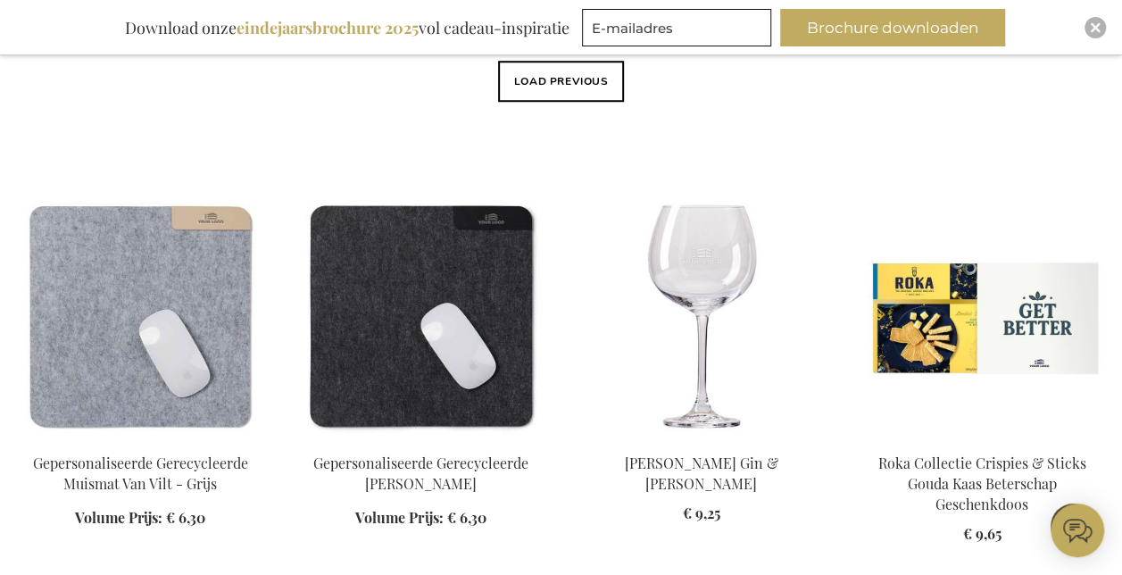
click at [566, 94] on button "Load previous" at bounding box center [561, 81] width 127 height 41
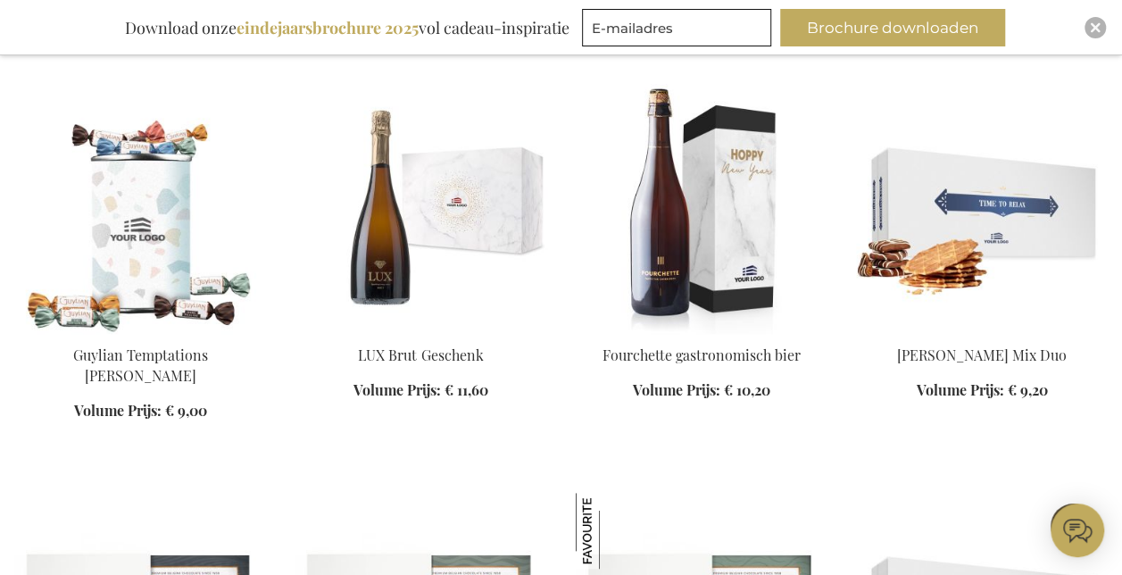
scroll to position [3658, 0]
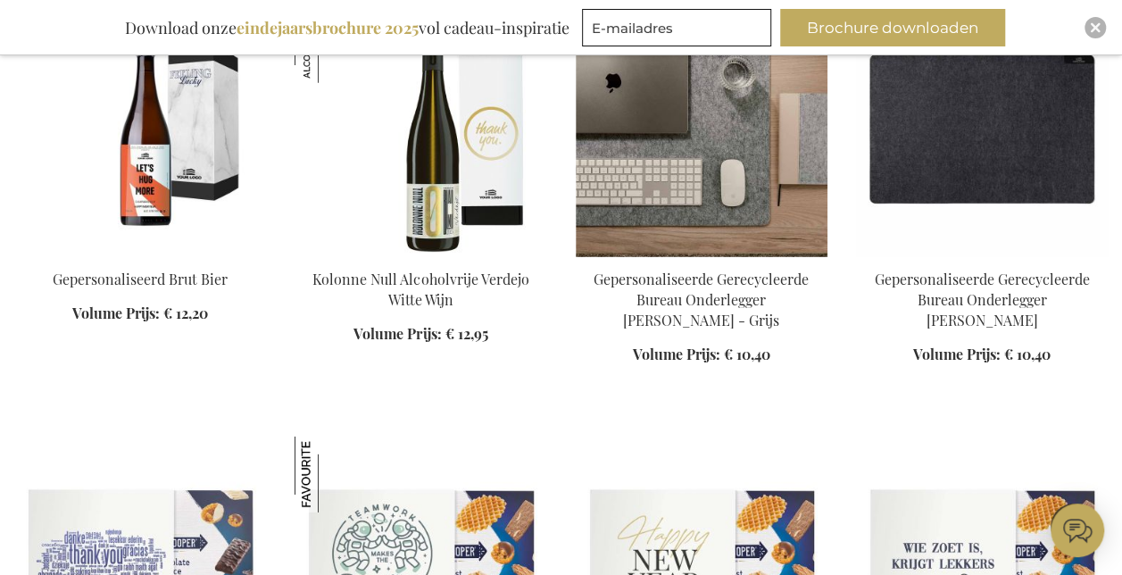
scroll to position [5621, 0]
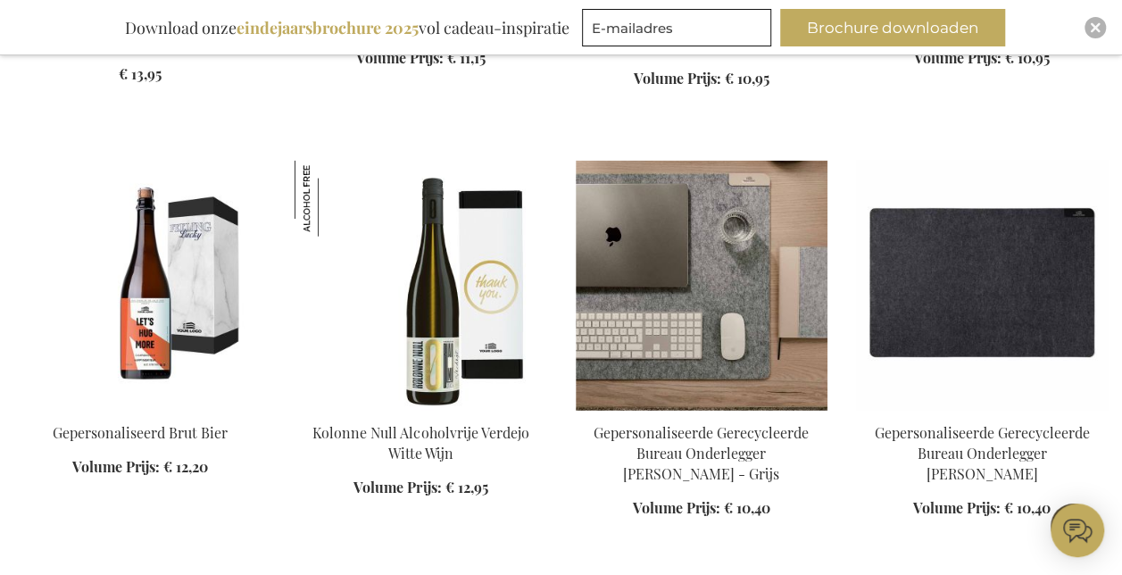
click at [667, 232] on img at bounding box center [701, 286] width 252 height 250
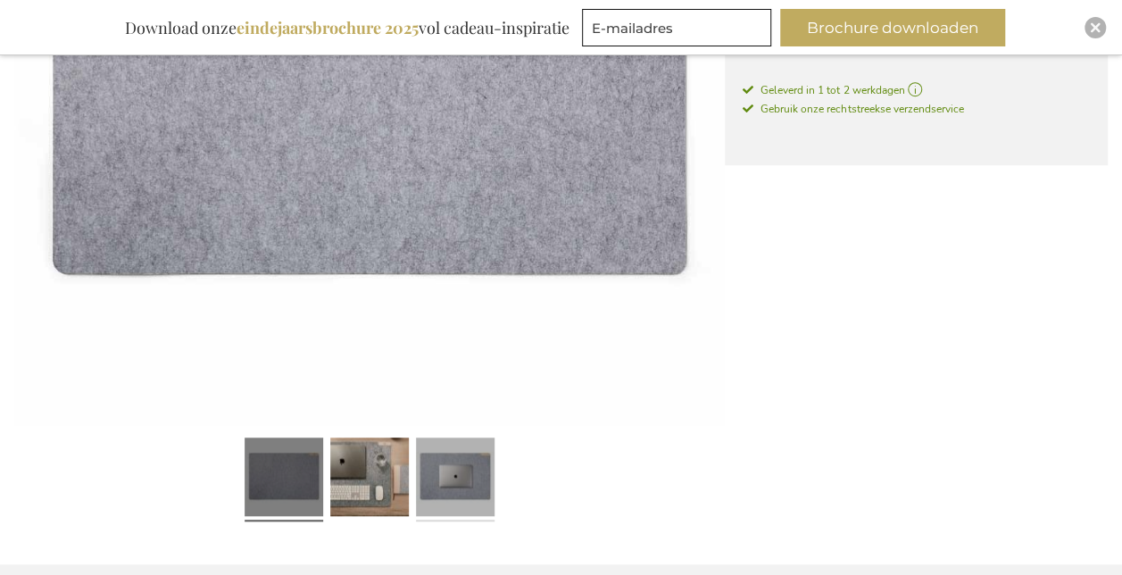
scroll to position [696, 0]
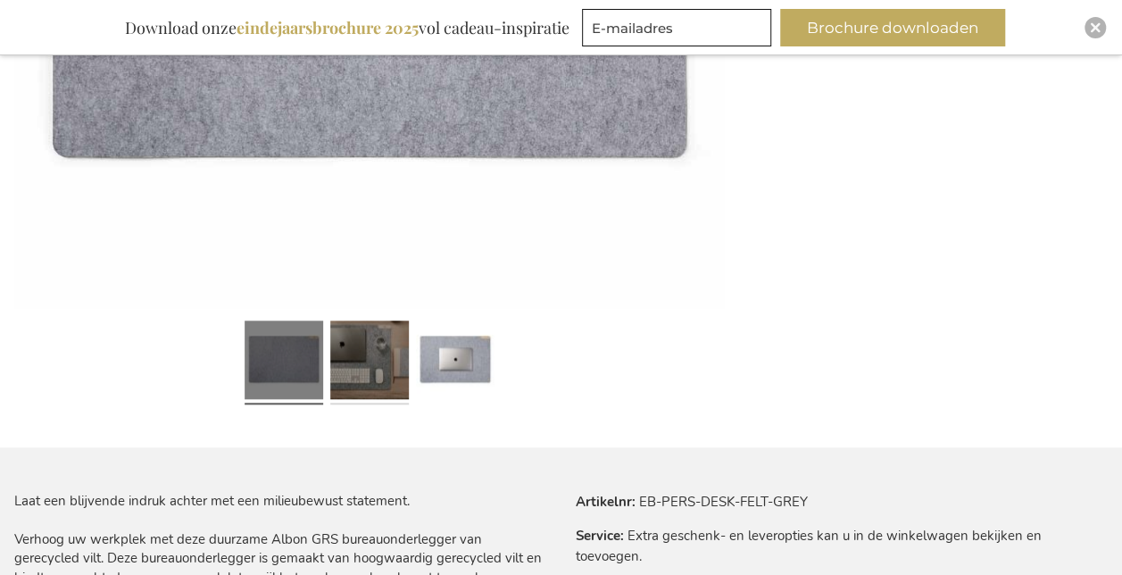
click at [339, 339] on link at bounding box center [369, 362] width 79 height 98
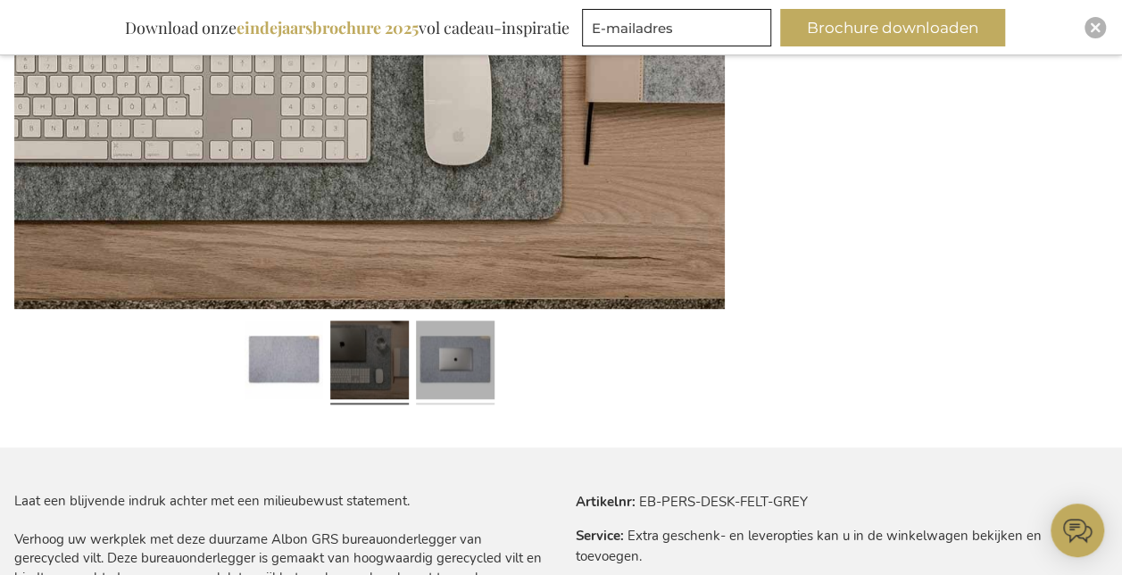
scroll to position [0, 0]
click at [460, 355] on link at bounding box center [455, 362] width 79 height 98
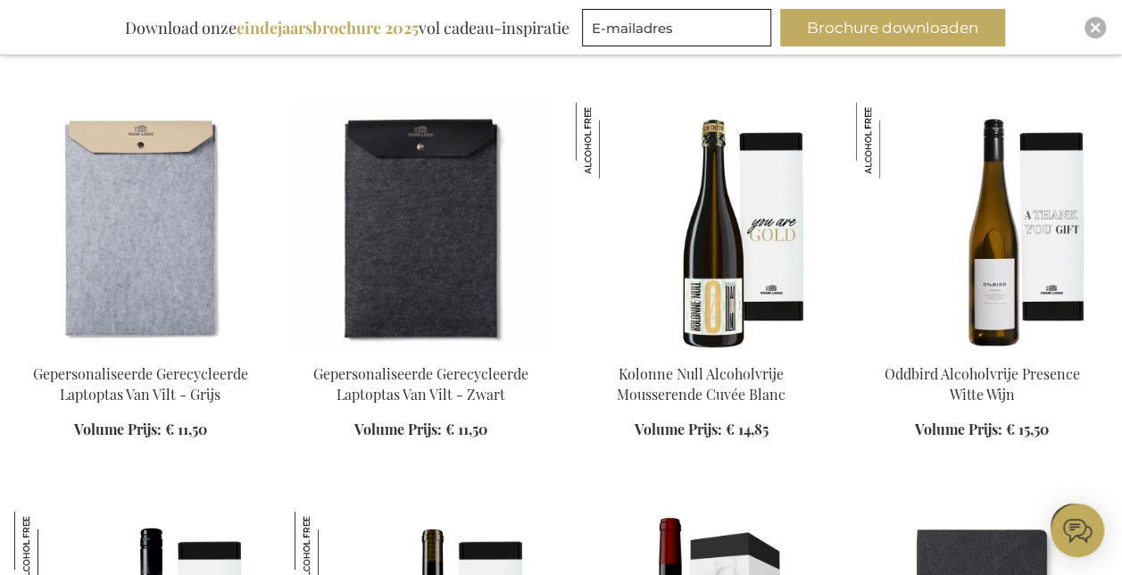
scroll to position [2381, 0]
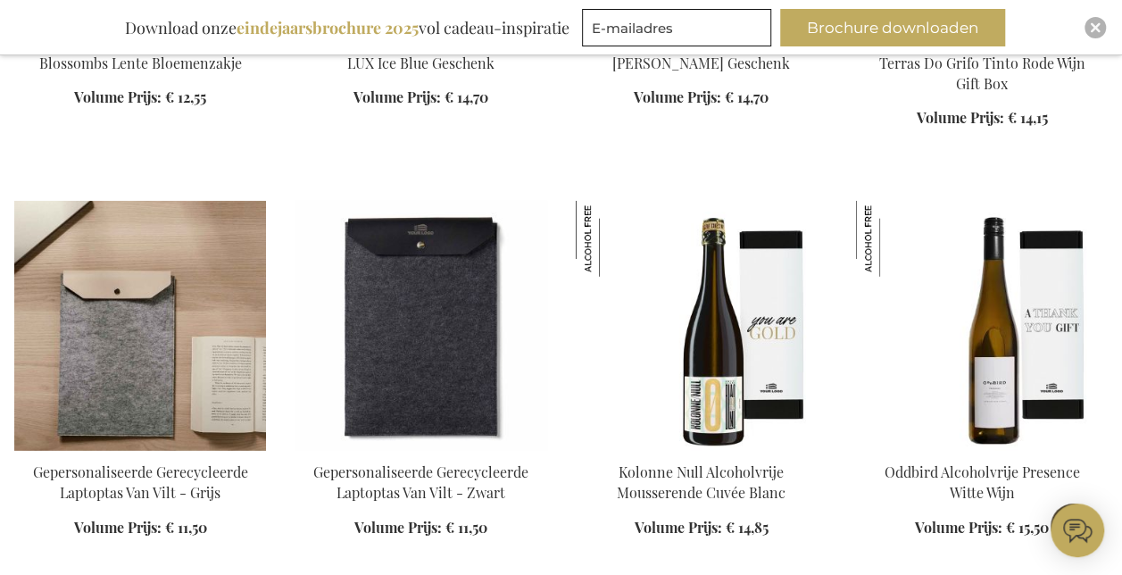
click at [175, 311] on img at bounding box center [140, 326] width 252 height 250
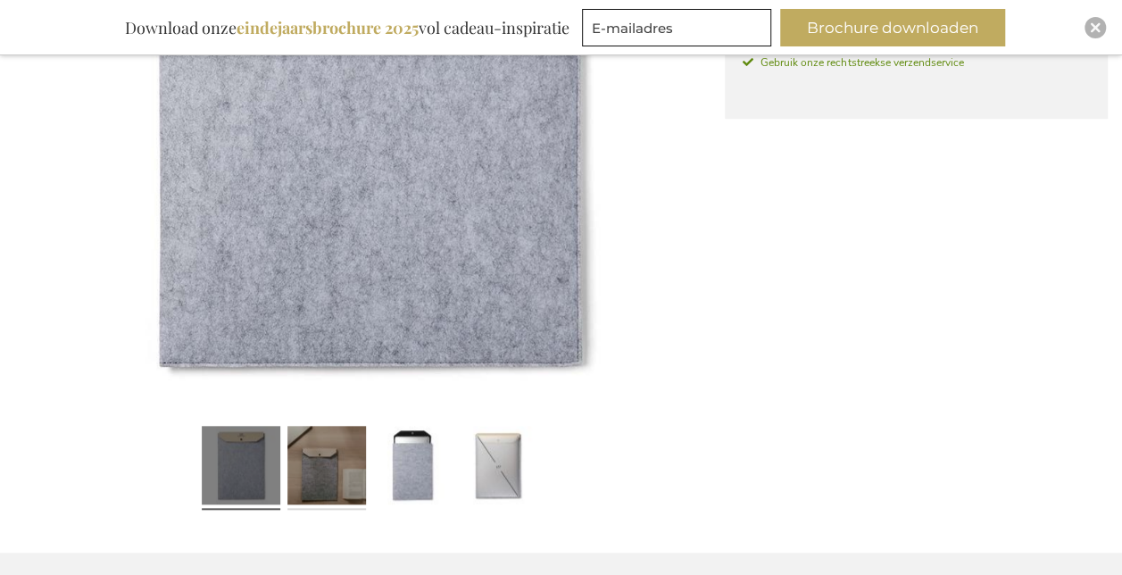
drag, startPoint x: 335, startPoint y: 476, endPoint x: 324, endPoint y: 468, distance: 14.1
click at [335, 476] on link at bounding box center [326, 467] width 79 height 98
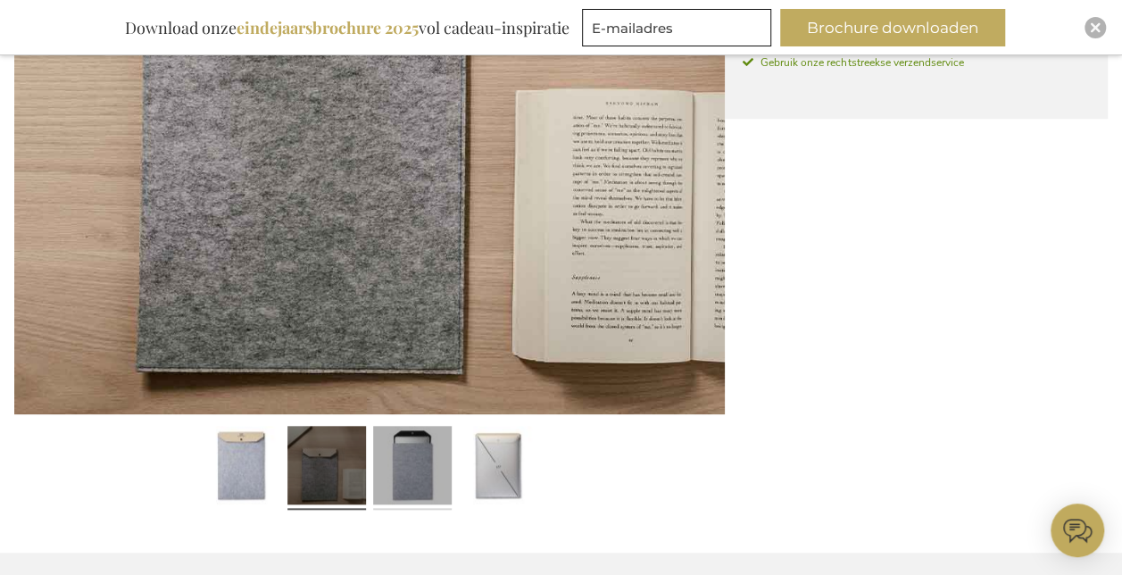
click at [400, 468] on link at bounding box center [412, 467] width 79 height 98
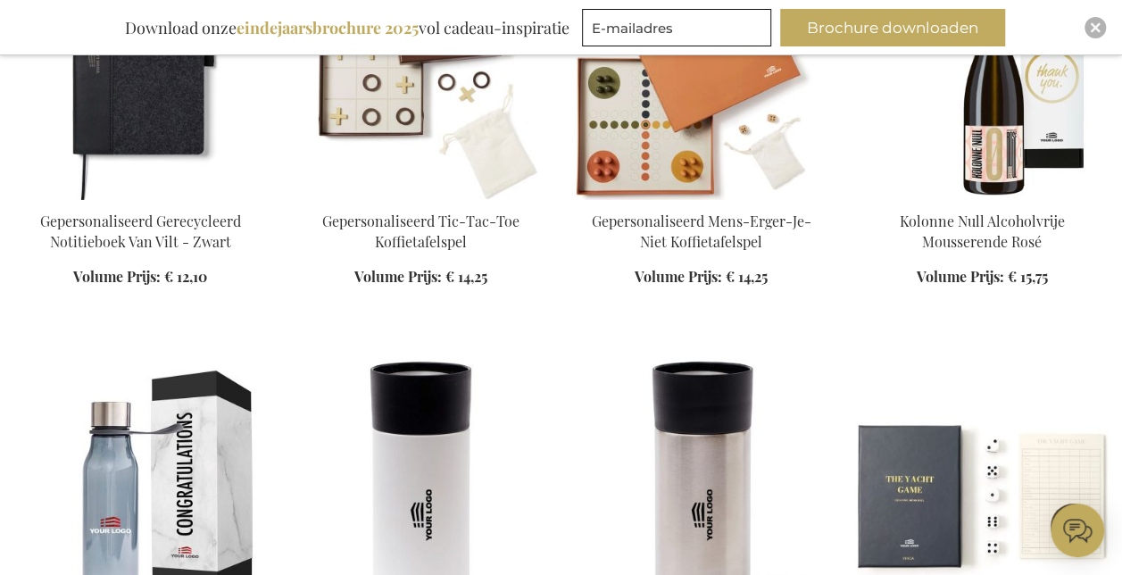
scroll to position [2789, 0]
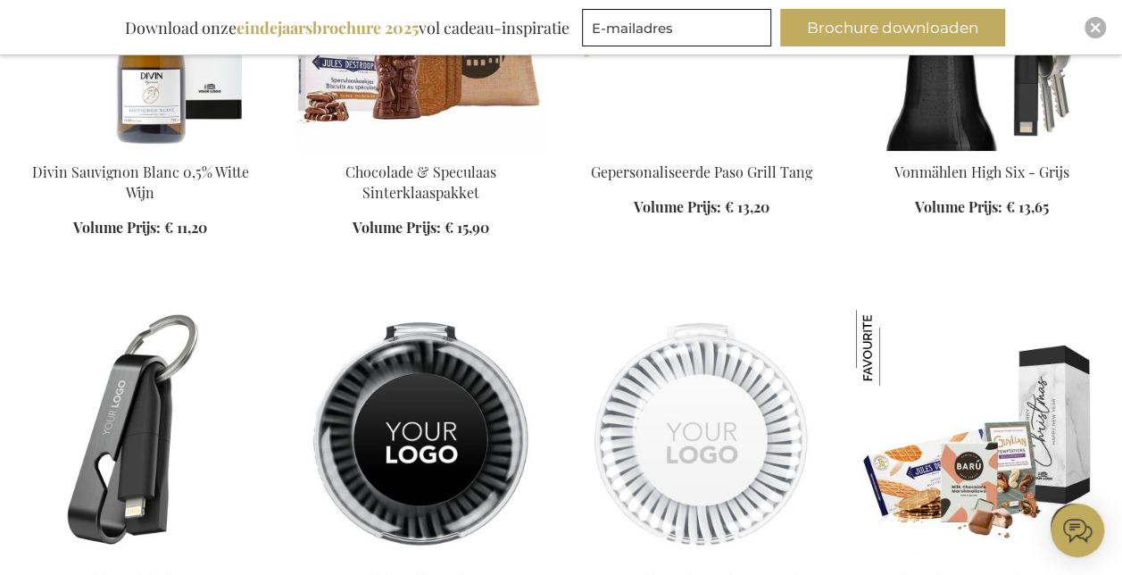
scroll to position [3592, 0]
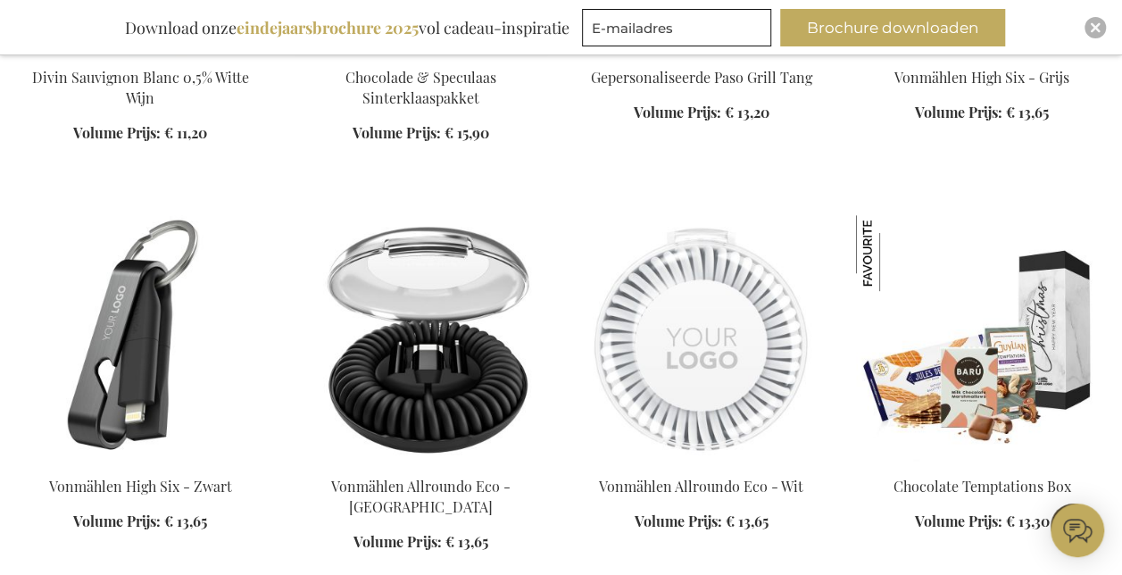
click at [461, 368] on img at bounding box center [420, 340] width 252 height 250
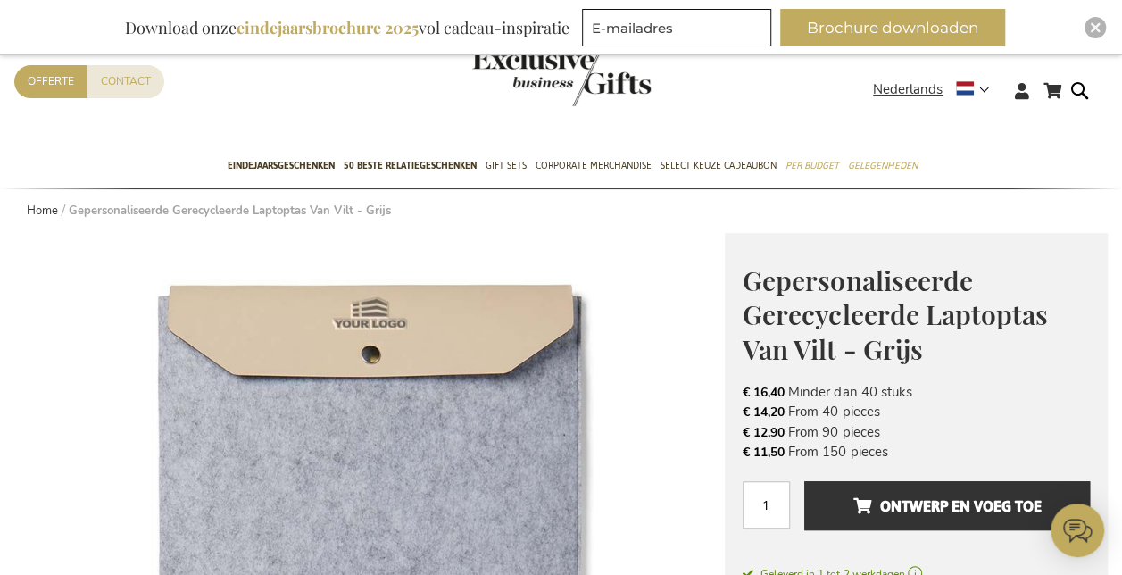
scroll to position [89, 0]
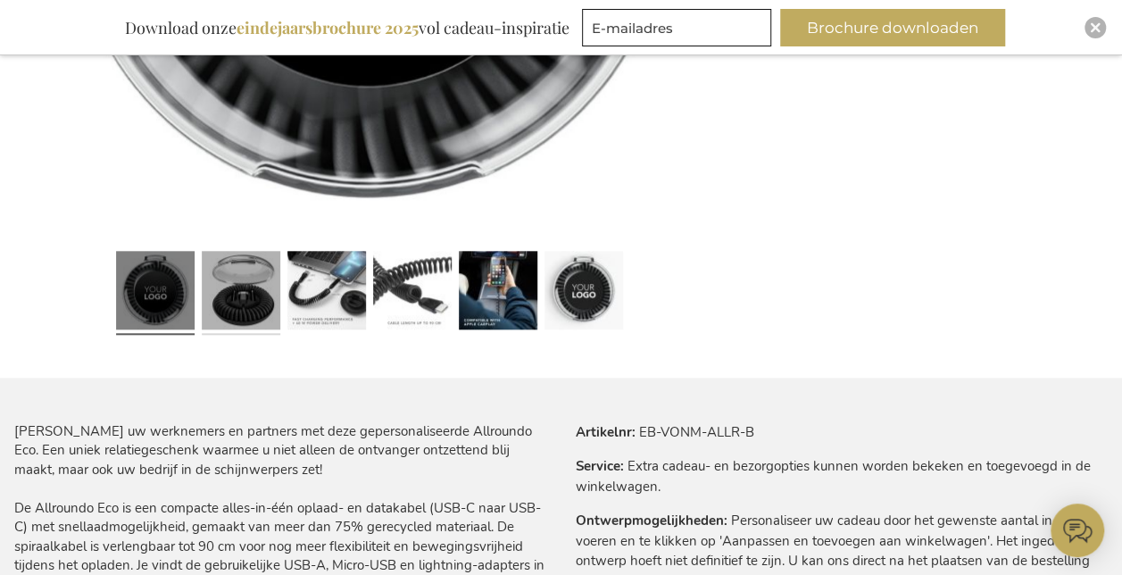
scroll to position [769, 0]
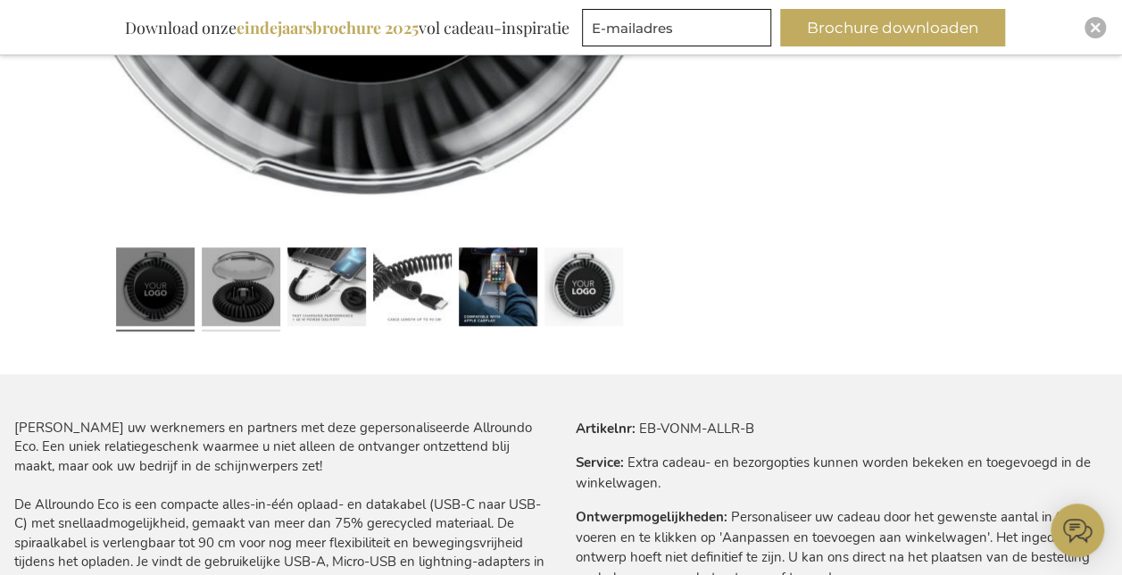
click at [235, 305] on link at bounding box center [241, 289] width 79 height 98
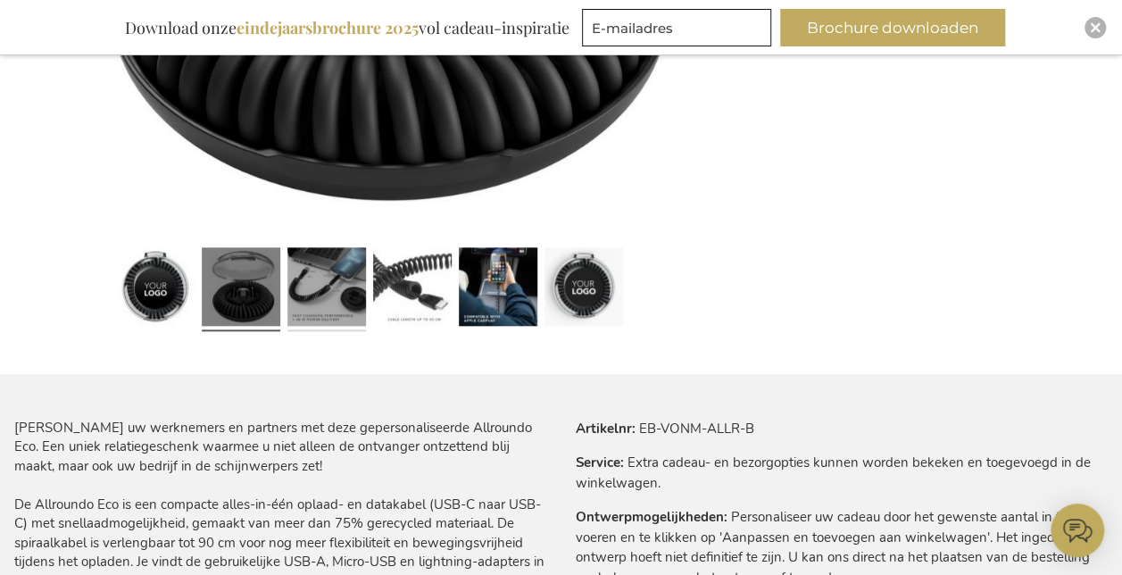
click at [335, 289] on link at bounding box center [326, 289] width 79 height 98
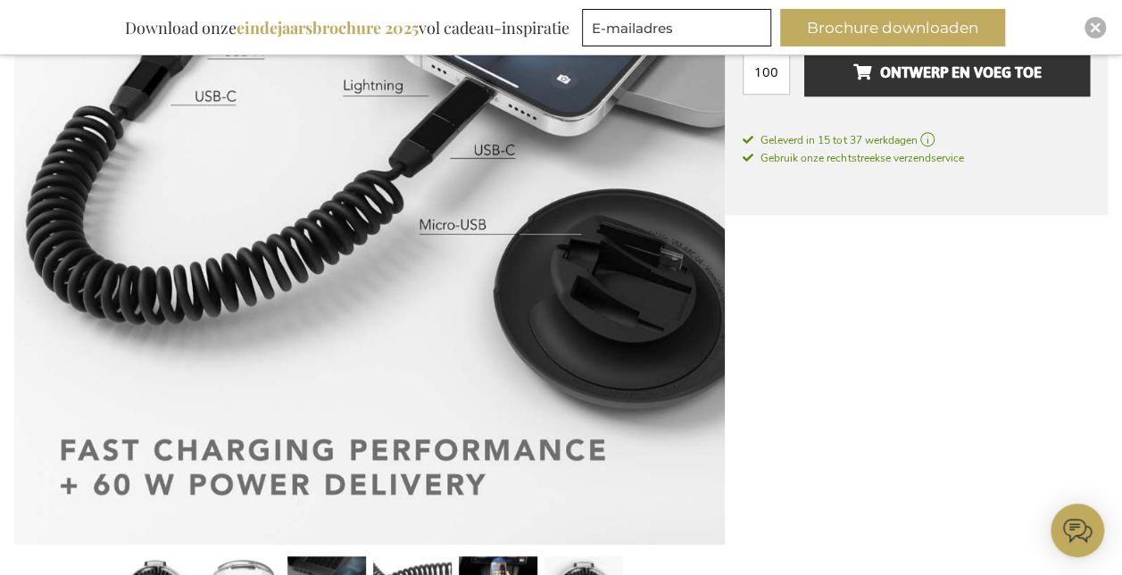
scroll to position [591, 0]
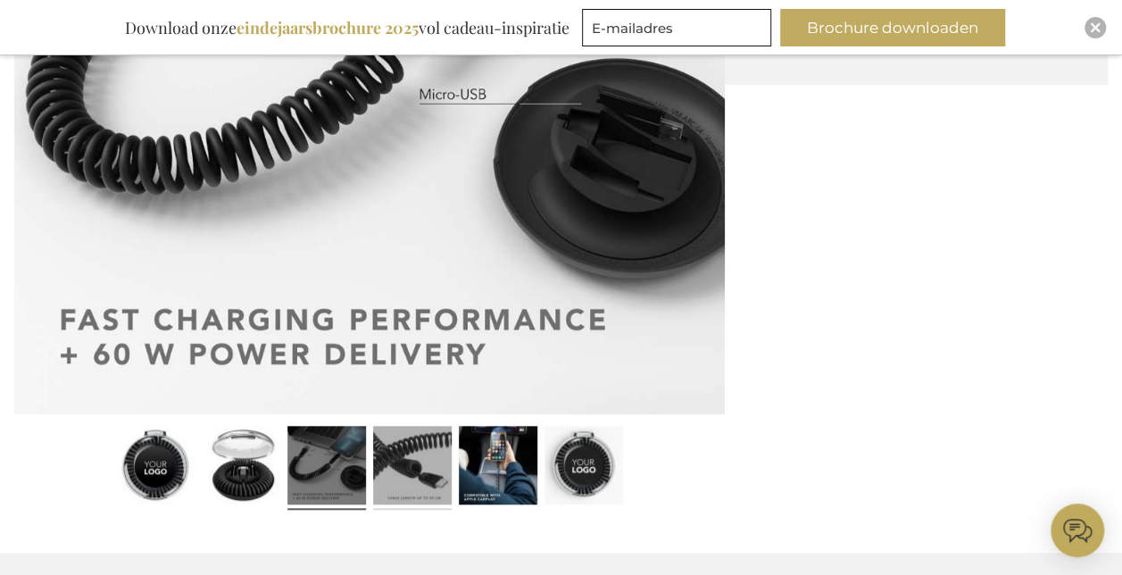
click at [414, 448] on link at bounding box center [412, 467] width 79 height 98
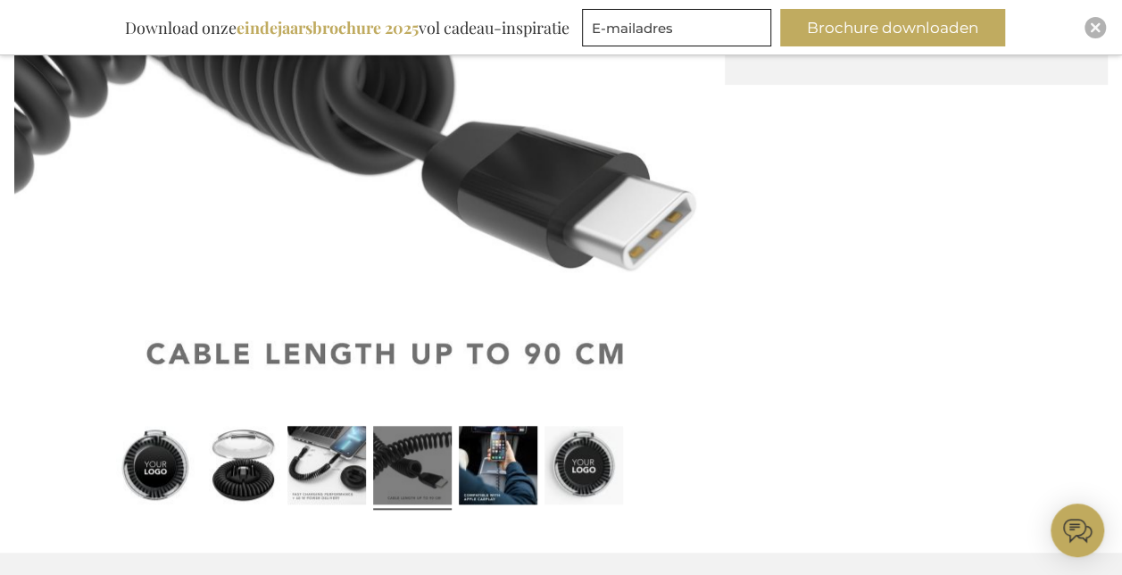
click at [539, 451] on div at bounding box center [498, 467] width 86 height 98
drag, startPoint x: 519, startPoint y: 470, endPoint x: 530, endPoint y: 468, distance: 11.0
click at [518, 470] on link at bounding box center [498, 467] width 79 height 98
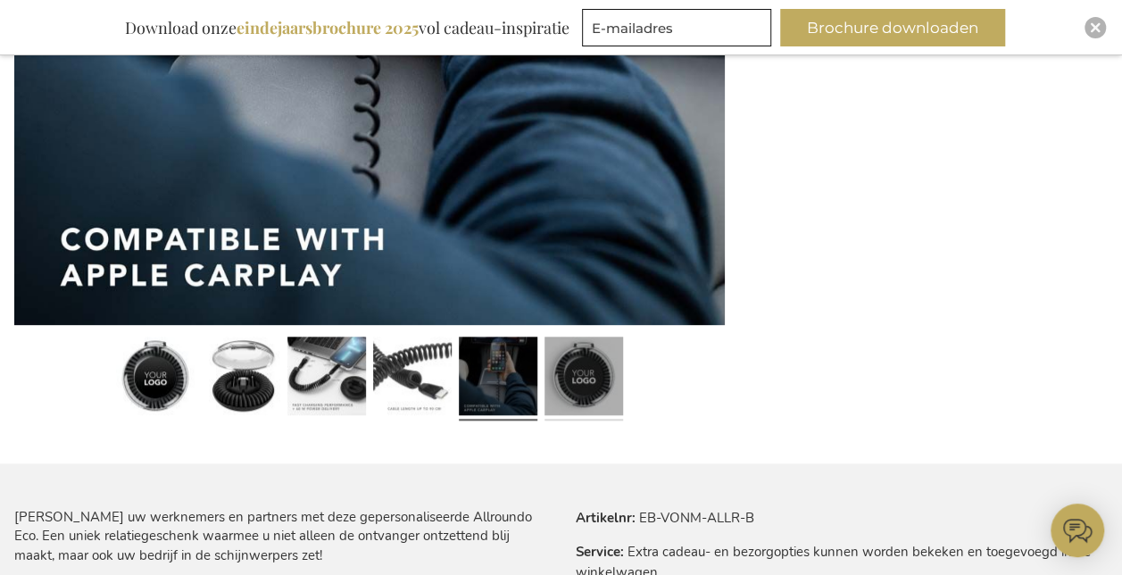
click at [593, 387] on link at bounding box center [583, 378] width 79 height 98
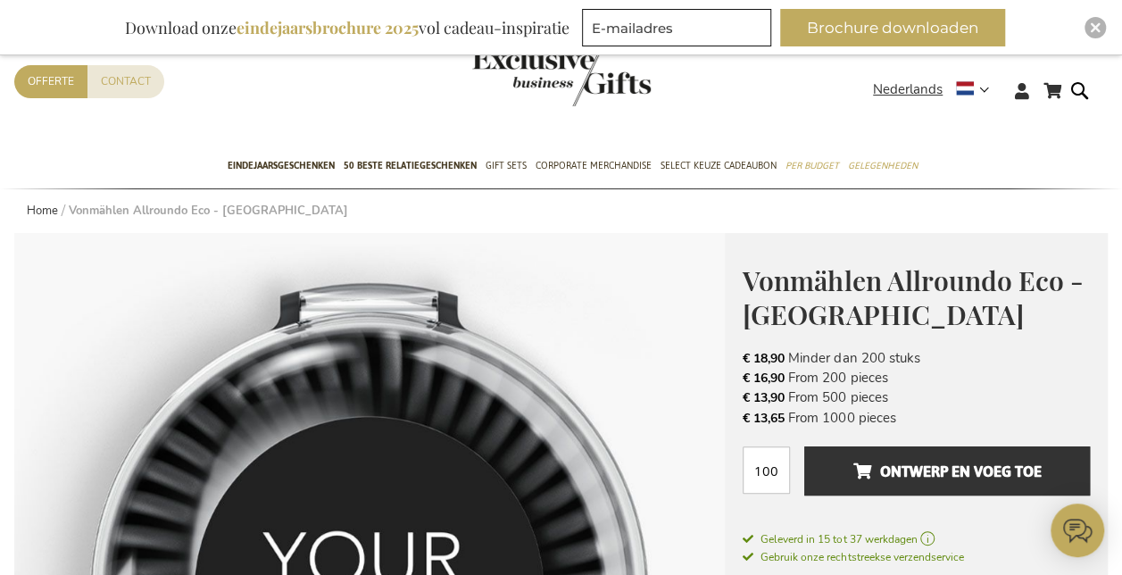
scroll to position [55, 0]
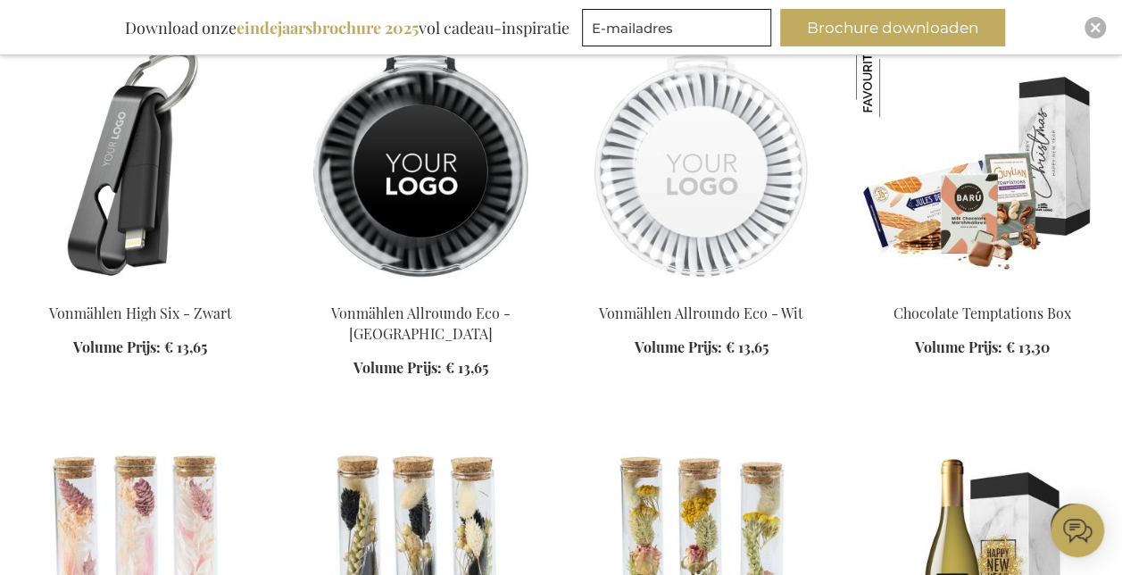
scroll to position [1540, 0]
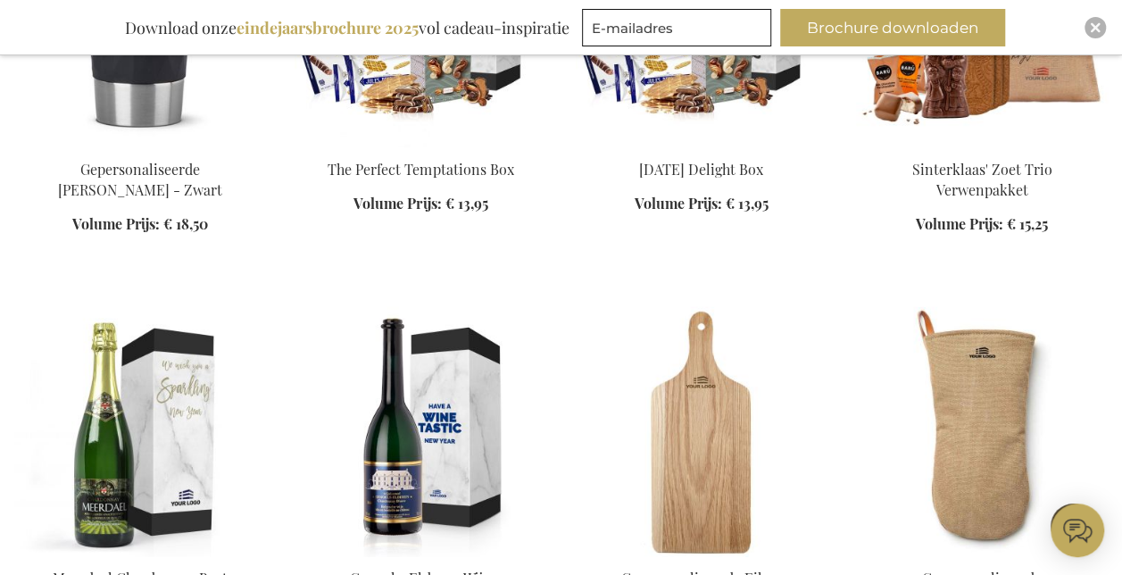
scroll to position [2432, 0]
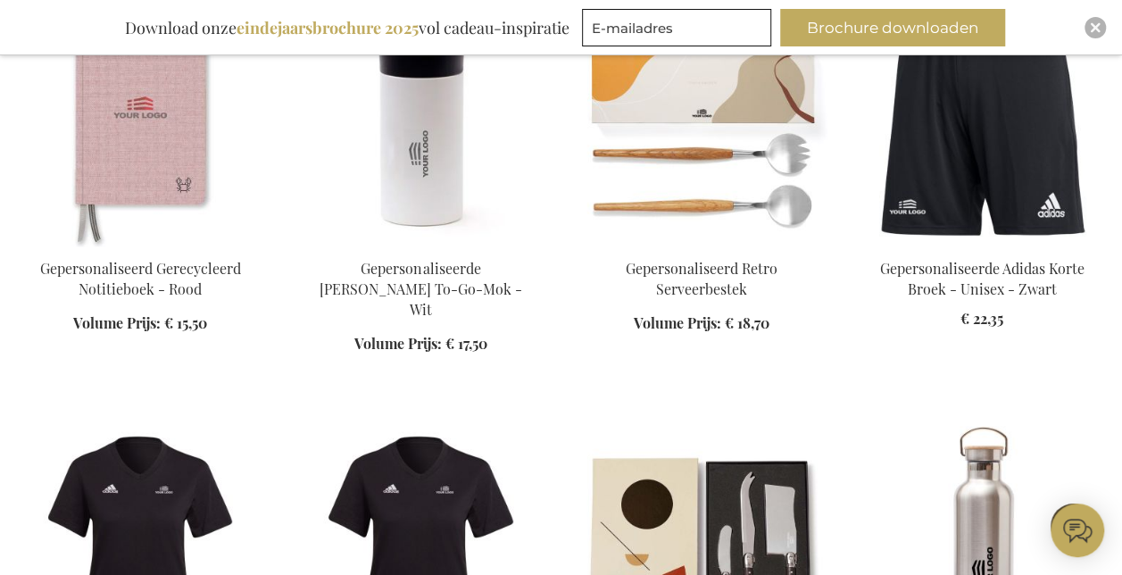
scroll to position [4217, 0]
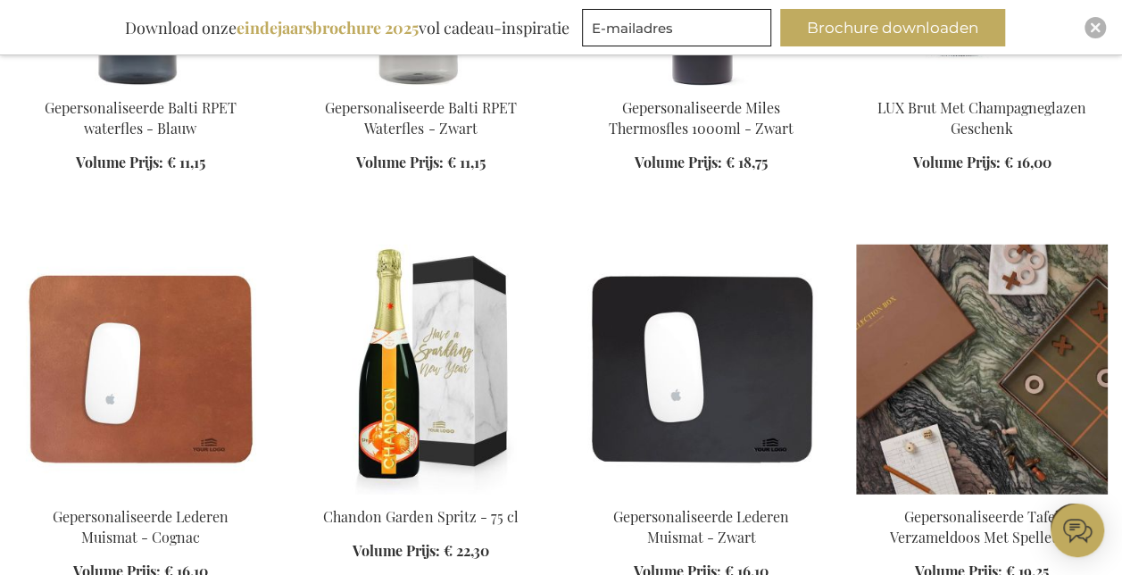
scroll to position [5198, 0]
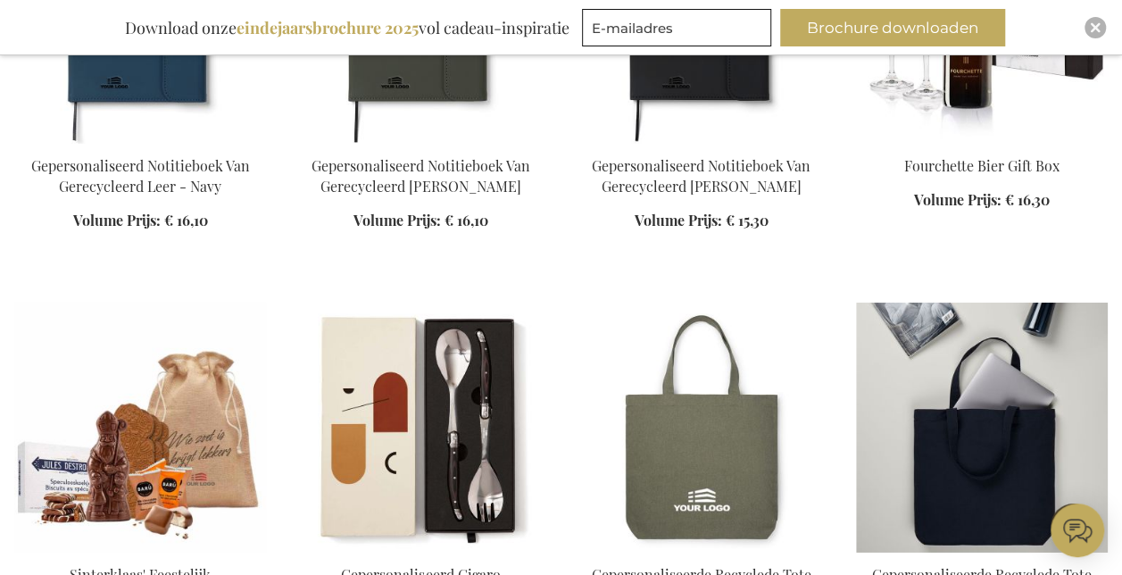
scroll to position [6001, 0]
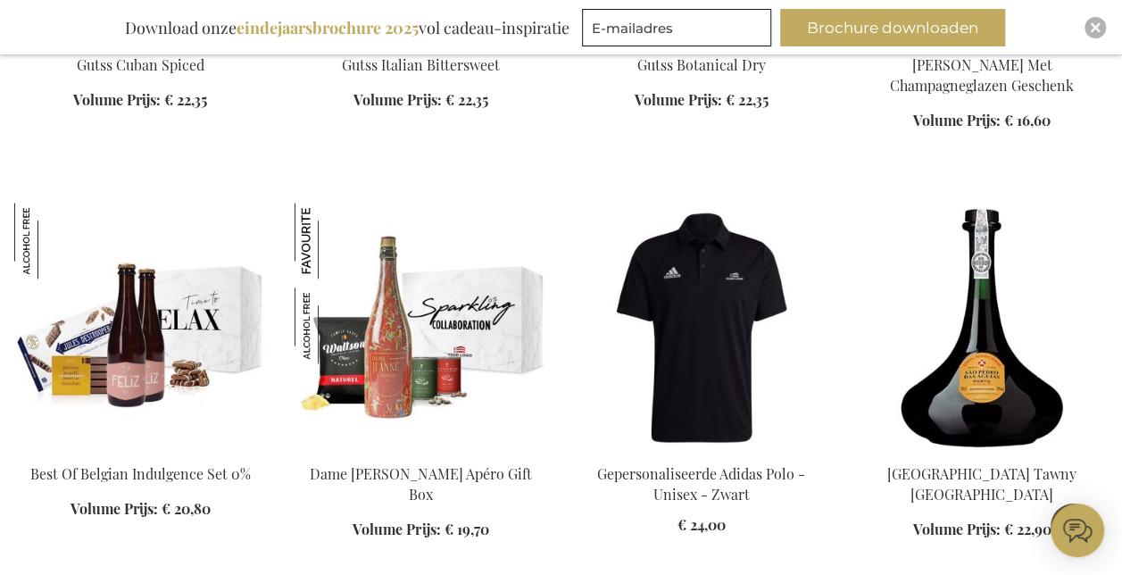
scroll to position [7697, 0]
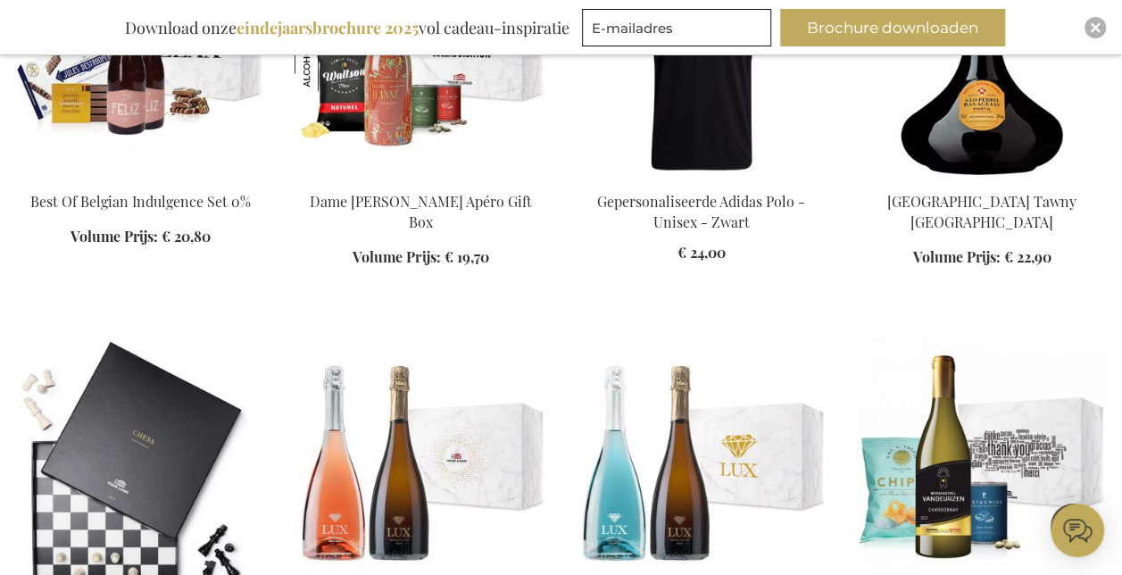
scroll to position [8053, 0]
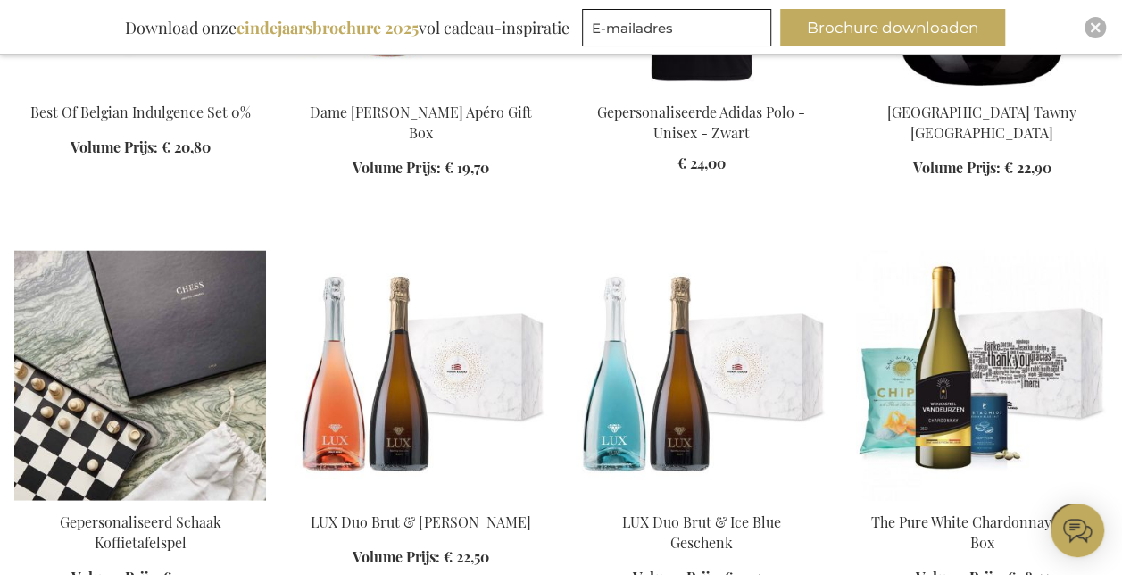
click at [40, 337] on img at bounding box center [140, 375] width 252 height 250
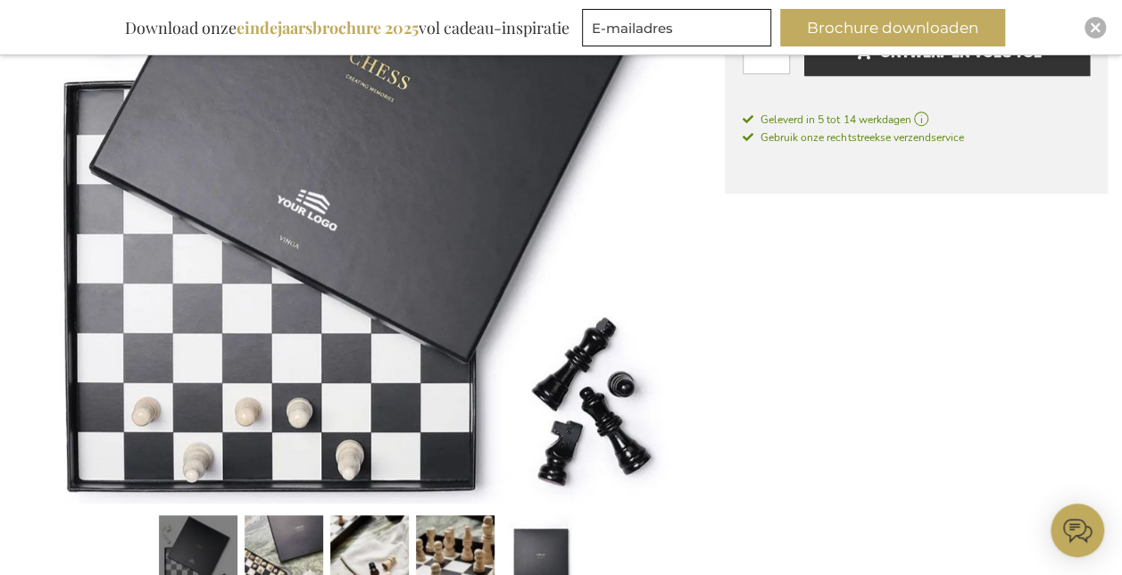
scroll to position [680, 0]
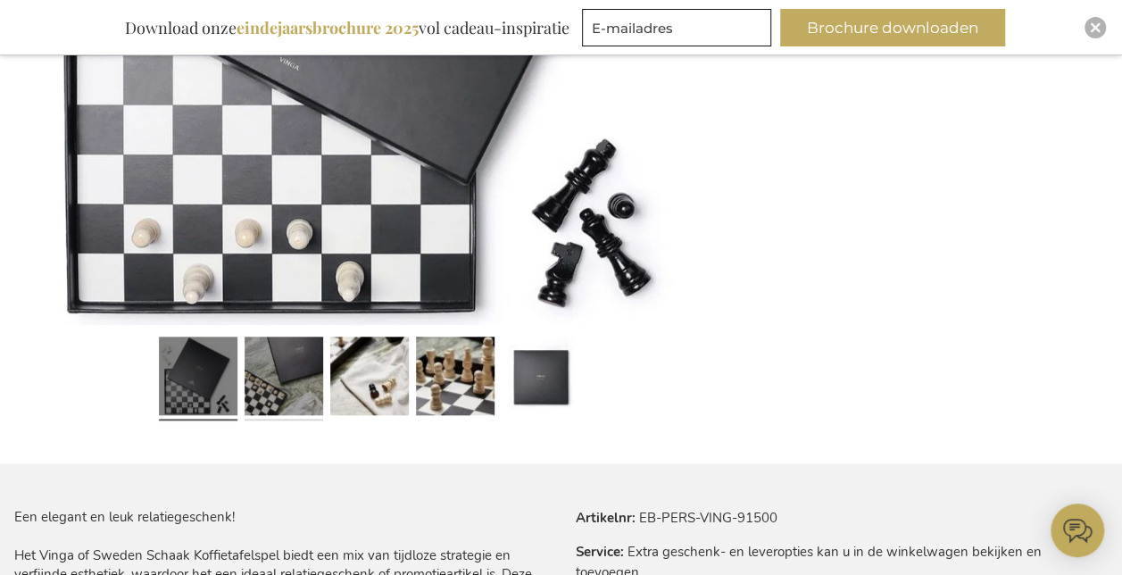
click at [264, 384] on link at bounding box center [283, 378] width 79 height 98
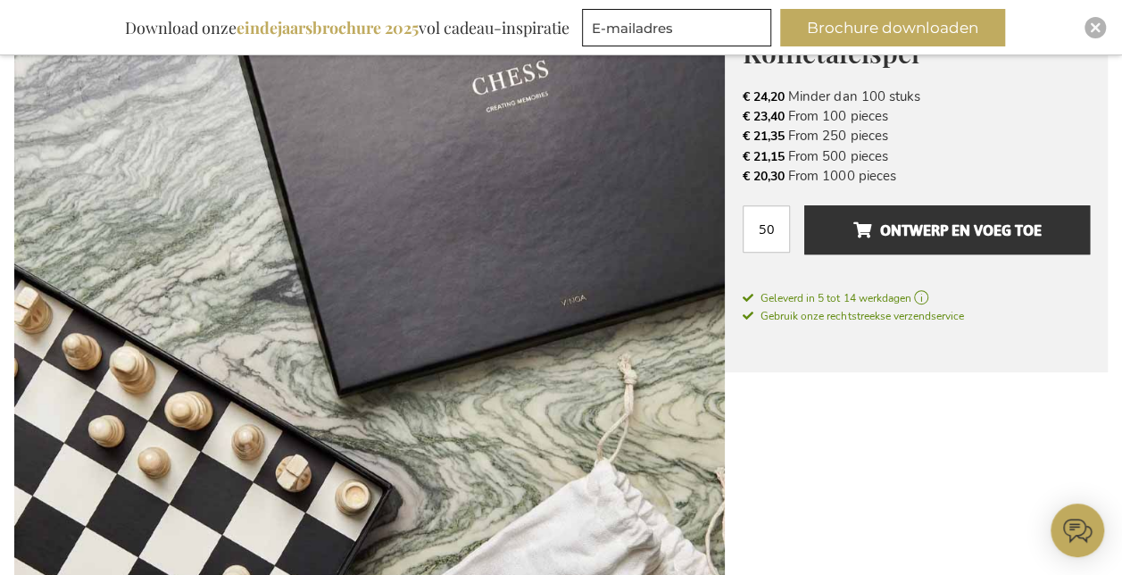
scroll to position [501, 0]
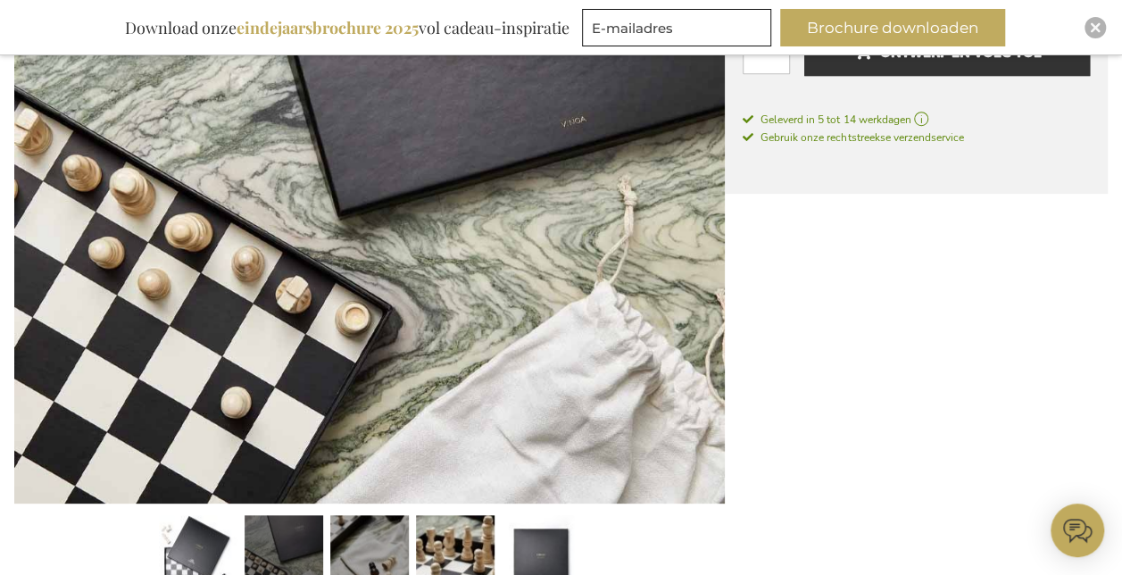
click at [350, 528] on link at bounding box center [369, 557] width 79 height 98
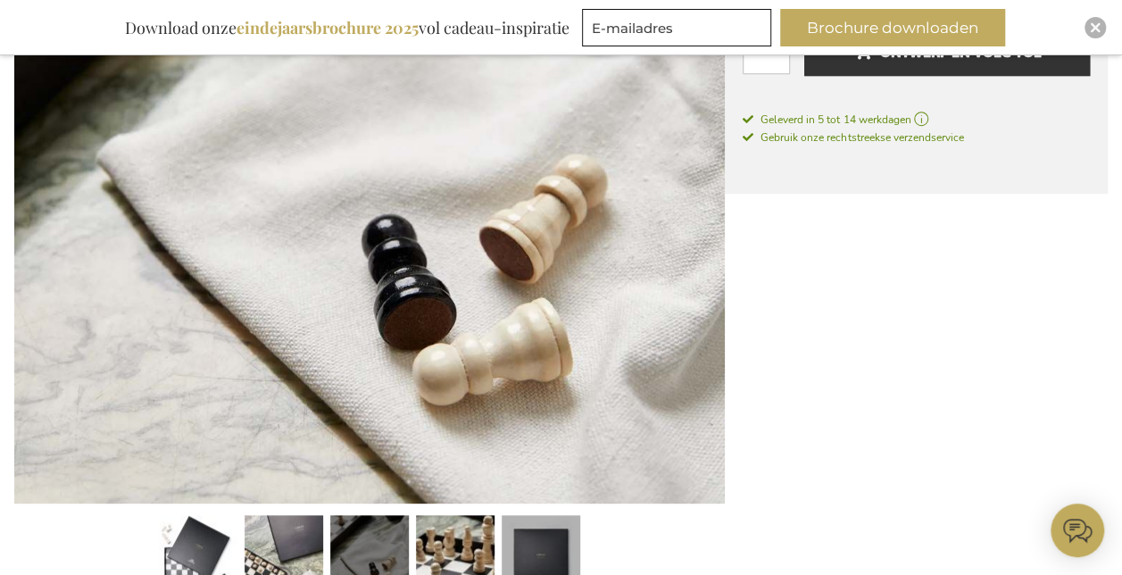
click at [533, 546] on link at bounding box center [540, 557] width 79 height 98
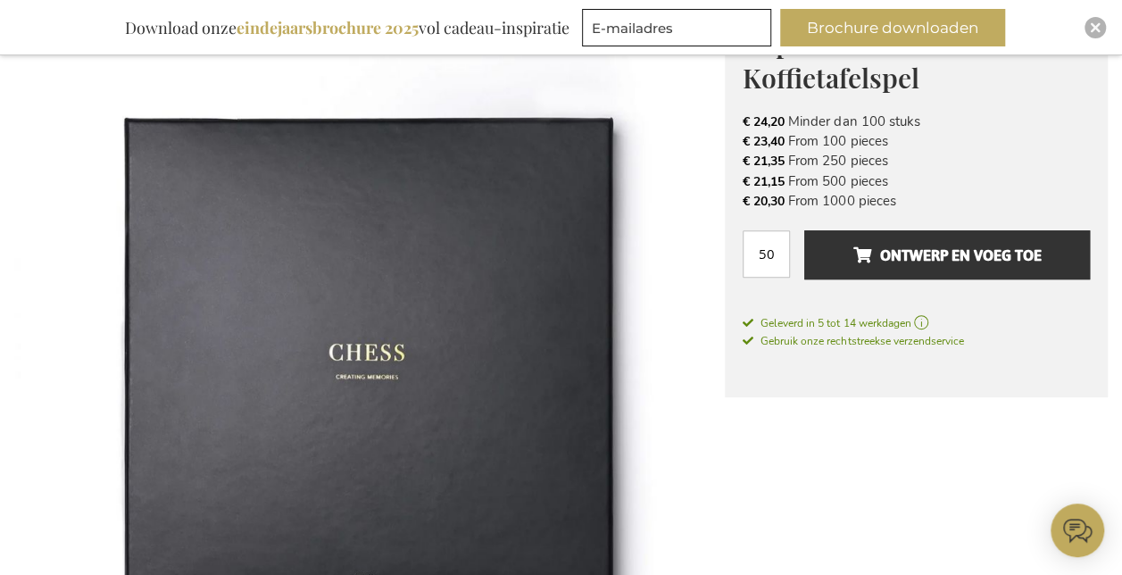
scroll to position [234, 0]
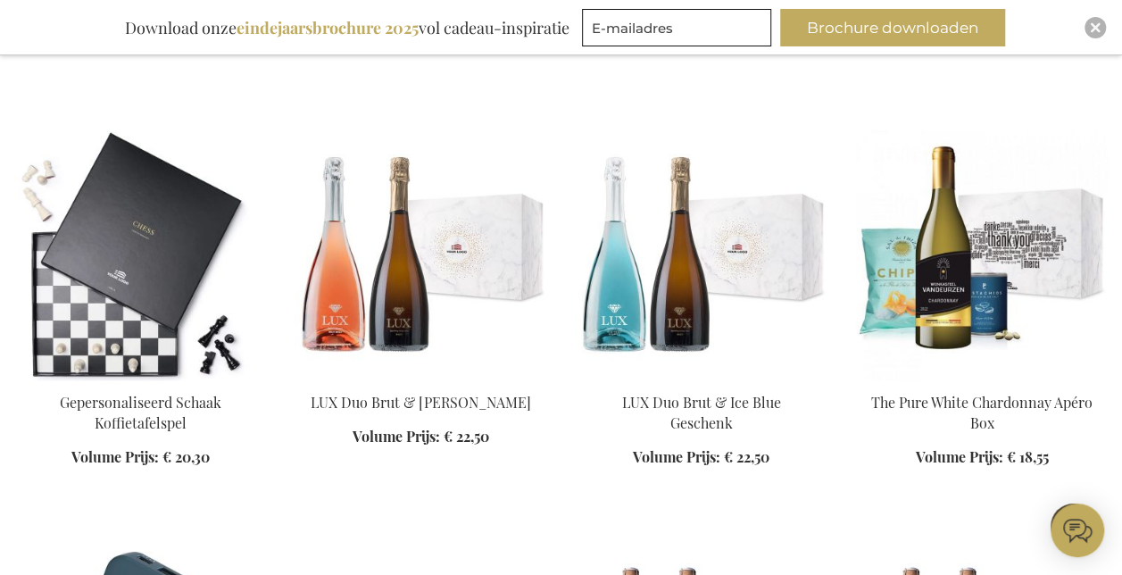
drag, startPoint x: 119, startPoint y: 294, endPoint x: 310, endPoint y: 21, distance: 333.2
click at [120, 294] on img at bounding box center [140, 255] width 252 height 250
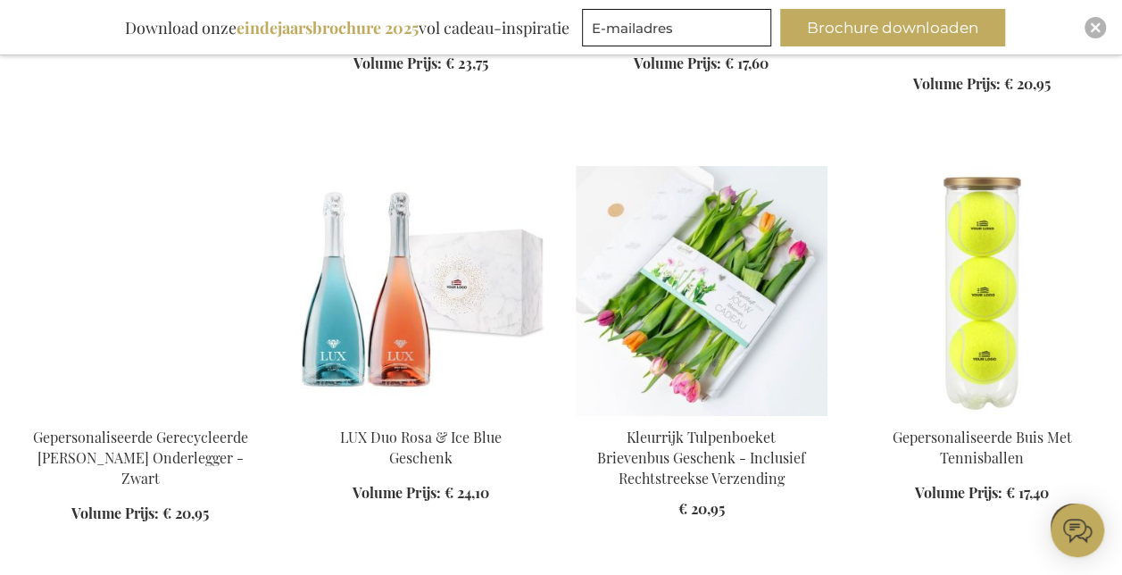
scroll to position [2827, 0]
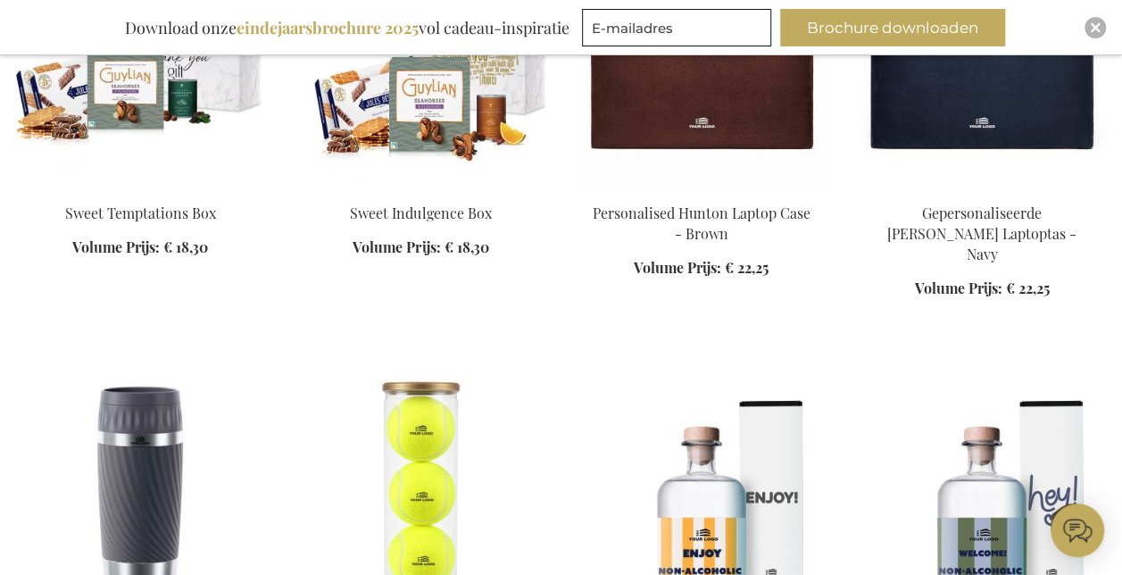
scroll to position [4165, 0]
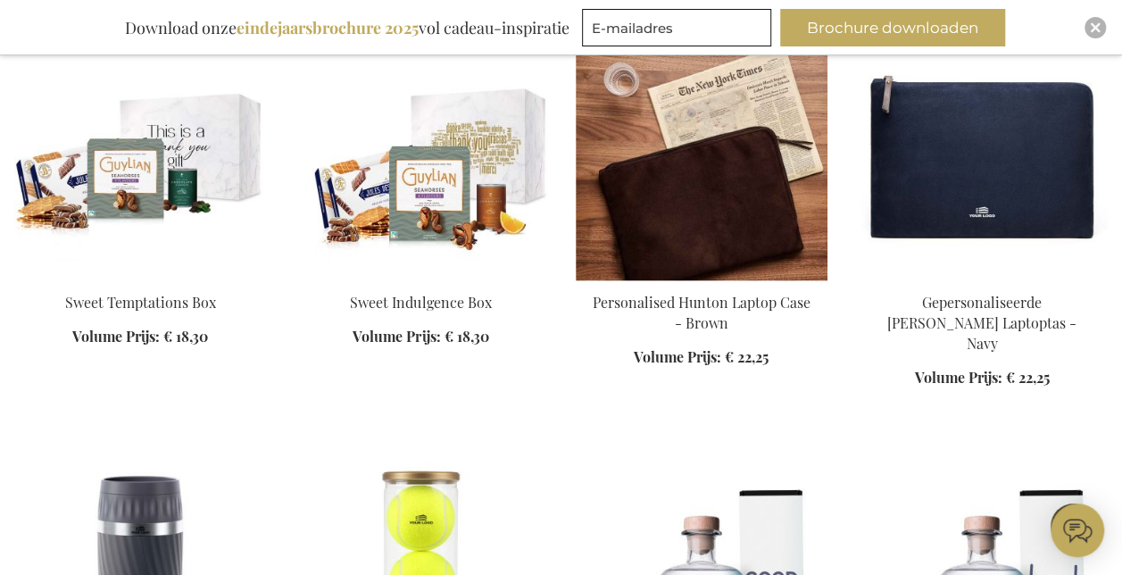
click at [750, 206] on img at bounding box center [701, 155] width 252 height 250
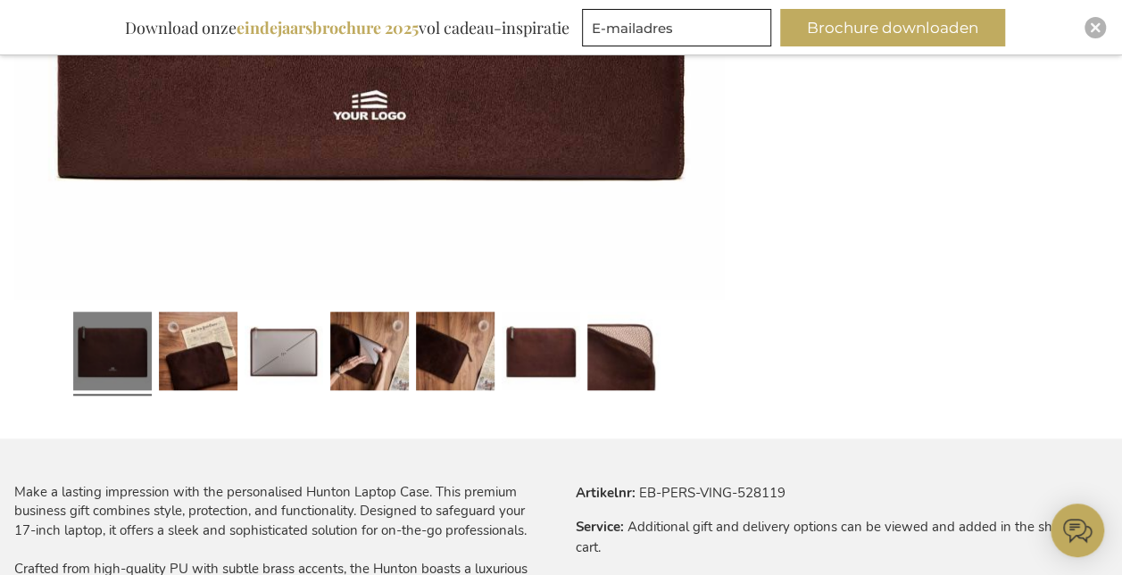
scroll to position [769, 0]
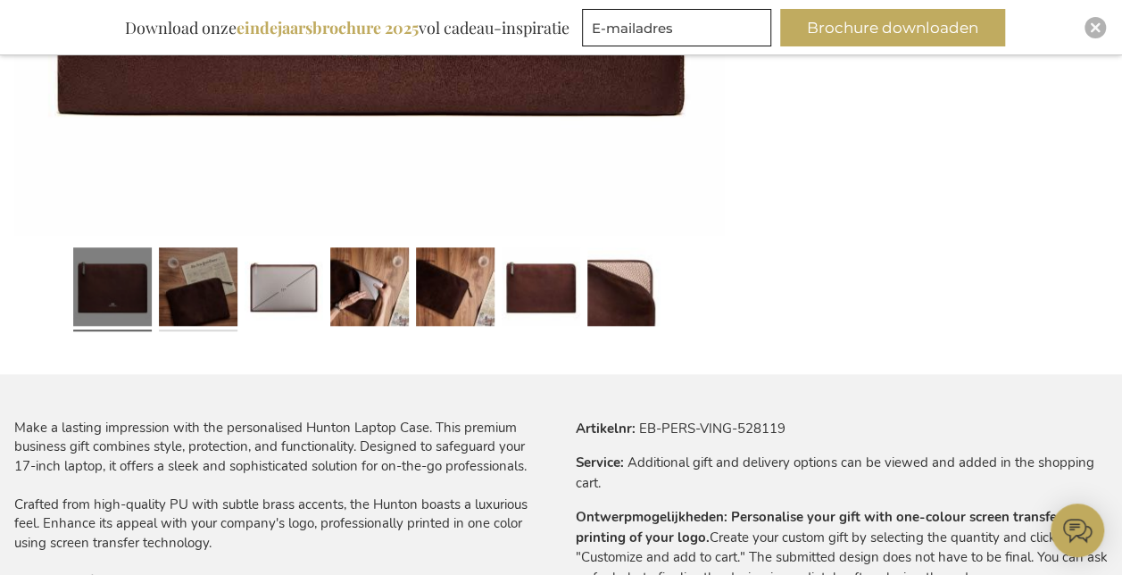
click at [217, 302] on link at bounding box center [198, 289] width 79 height 98
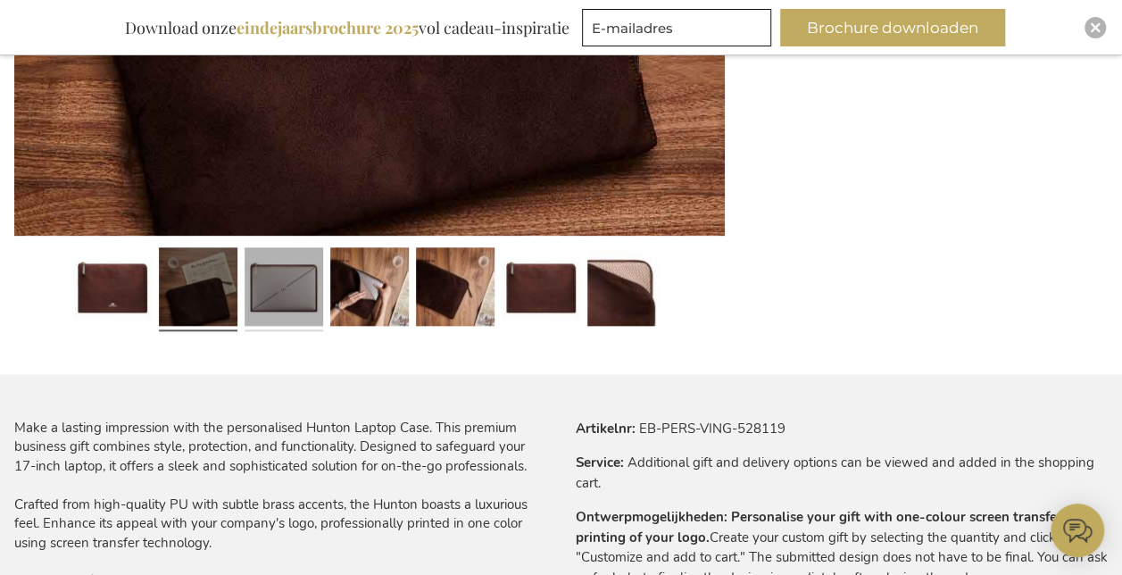
click at [278, 303] on link at bounding box center [283, 289] width 79 height 98
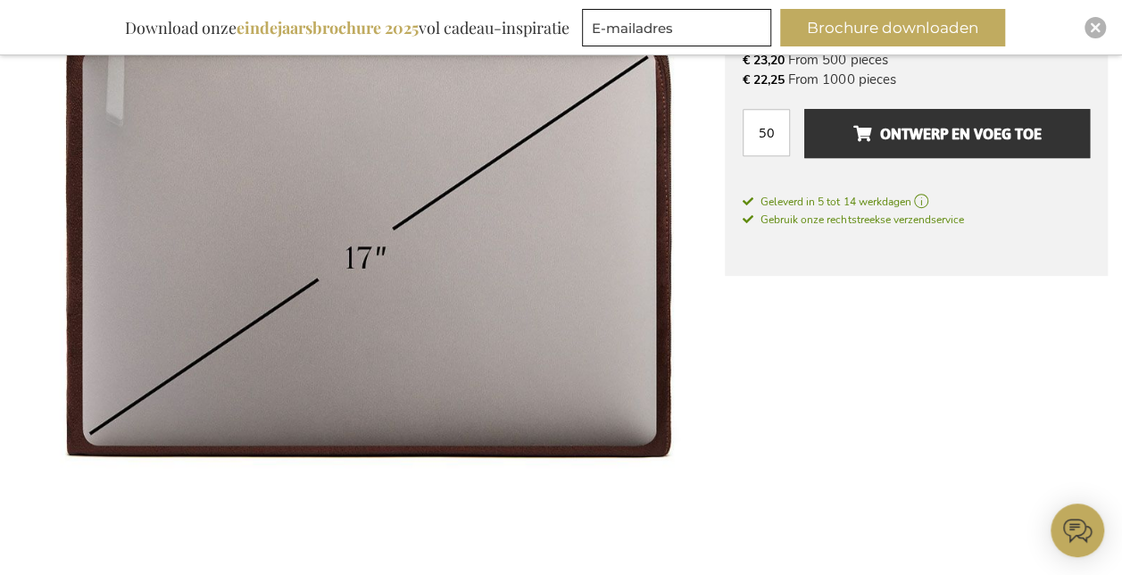
scroll to position [323, 0]
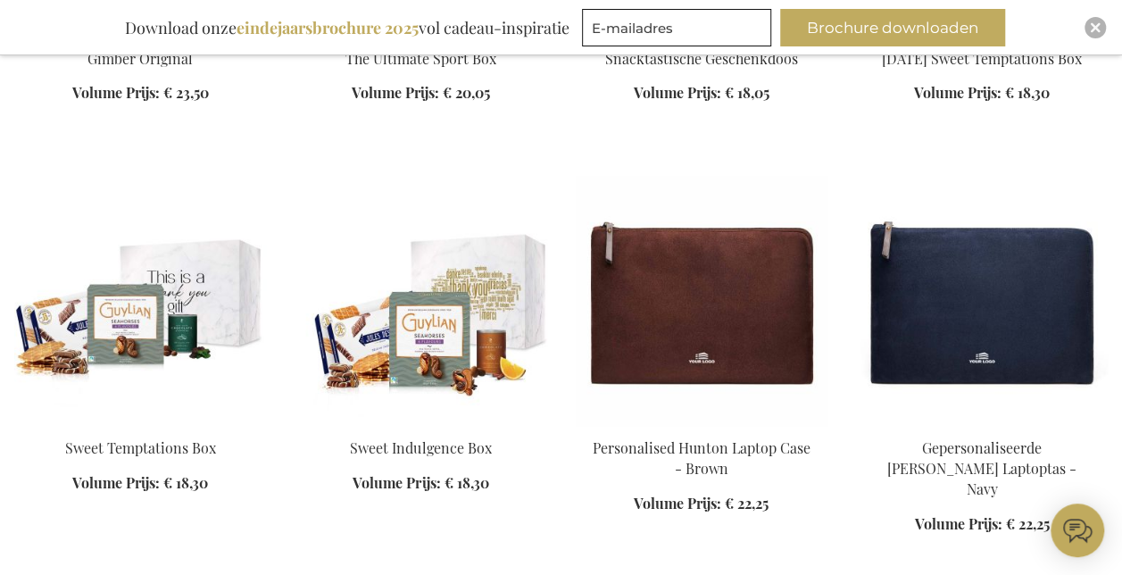
scroll to position [1592, 0]
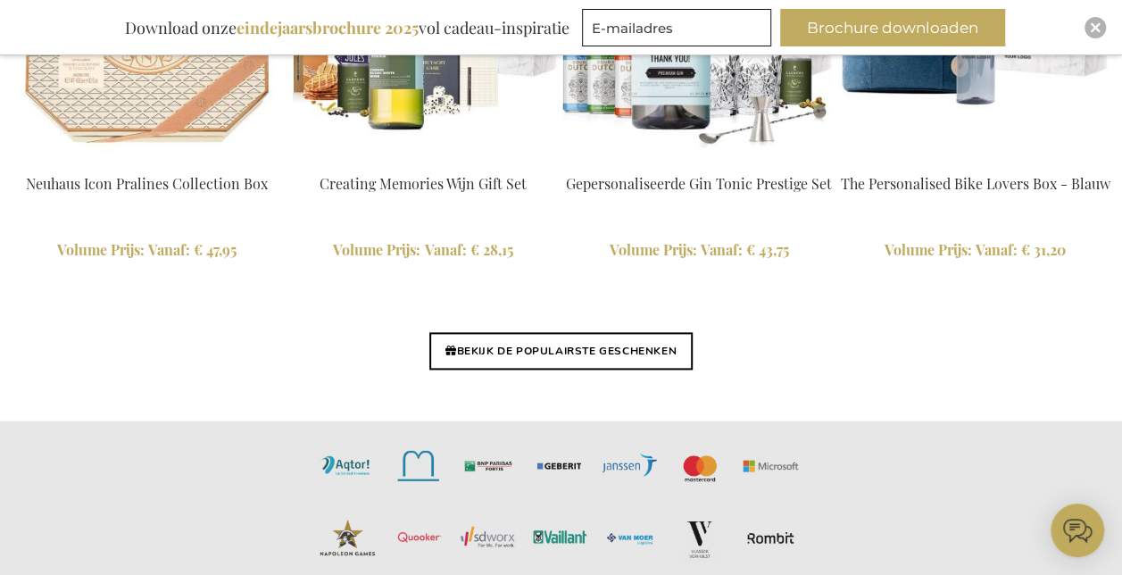
scroll to position [4517, 0]
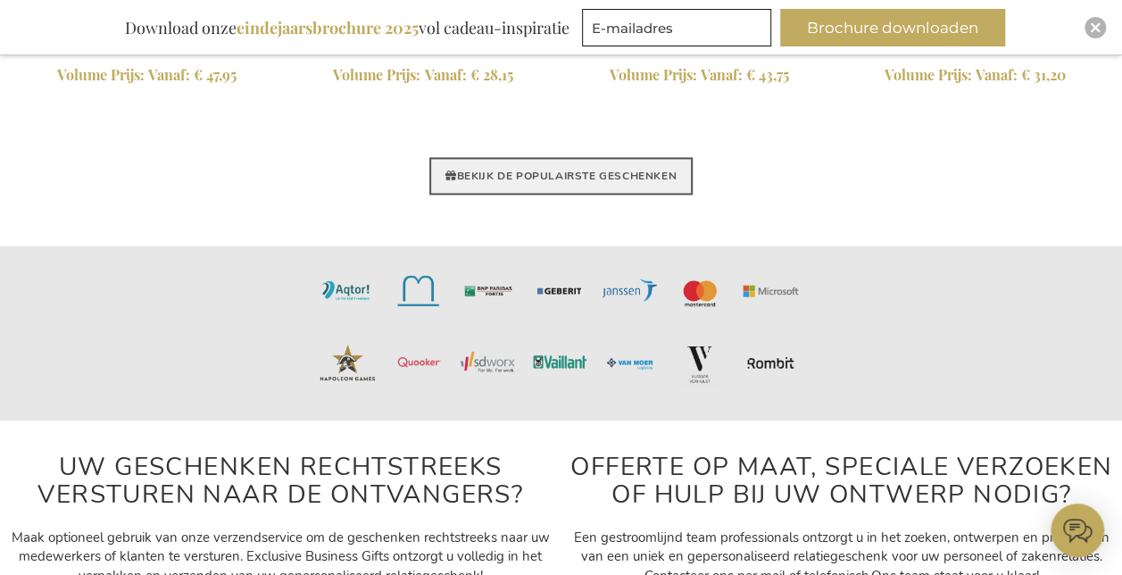
click at [636, 179] on link "BEKIJK DE POPULAIRSTE GESCHENKEN" at bounding box center [560, 175] width 263 height 37
